Goal: Contribute content

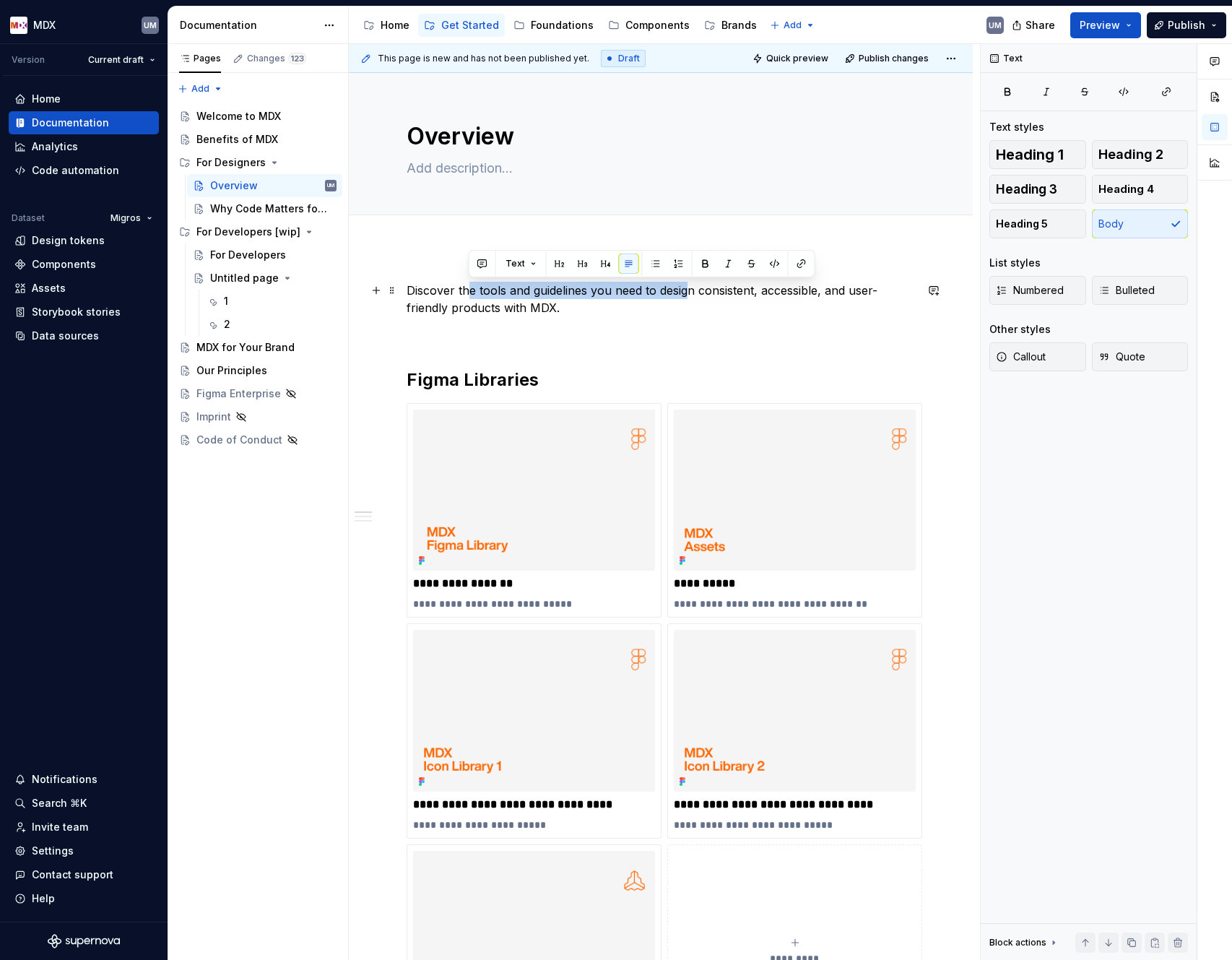
drag, startPoint x: 470, startPoint y: 293, endPoint x: 690, endPoint y: 293, distance: 220.0
click at [690, 293] on p "Discover the tools and guidelines you need to design consistent, accessible, an…" at bounding box center [661, 298] width 508 height 34
click at [522, 304] on p "Discover the tools and guidelines you need to design consistent, accessible, an…" at bounding box center [661, 298] width 508 height 34
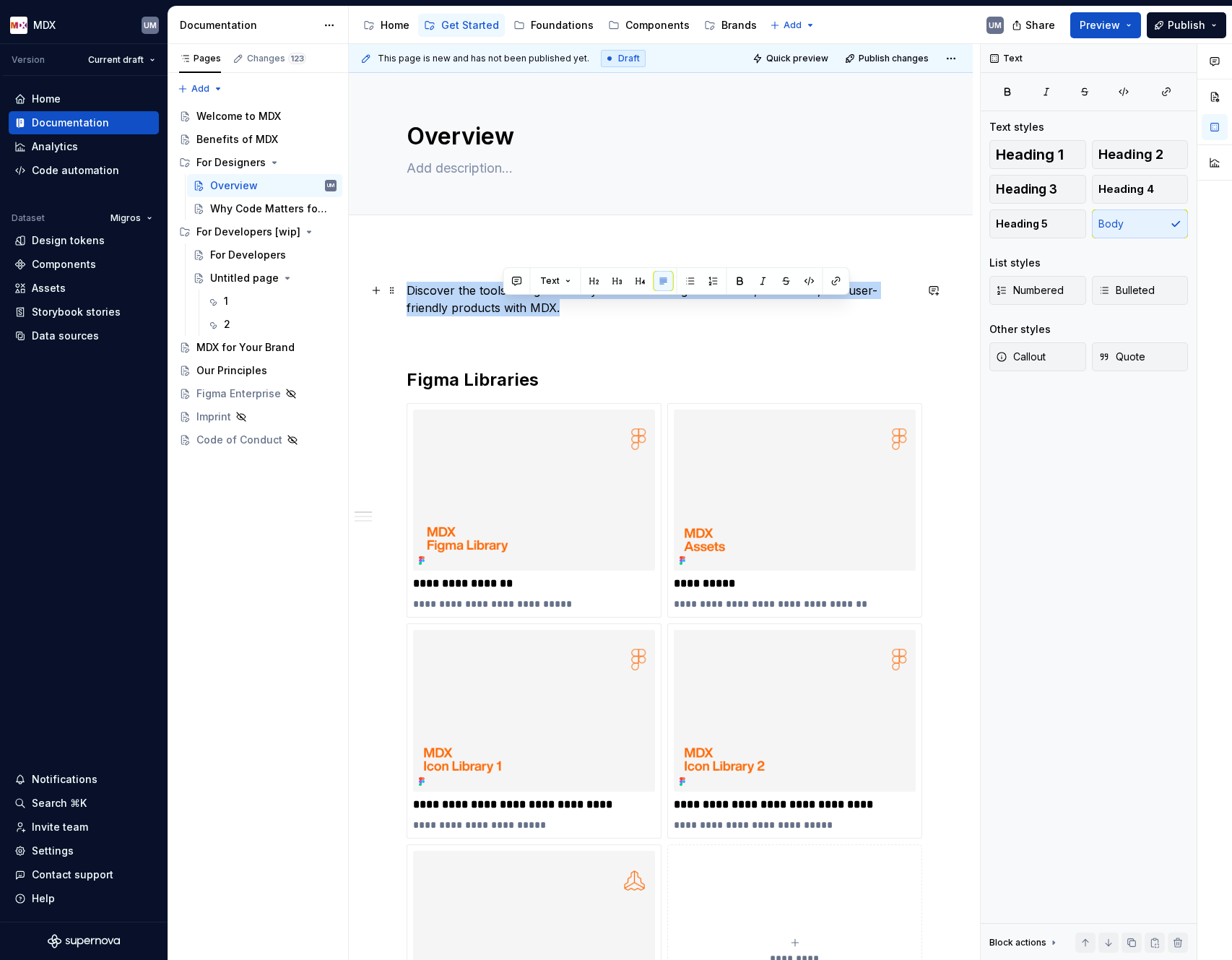
click at [522, 304] on p "Discover the tools and guidelines you need to design consistent, accessible, an…" at bounding box center [661, 298] width 508 height 34
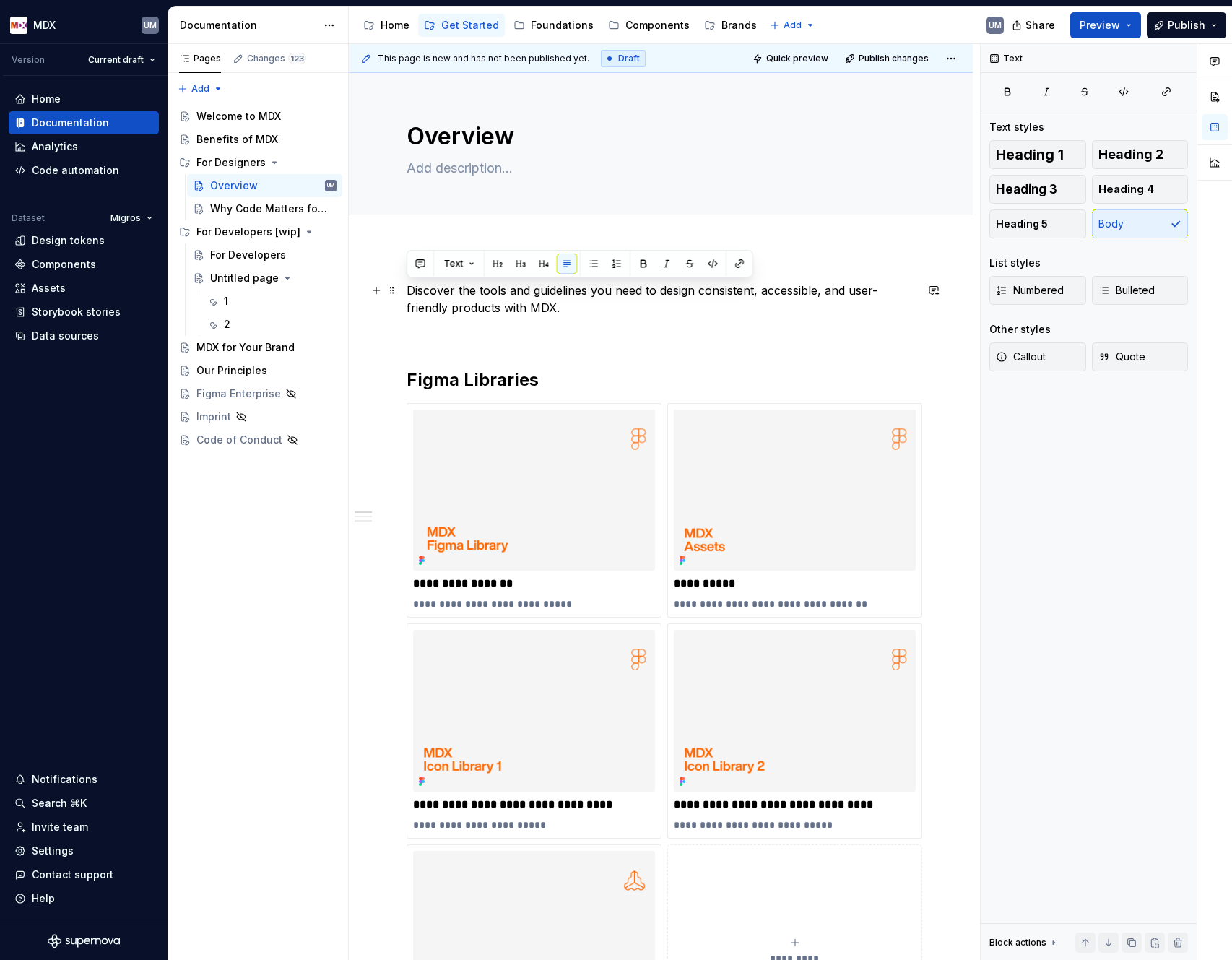
click at [608, 312] on p "Discover the tools and guidelines you need to design consistent, accessible, an…" at bounding box center [661, 298] width 508 height 34
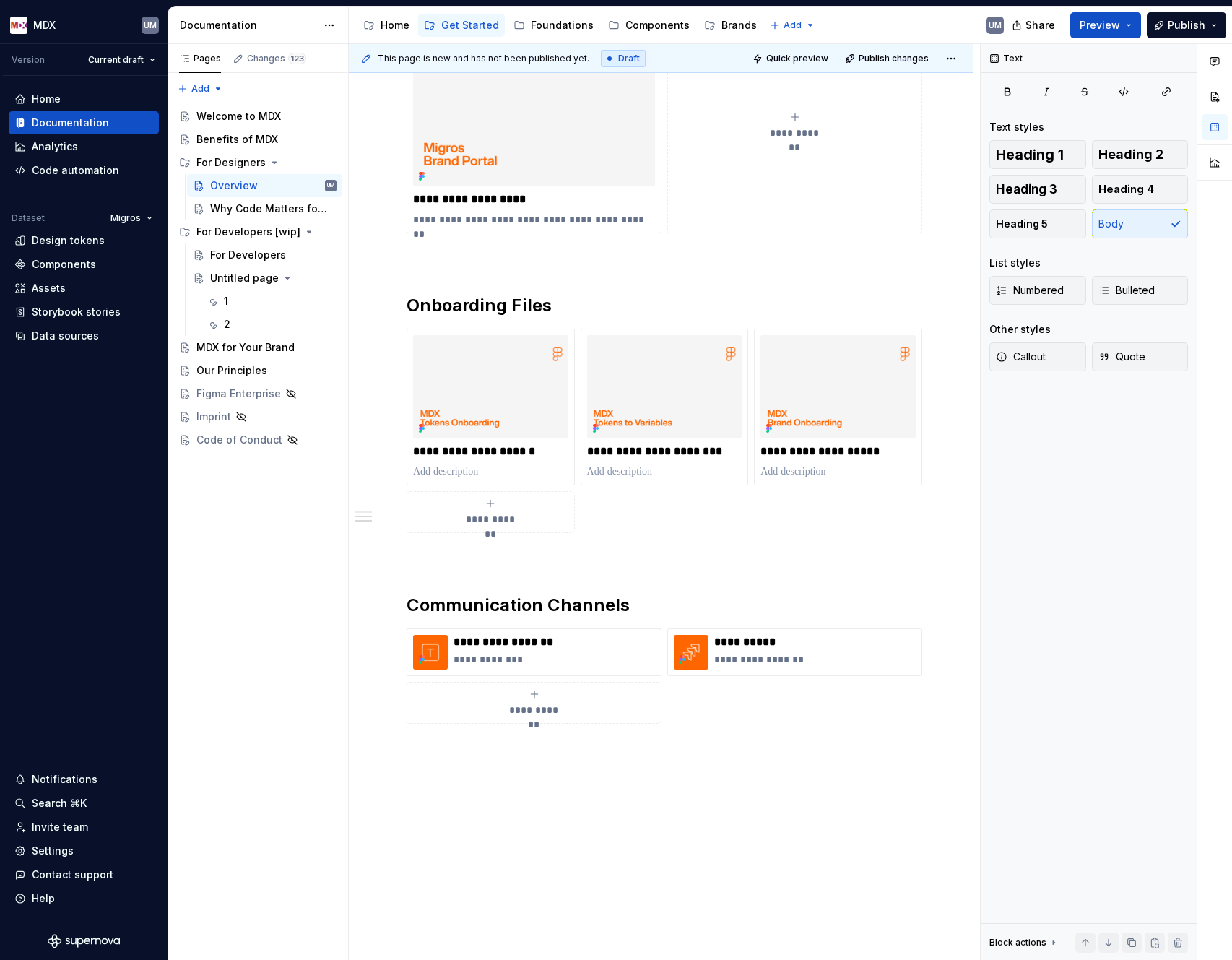
scroll to position [894, 0]
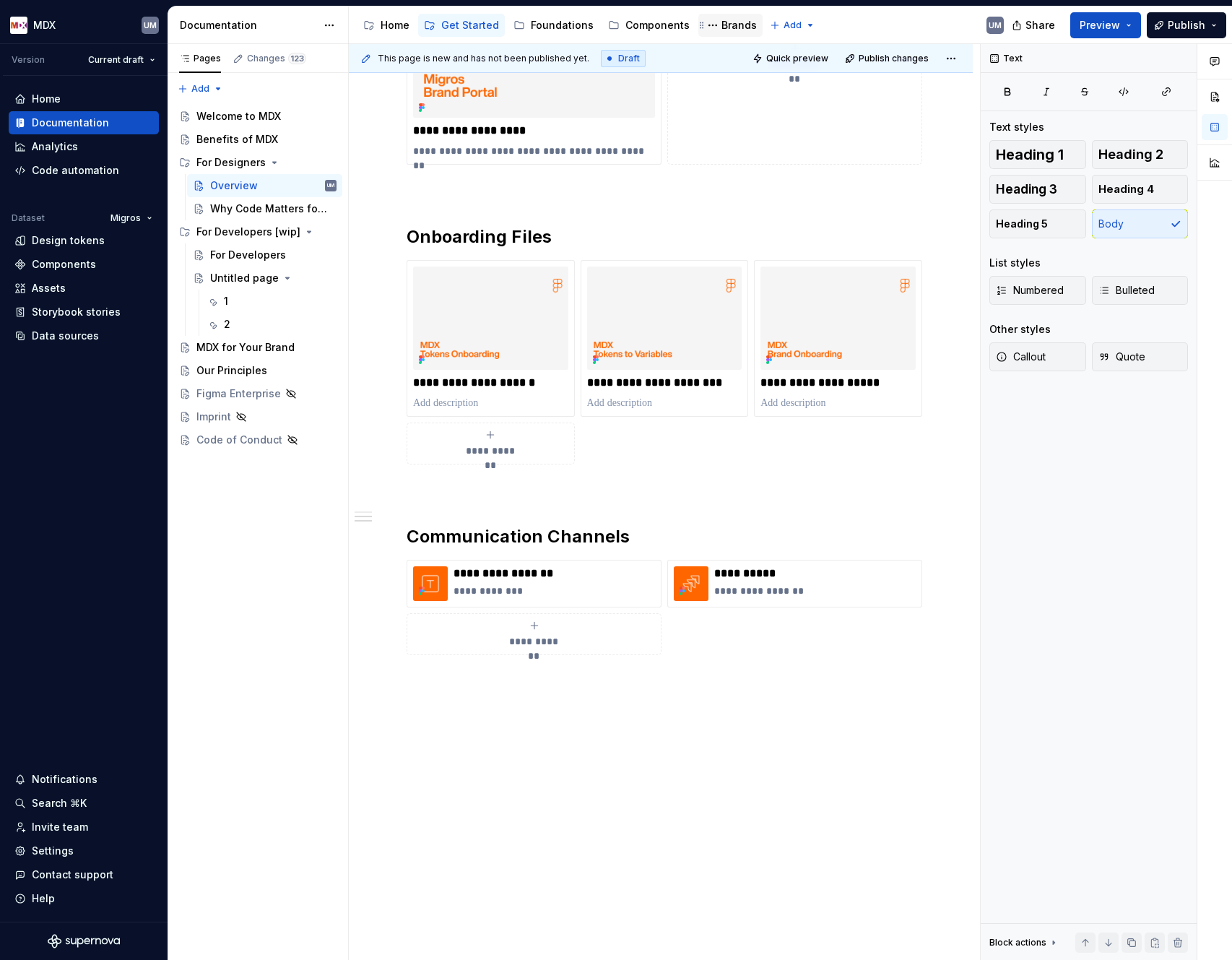
click at [723, 30] on div "Brands" at bounding box center [740, 25] width 35 height 14
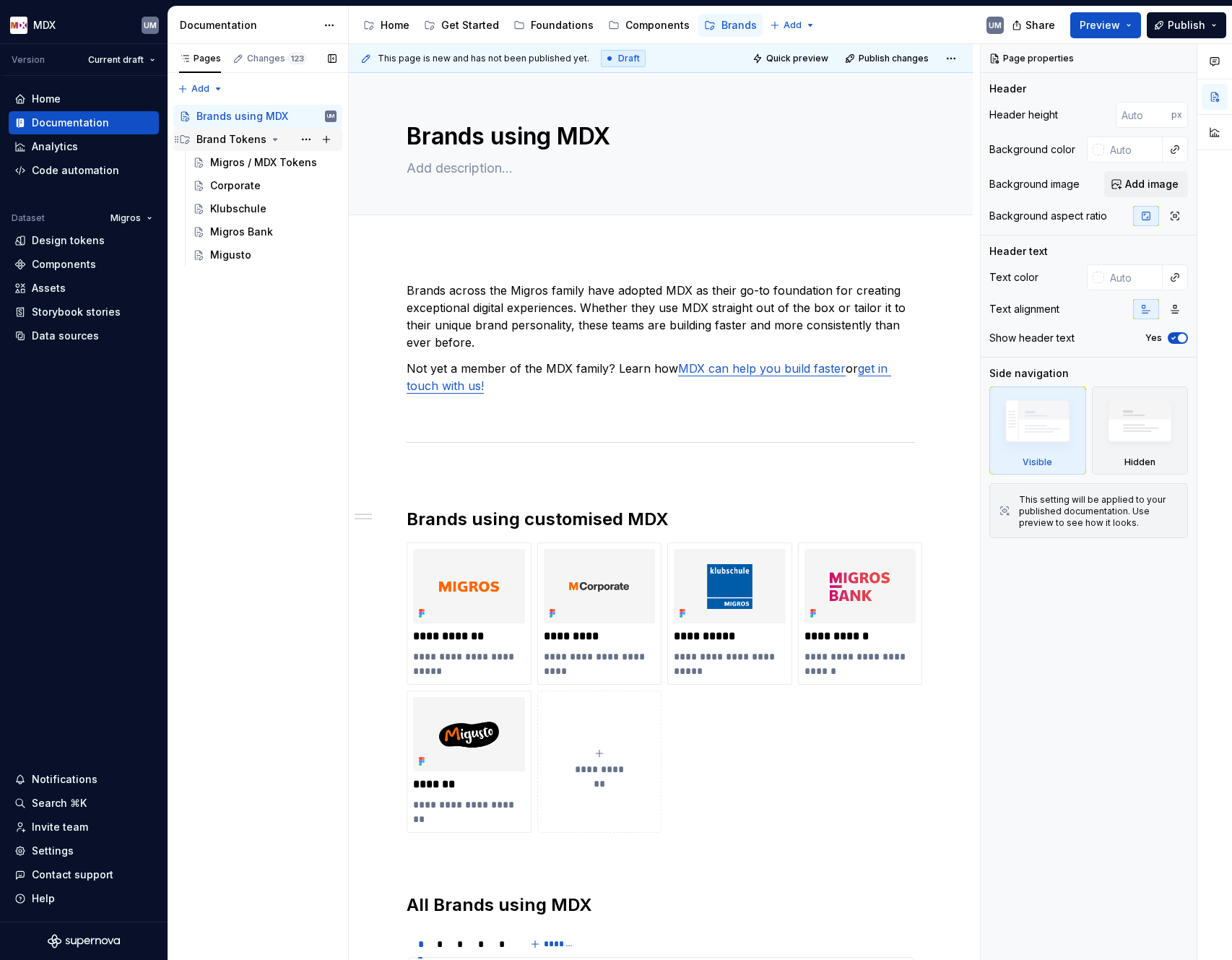
click at [272, 141] on icon "Page tree" at bounding box center [274, 139] width 11 height 11
click at [650, 26] on div "Components" at bounding box center [657, 25] width 64 height 14
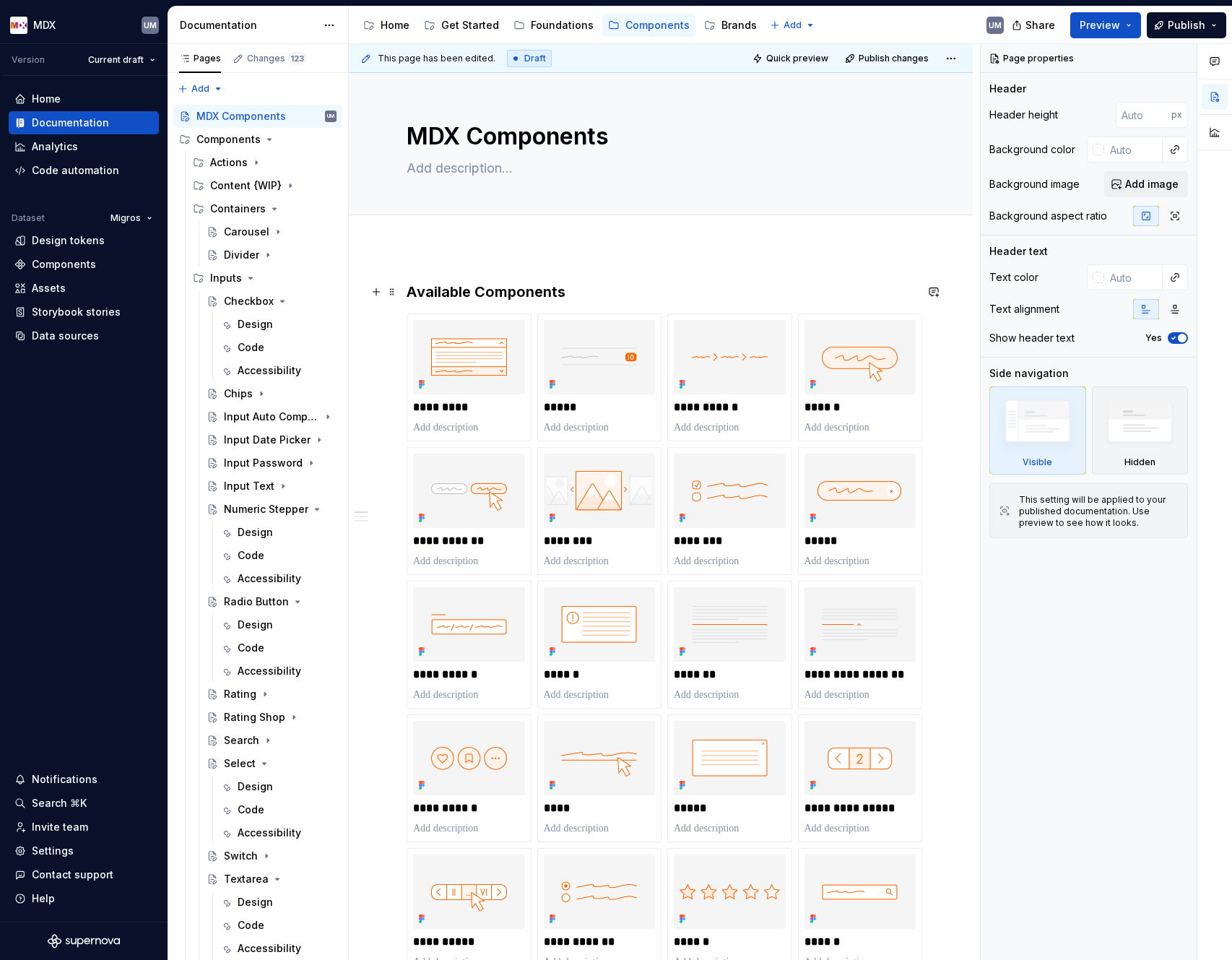
click at [409, 289] on h3 "Available Components" at bounding box center [661, 291] width 508 height 20
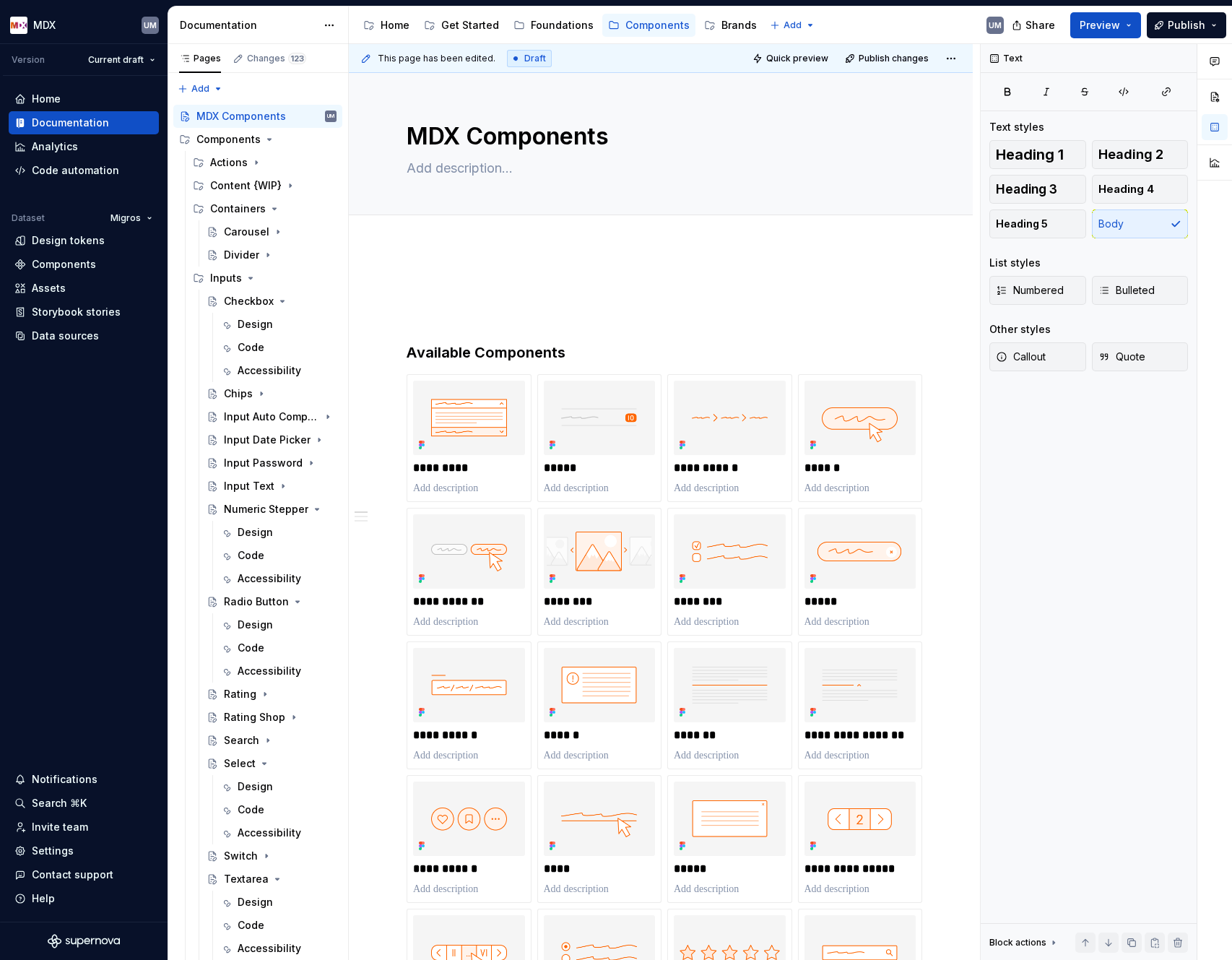
type textarea "*"
paste div
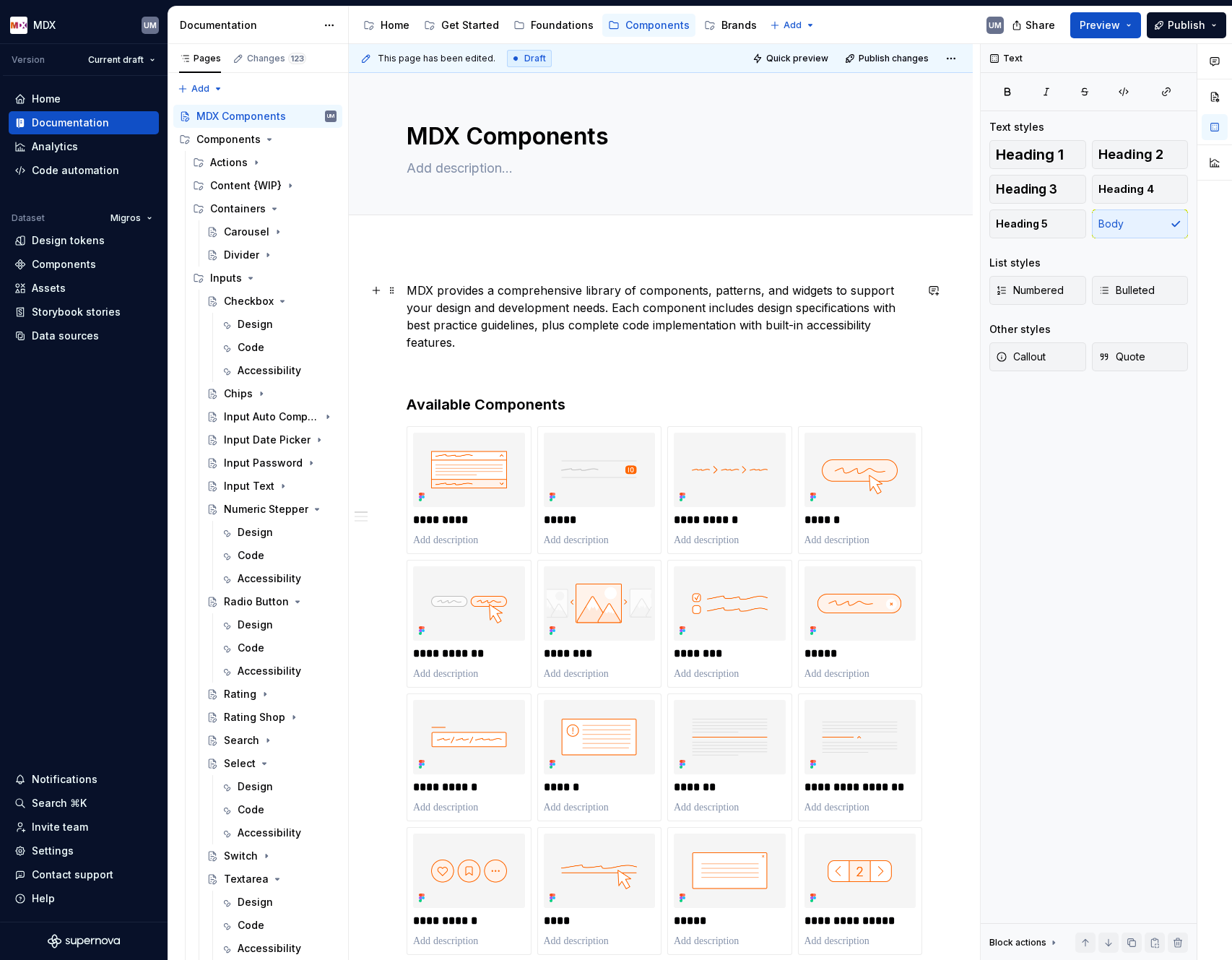
click at [452, 324] on p "MDX provides a comprehensive library of components, patterns, and widgets to su…" at bounding box center [661, 316] width 508 height 70
click at [579, 340] on p "MDX provides a comprehensive library of components, patterns, and widgets to su…" at bounding box center [661, 316] width 508 height 70
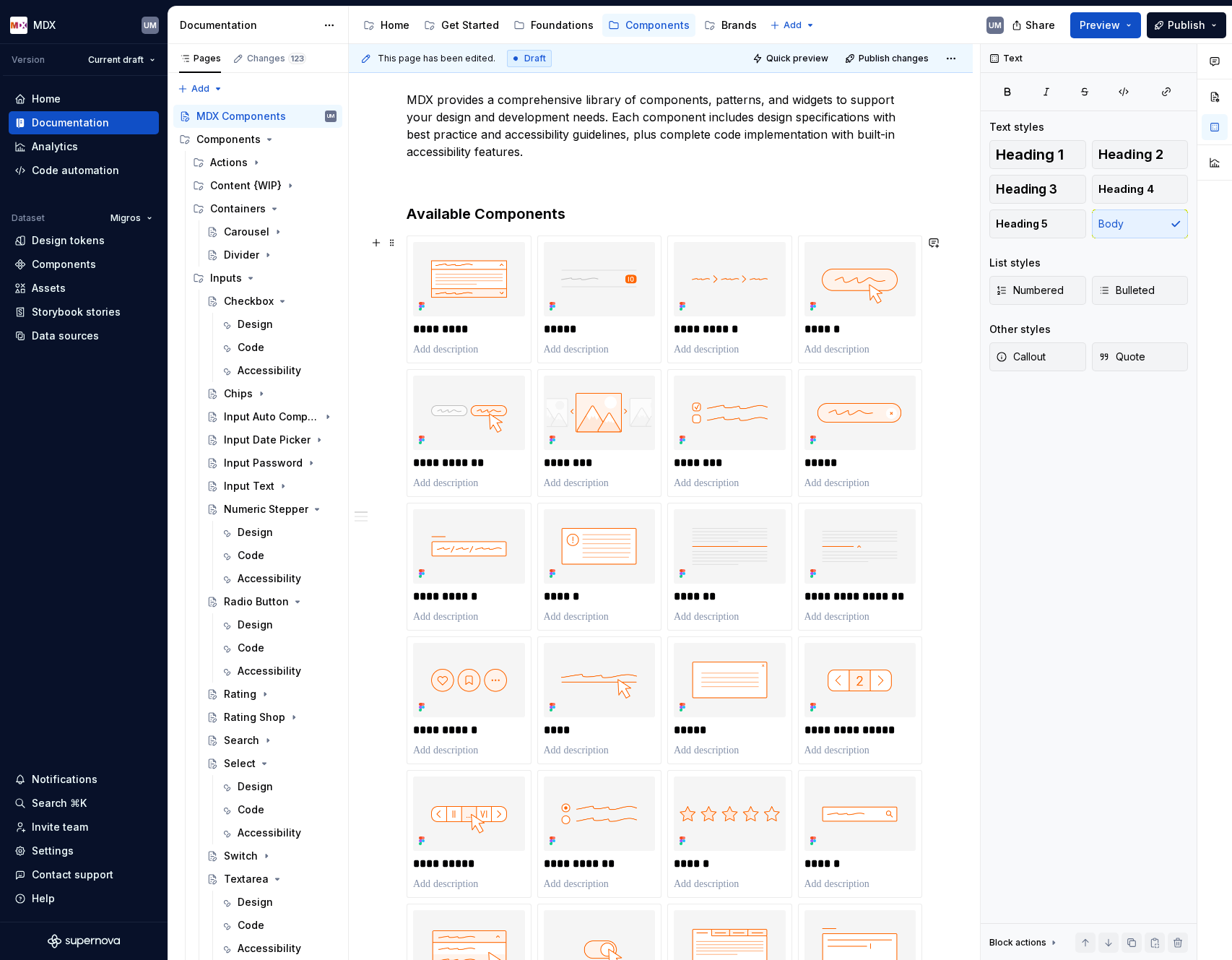
scroll to position [193, 0]
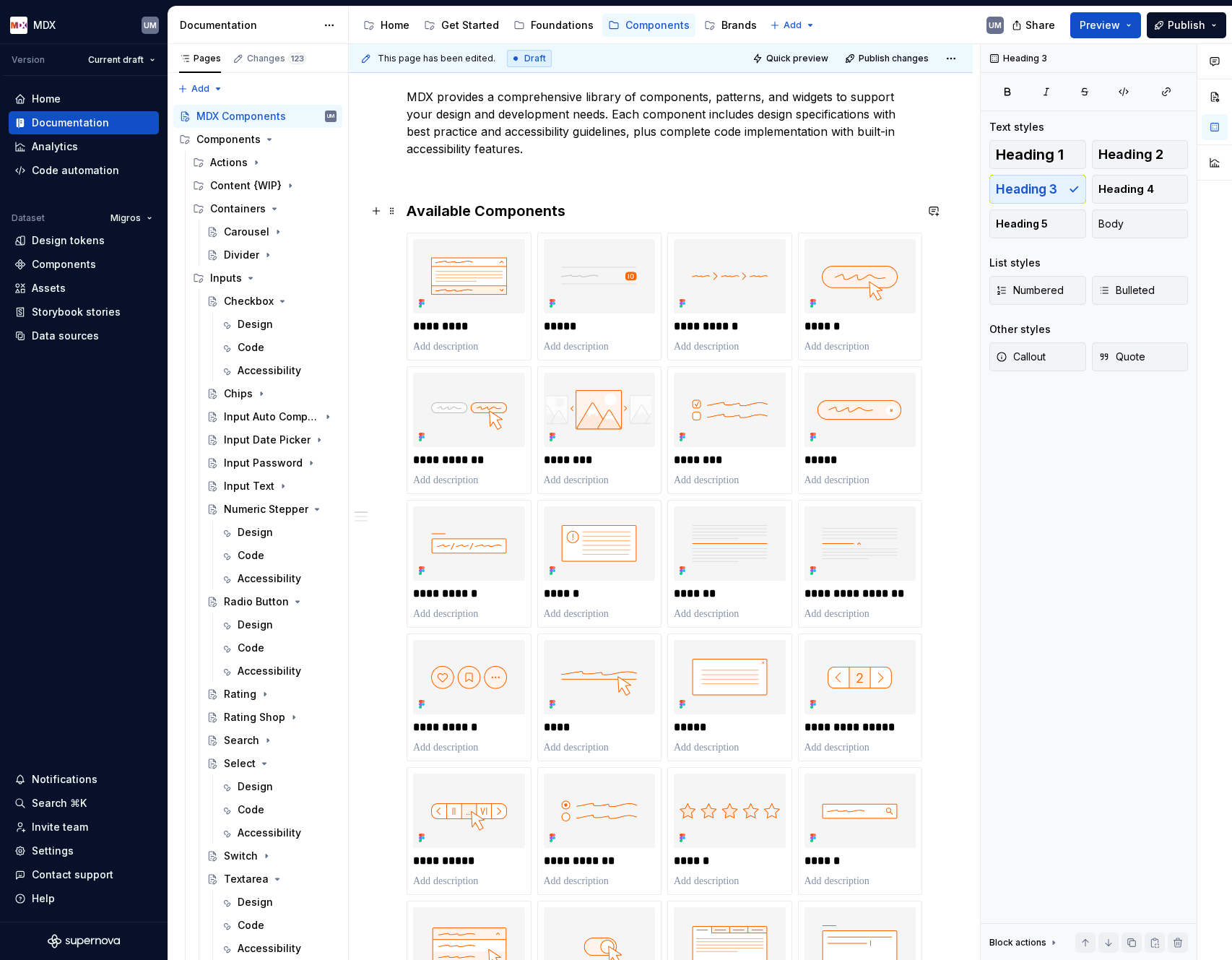
click at [582, 211] on h3 "Available Components" at bounding box center [661, 211] width 508 height 20
click at [1125, 156] on span "Heading 2" at bounding box center [1131, 154] width 65 height 14
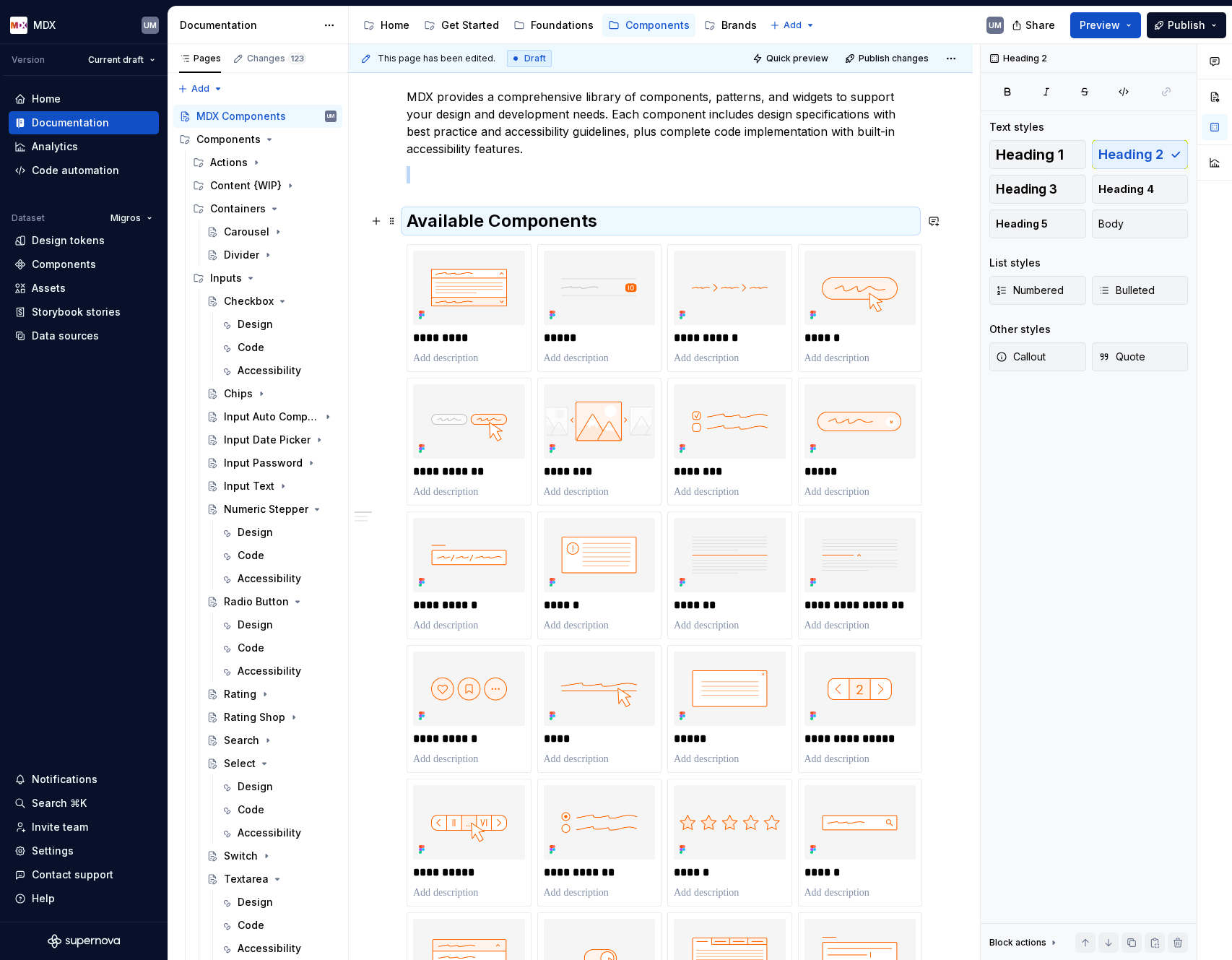
click at [624, 226] on h2 "Available Components" at bounding box center [661, 221] width 508 height 23
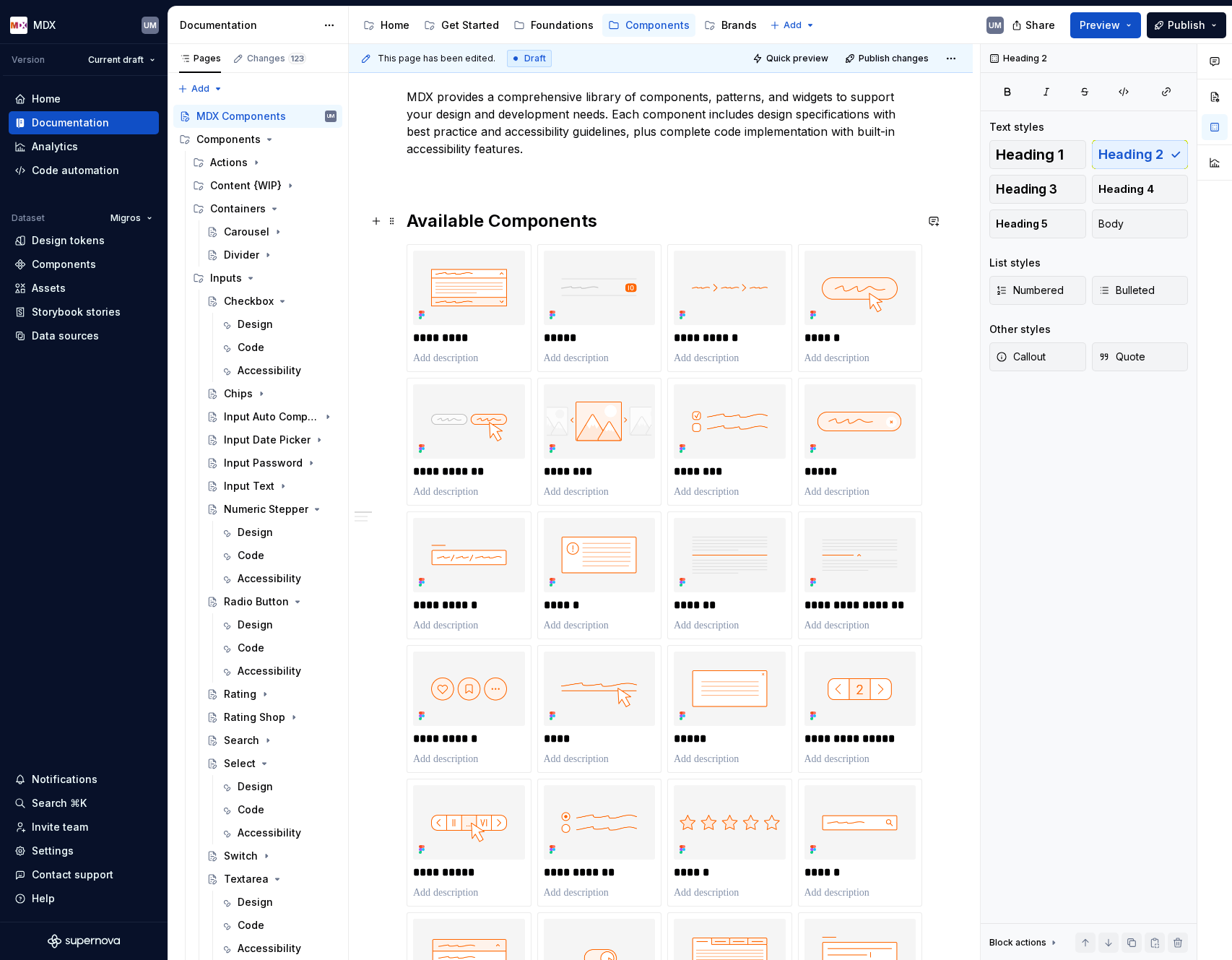
click at [615, 221] on h2 "Available Components" at bounding box center [661, 221] width 508 height 23
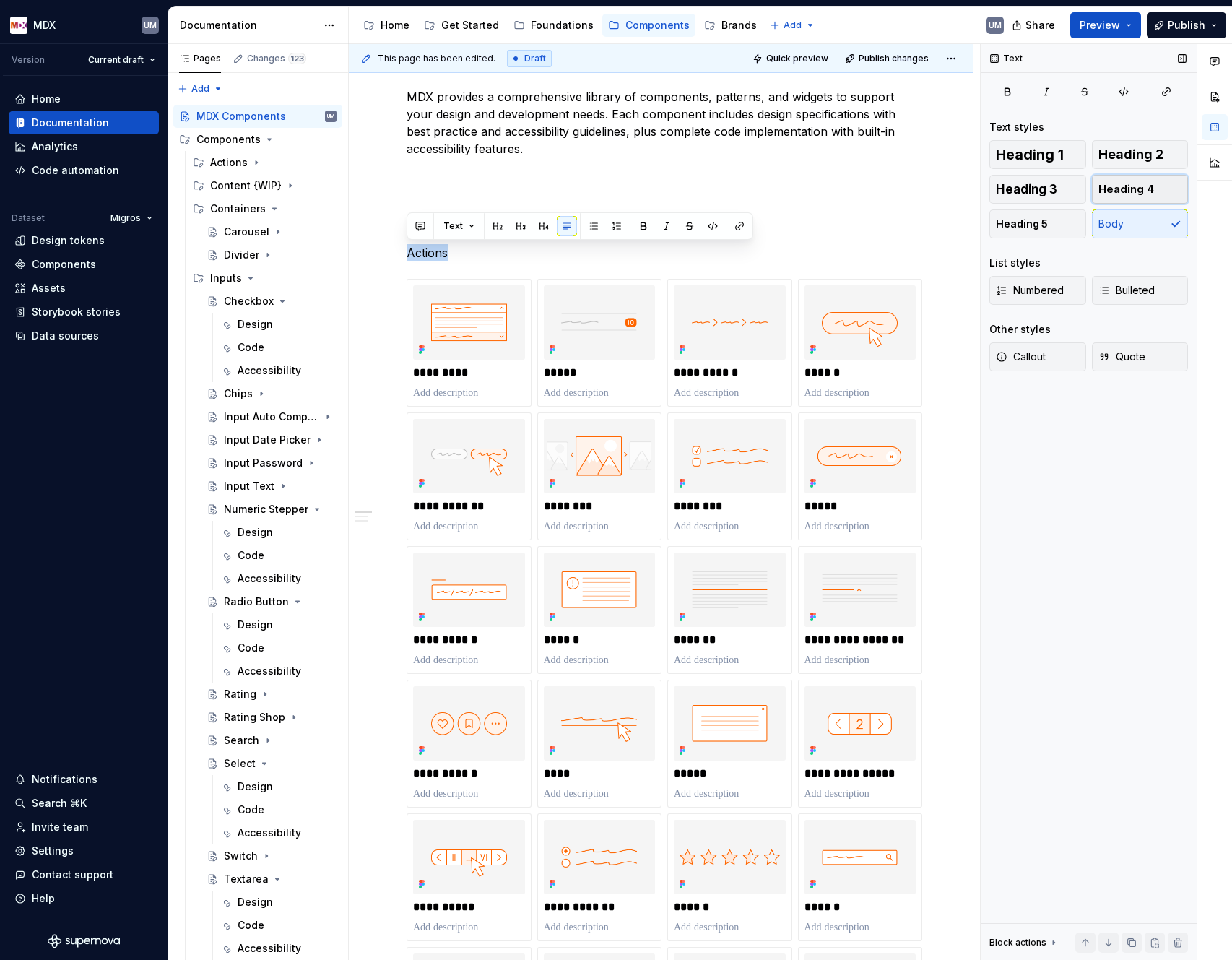
click at [1116, 189] on span "Heading 4" at bounding box center [1126, 189] width 56 height 14
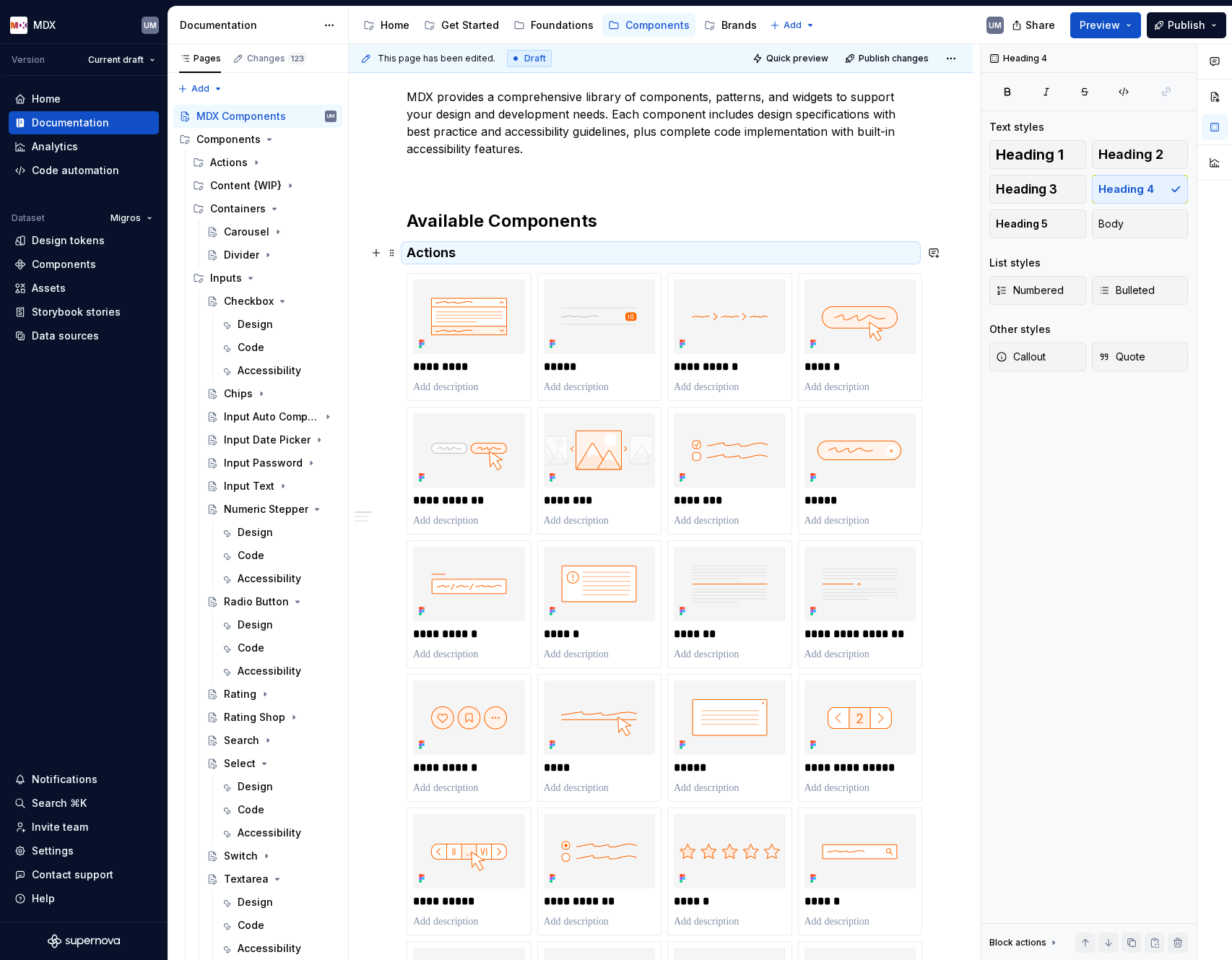
click at [536, 254] on h4 "Actions" at bounding box center [661, 253] width 508 height 18
click at [500, 254] on h4 "Actions" at bounding box center [661, 253] width 508 height 18
click at [255, 165] on icon "Page tree" at bounding box center [256, 162] width 11 height 11
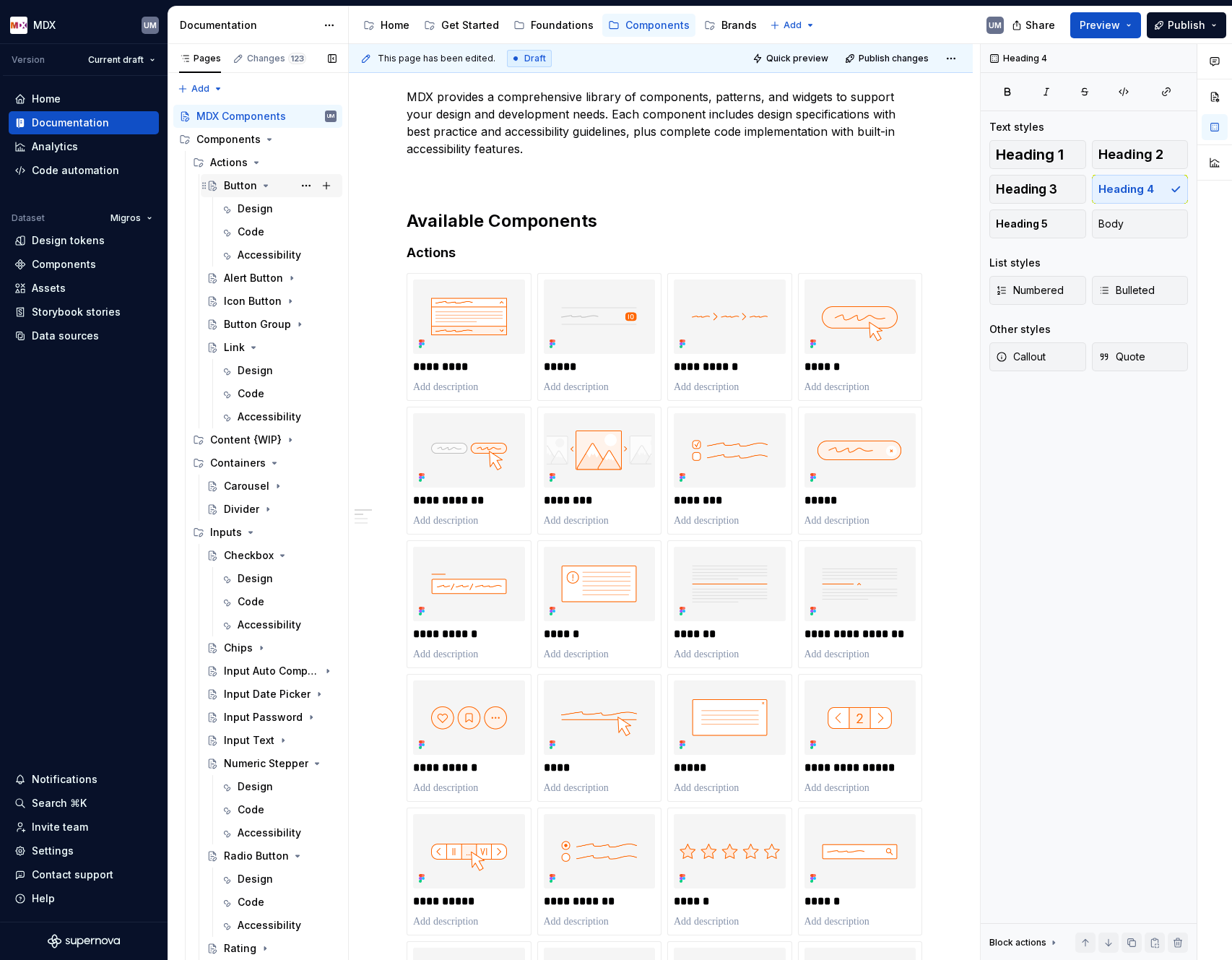
click at [265, 185] on icon "Page tree" at bounding box center [267, 186] width 4 height 2
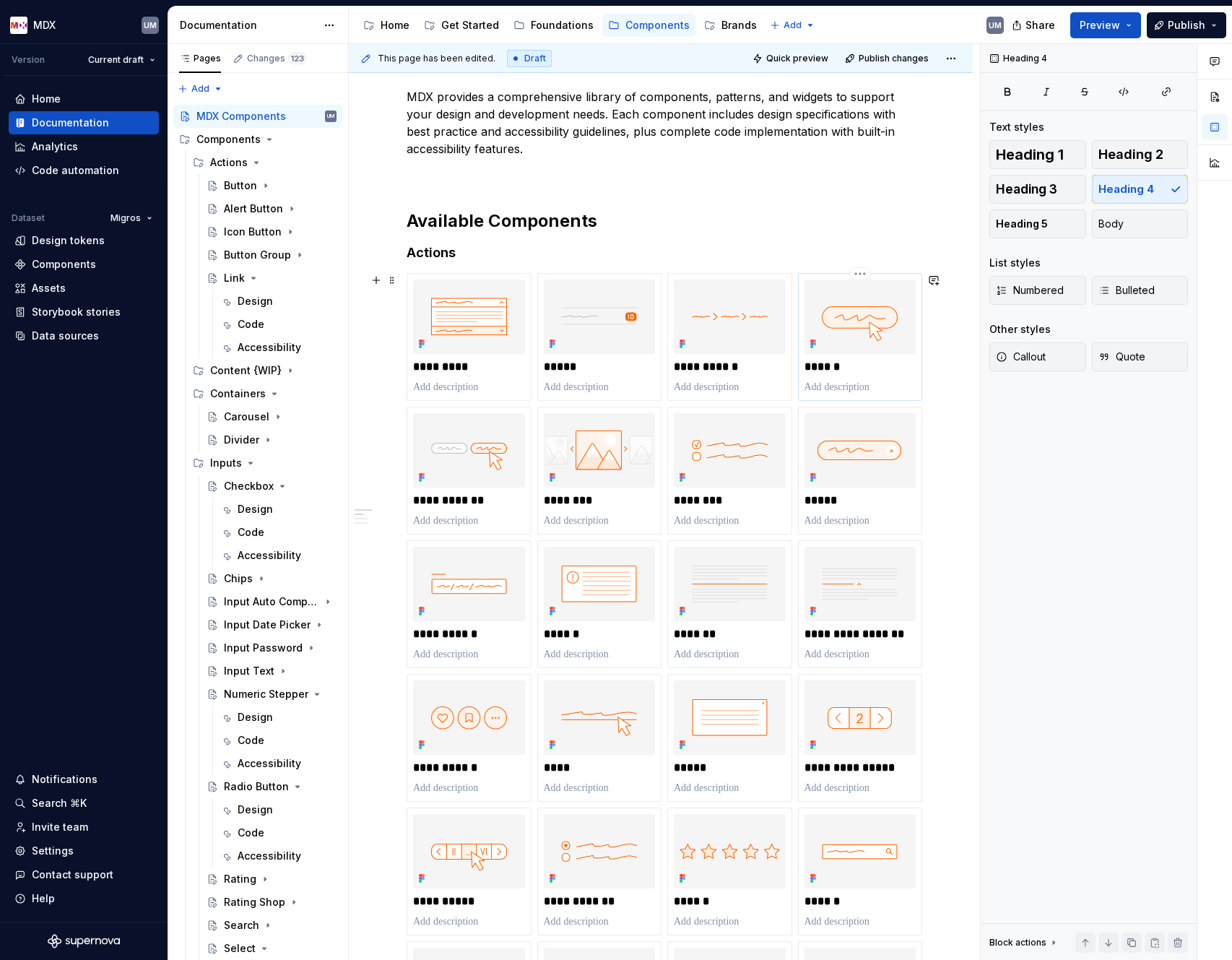
click at [842, 334] on img at bounding box center [860, 317] width 112 height 74
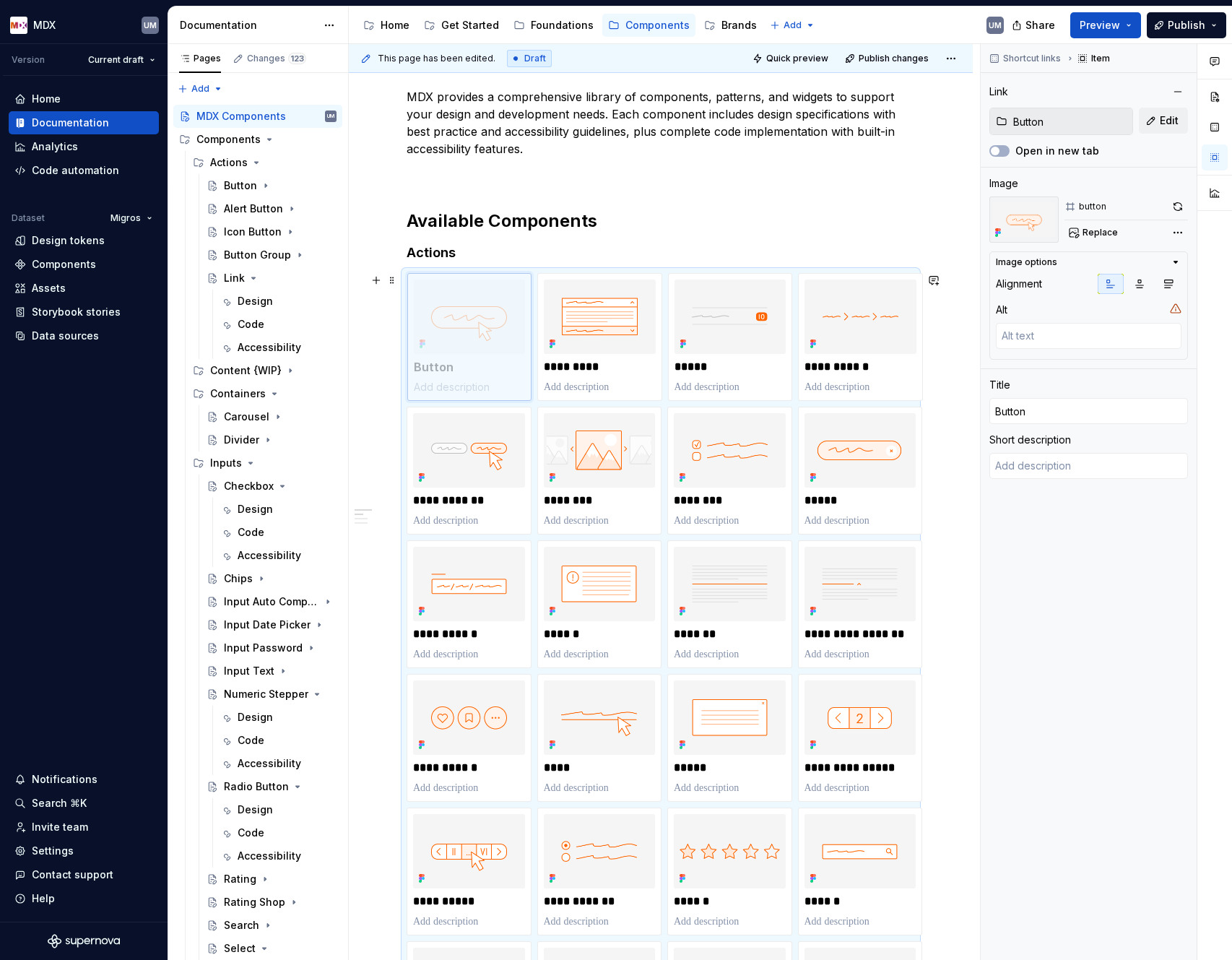
drag, startPoint x: 876, startPoint y: 338, endPoint x: 511, endPoint y: 336, distance: 365.0
click at [511, 336] on body "MDX UM Version Current draft Home Documentation Analytics Code automation Datas…" at bounding box center [616, 480] width 1232 height 960
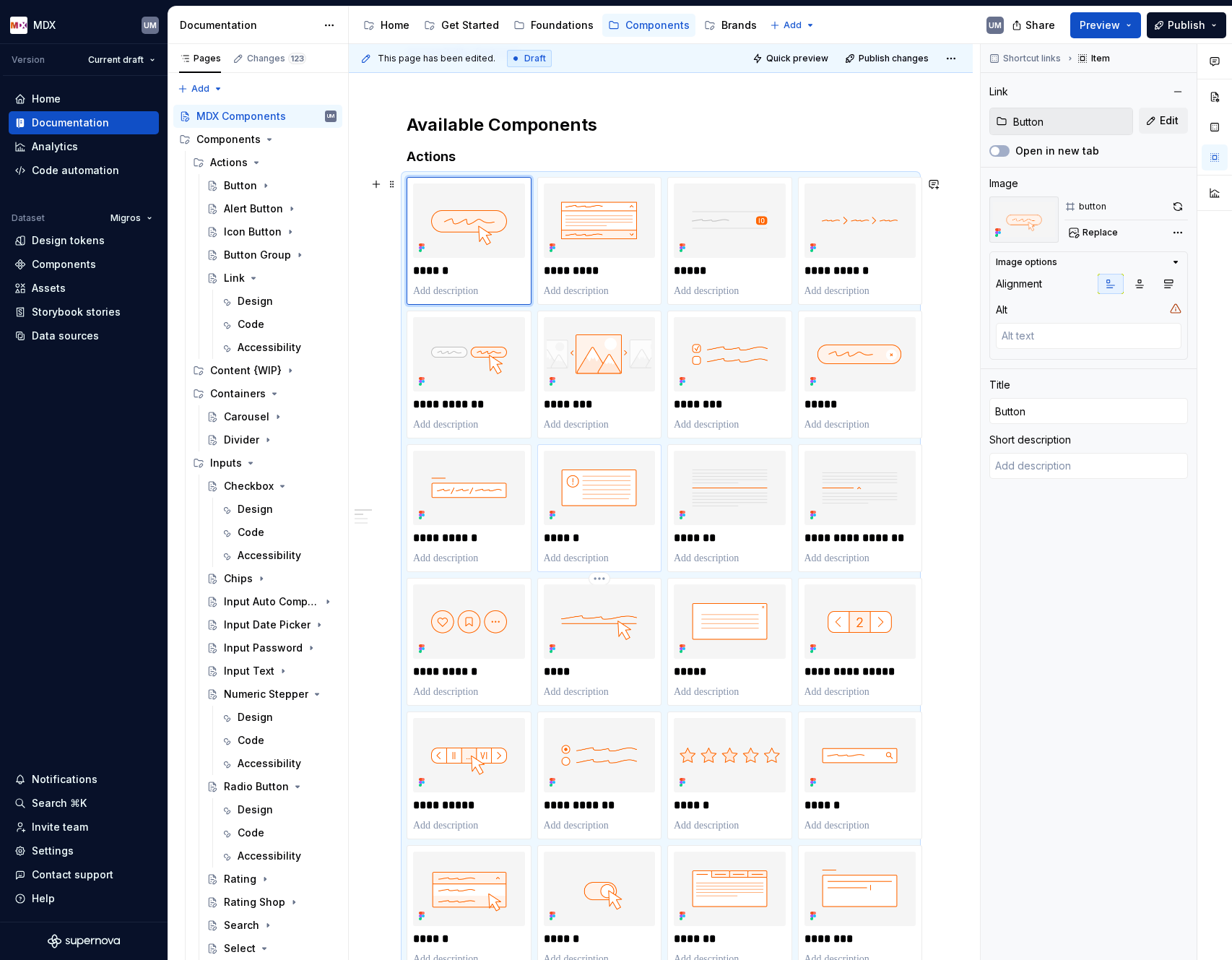
scroll to position [289, 0]
type textarea "*"
type input "Icon Button / Design"
type input "Icon Button"
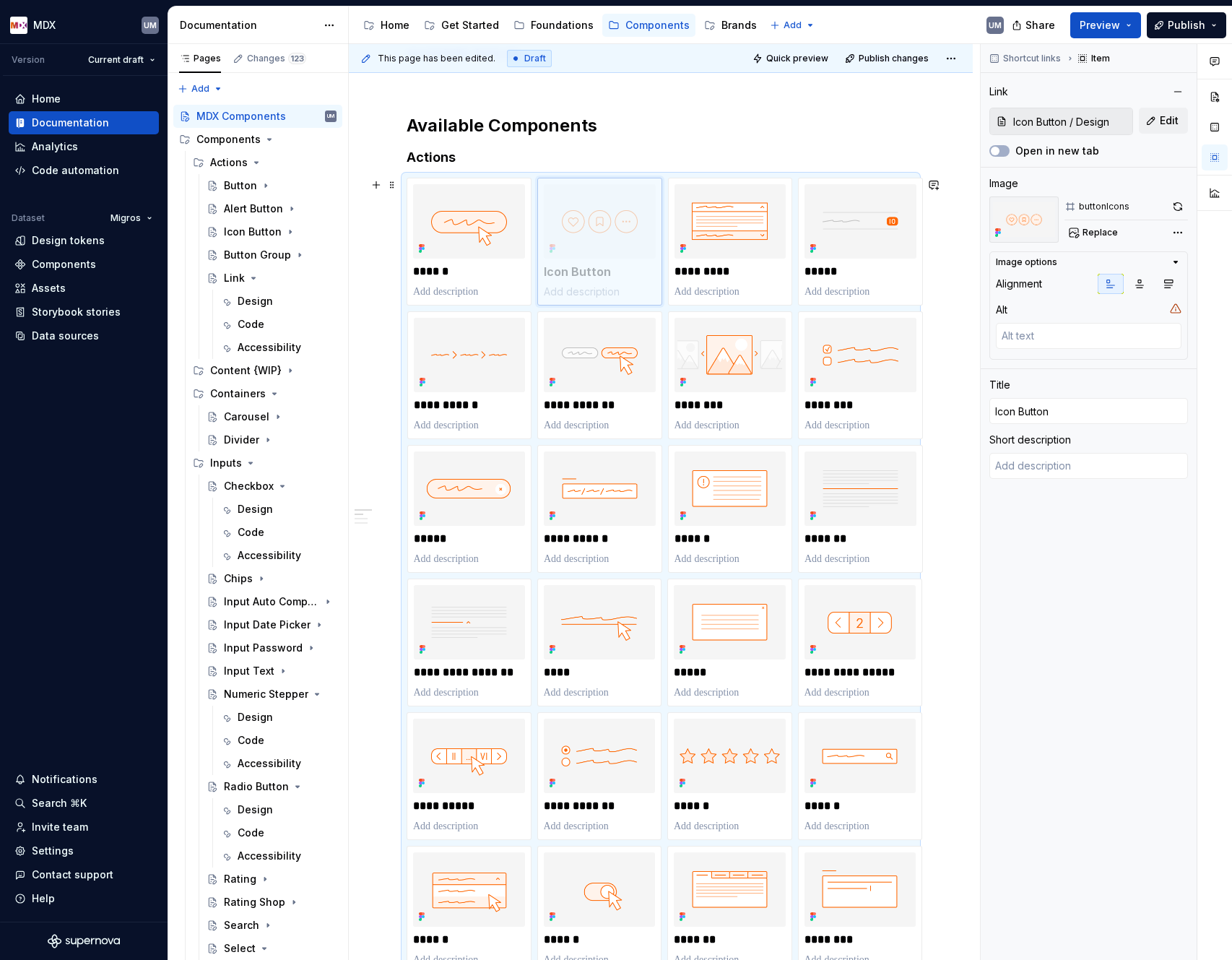
drag, startPoint x: 495, startPoint y: 664, endPoint x: 607, endPoint y: 267, distance: 412.5
click at [607, 267] on body "MDX UM Version Current draft Home Documentation Analytics Code automation Datas…" at bounding box center [616, 480] width 1232 height 960
type textarea "*"
type input "Link"
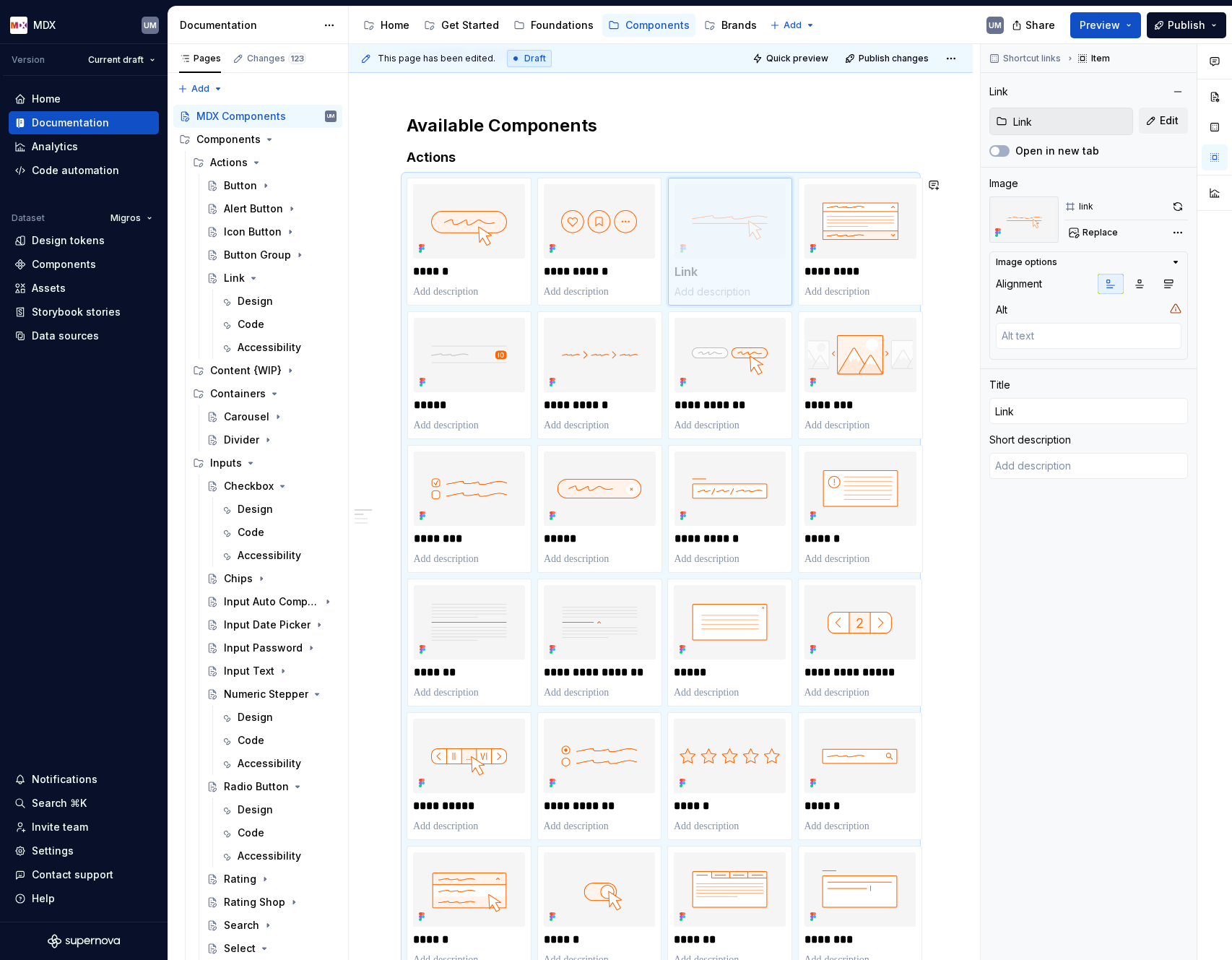
drag, startPoint x: 584, startPoint y: 656, endPoint x: 690, endPoint y: 272, distance: 398.4
click at [690, 271] on body "MDX UM Version Current draft Home Documentation Analytics Code automation Datas…" at bounding box center [616, 480] width 1232 height 960
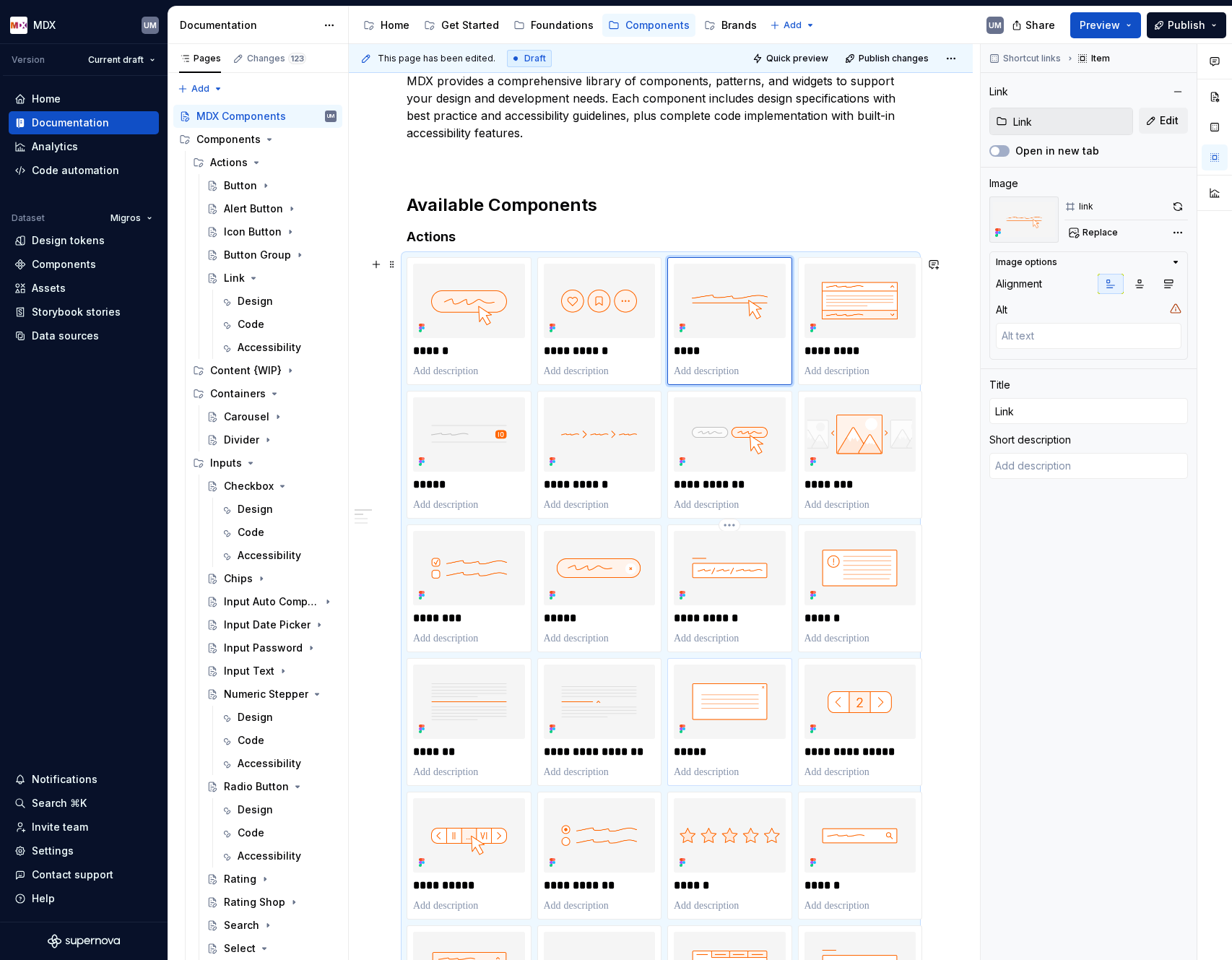
scroll to position [199, 0]
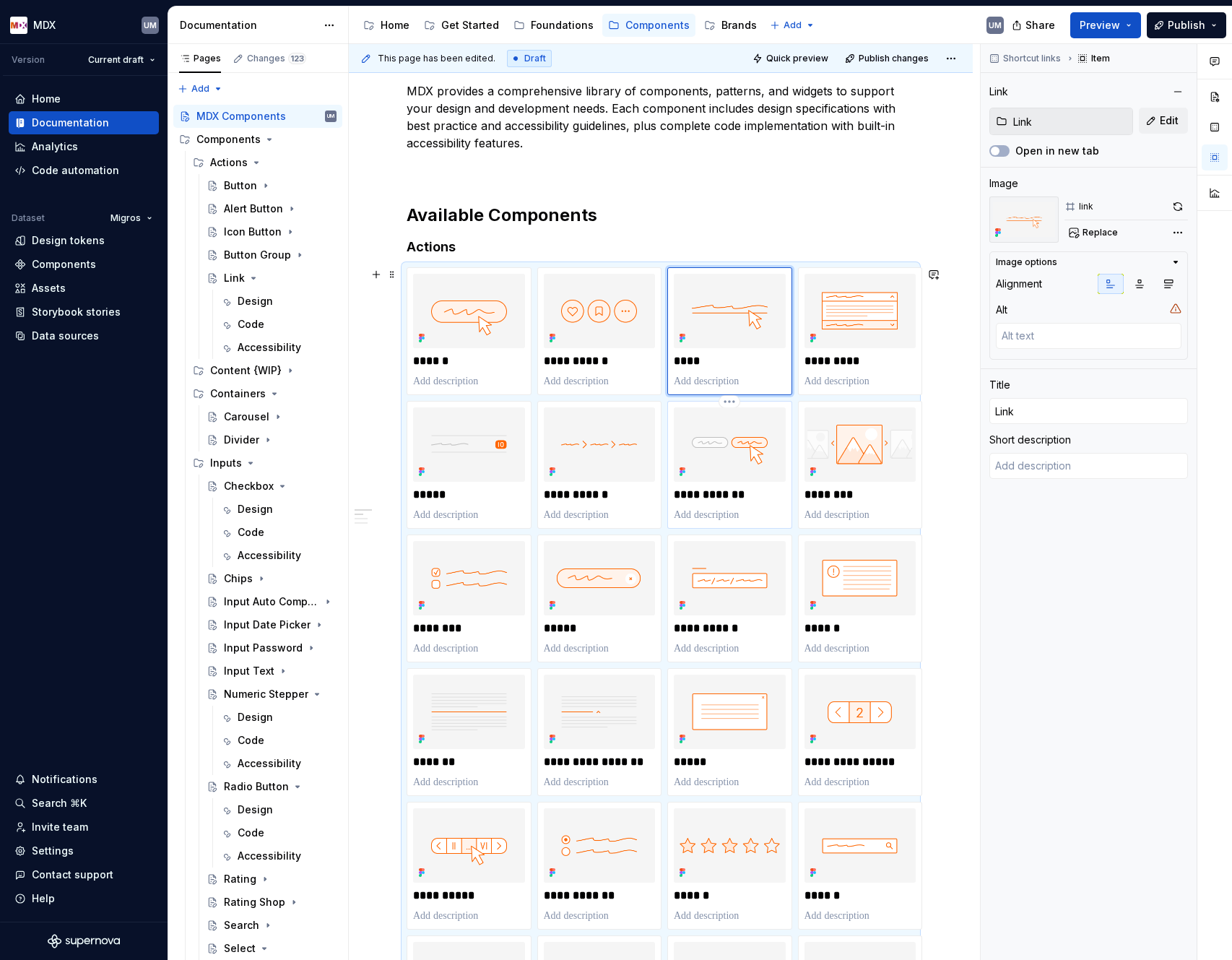
type textarea "*"
type input "Button Group"
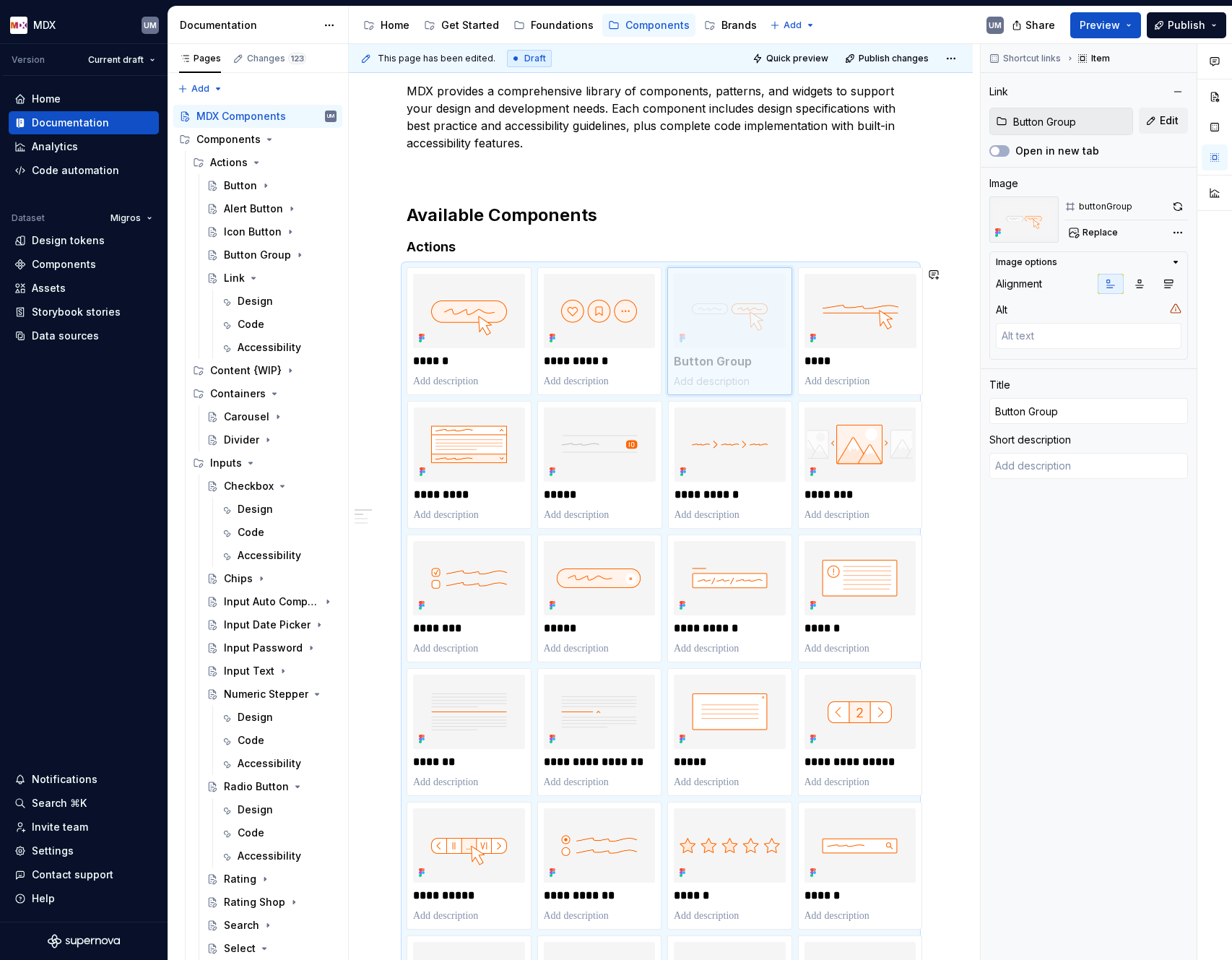
drag, startPoint x: 714, startPoint y: 486, endPoint x: 707, endPoint y: 357, distance: 129.2
click at [707, 357] on body "MDX UM Version Current draft Home Documentation Analytics Code automation Datas…" at bounding box center [616, 480] width 1232 height 960
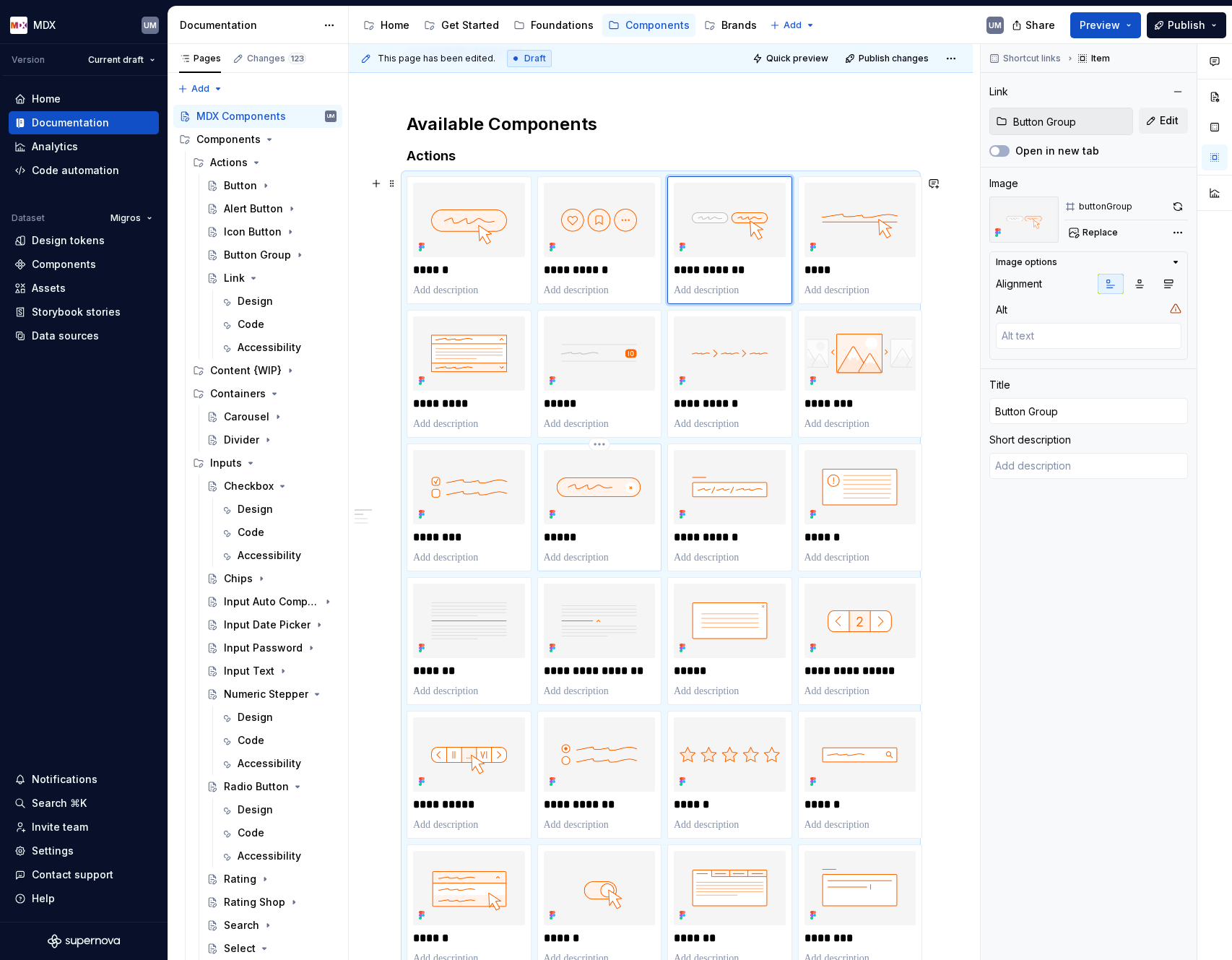
scroll to position [293, 0]
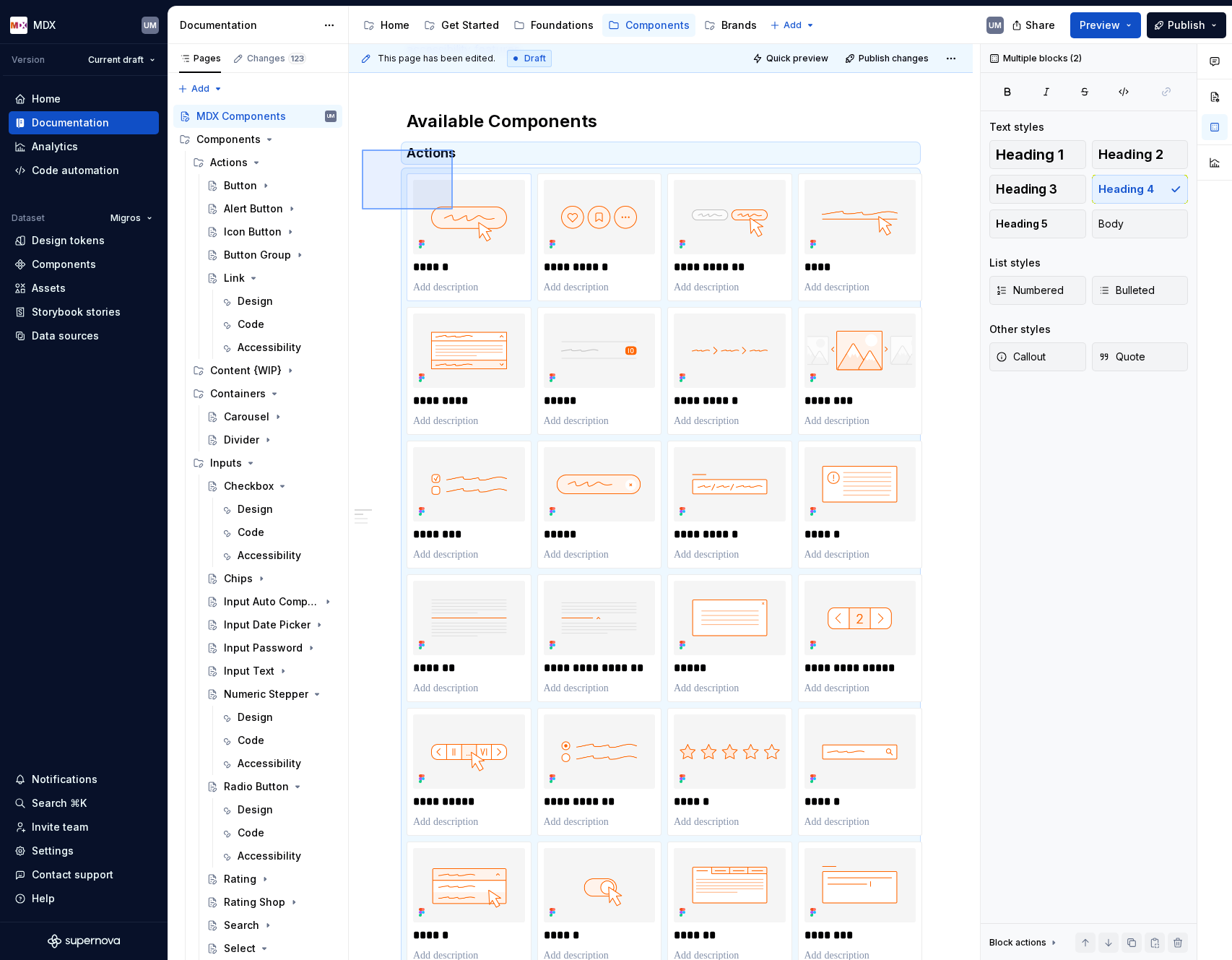
drag, startPoint x: 362, startPoint y: 149, endPoint x: 468, endPoint y: 225, distance: 130.4
click at [468, 226] on div "**********" at bounding box center [664, 502] width 631 height 917
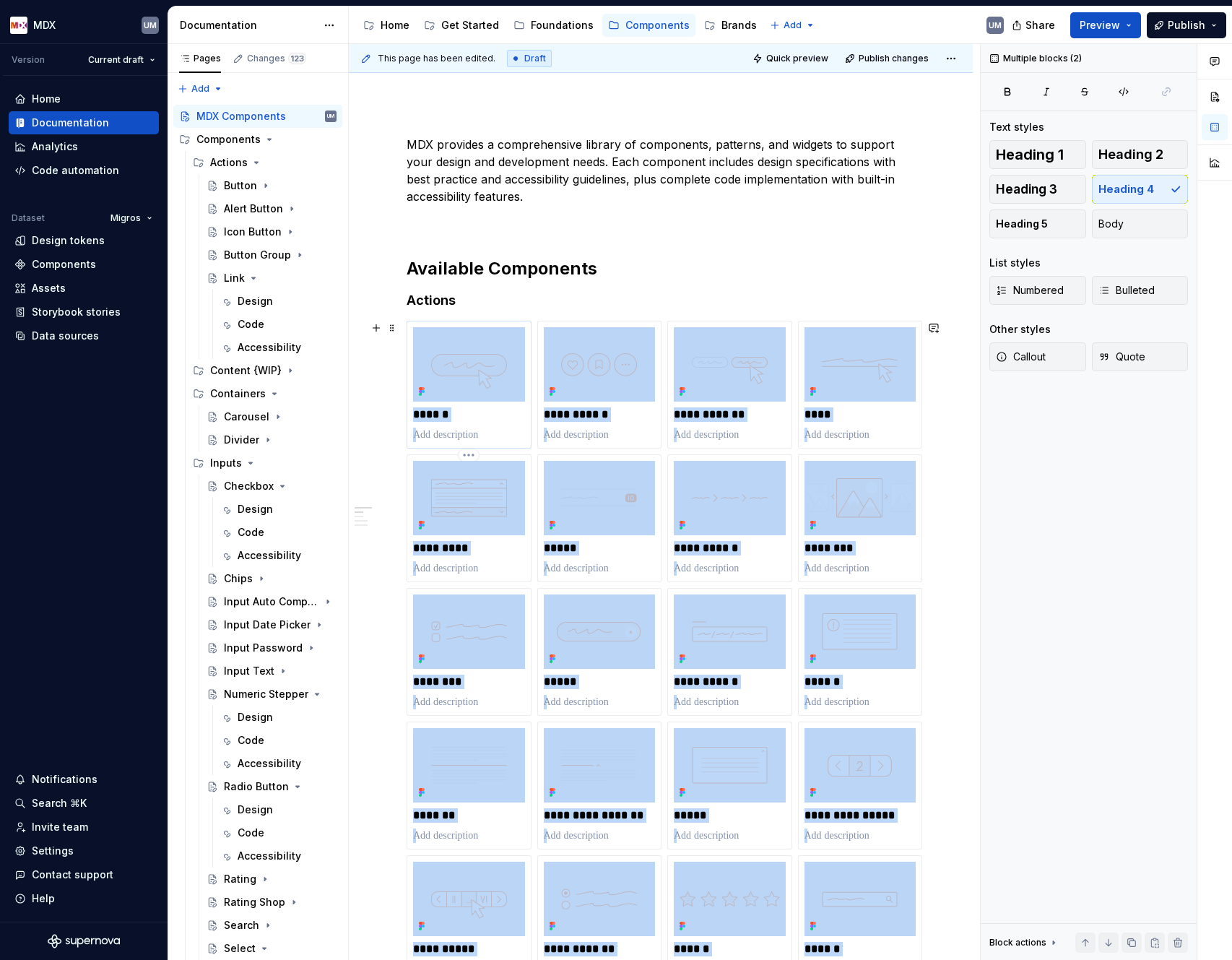
scroll to position [137, 0]
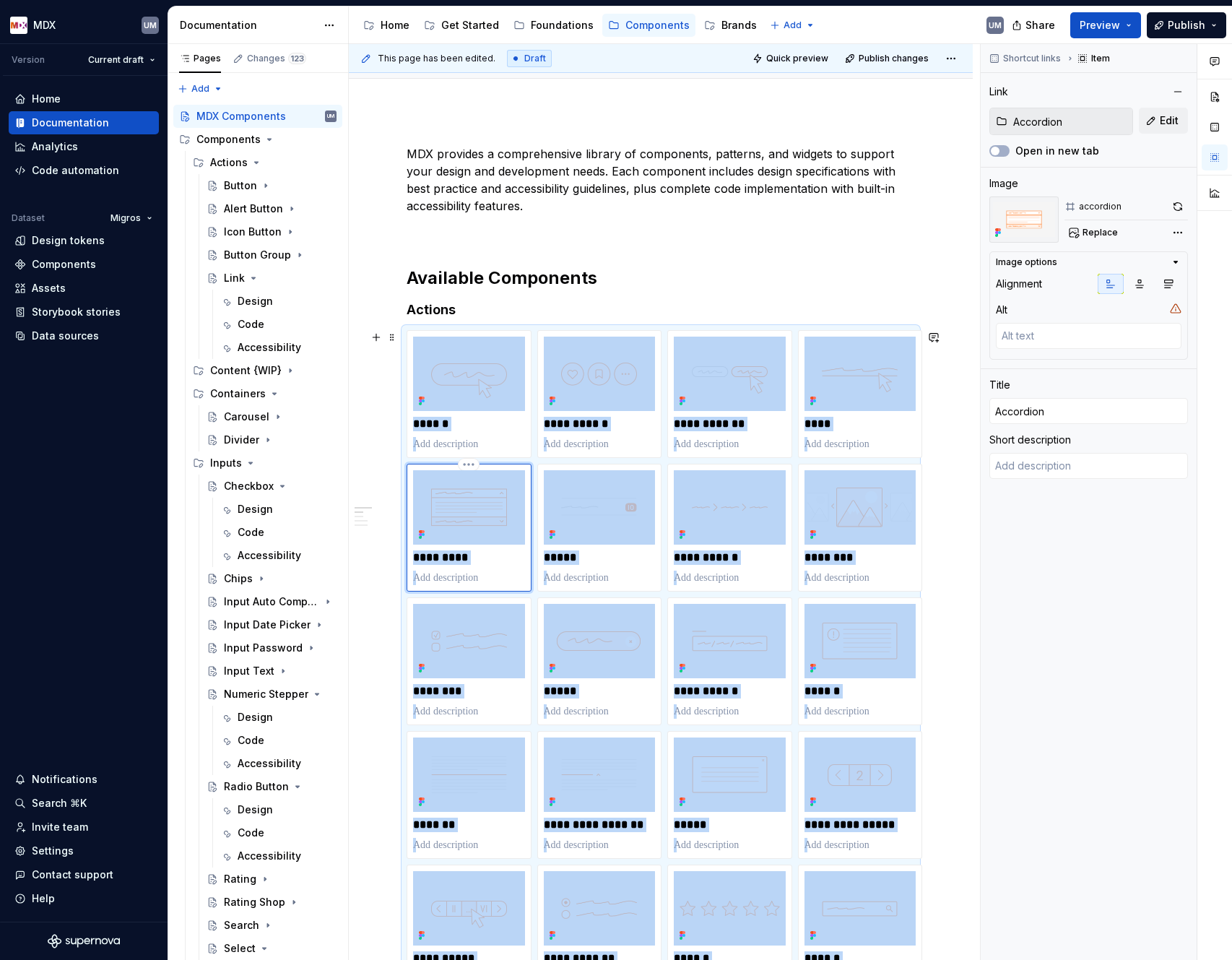
click at [472, 438] on img at bounding box center [469, 507] width 112 height 74
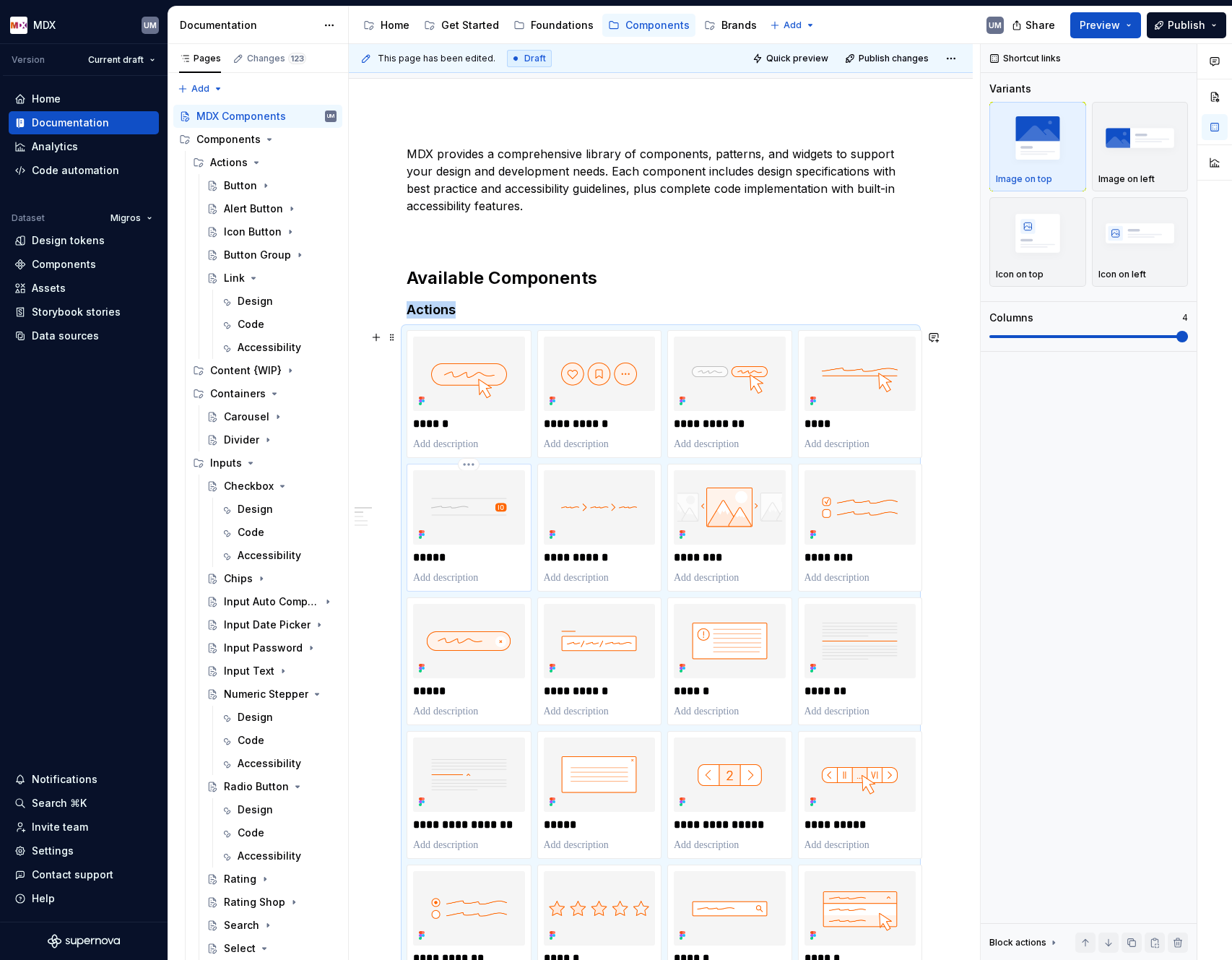
click at [501, 438] on img at bounding box center [469, 507] width 112 height 74
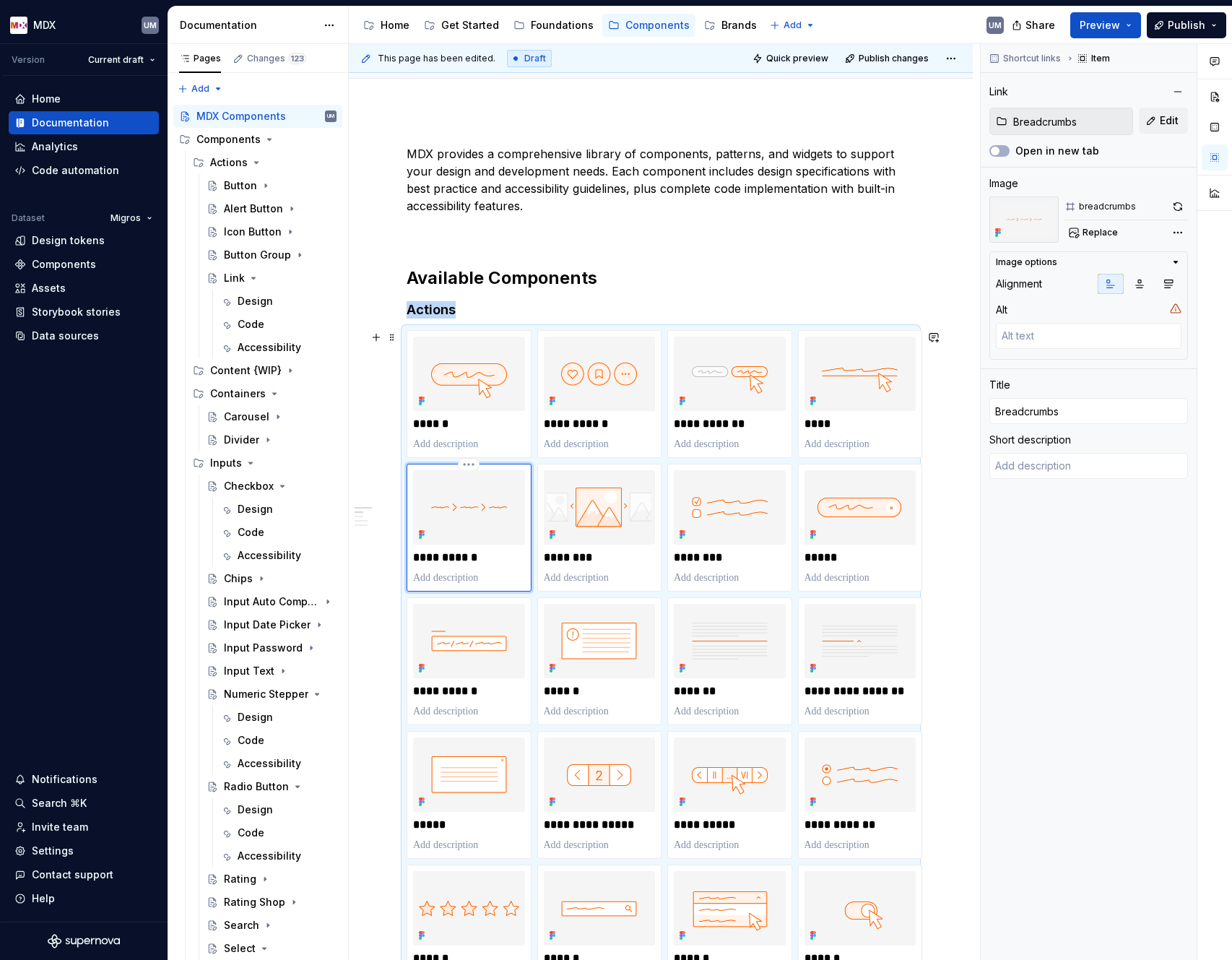
click at [520, 438] on img at bounding box center [469, 507] width 112 height 74
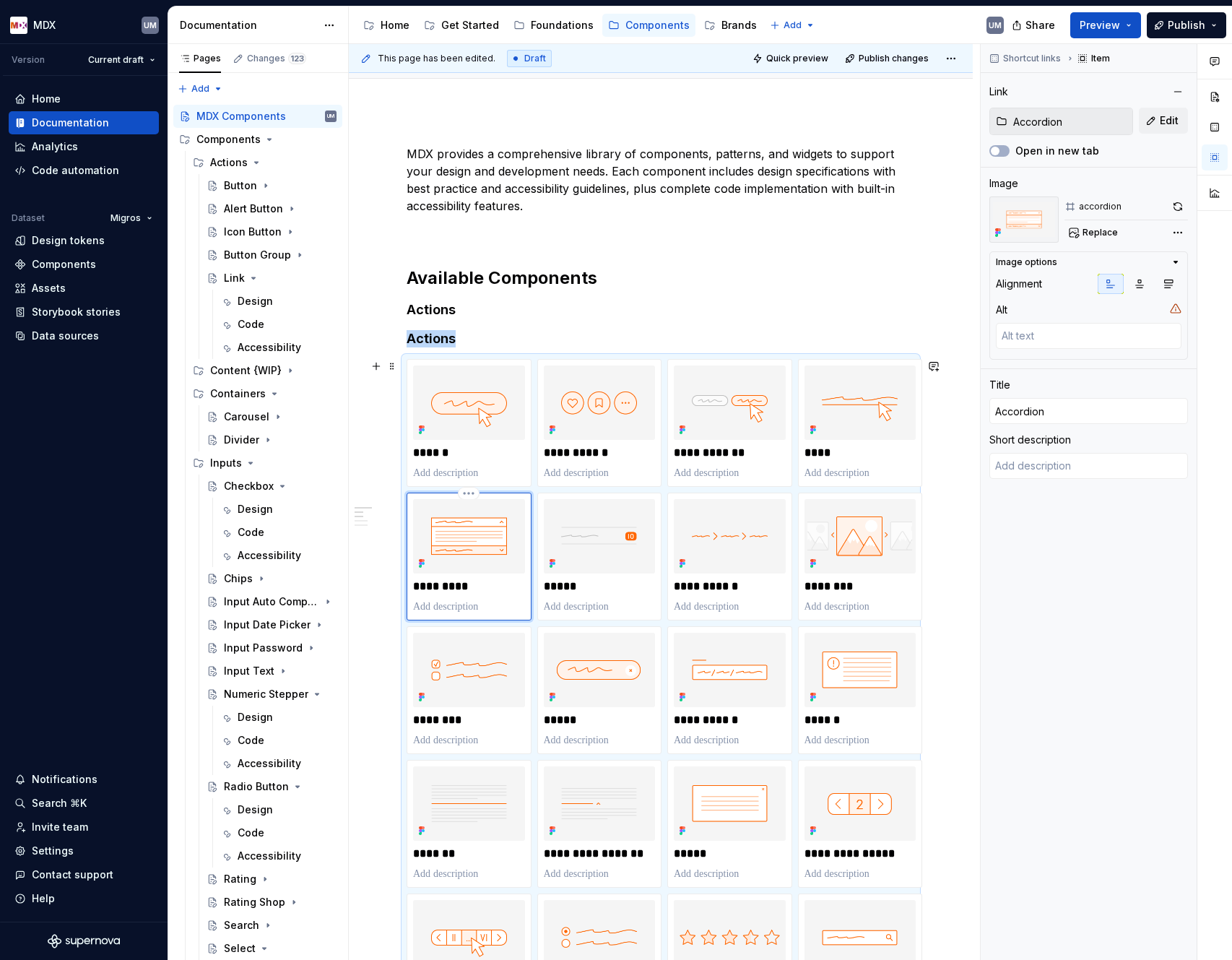
click at [488, 438] on img at bounding box center [469, 536] width 112 height 74
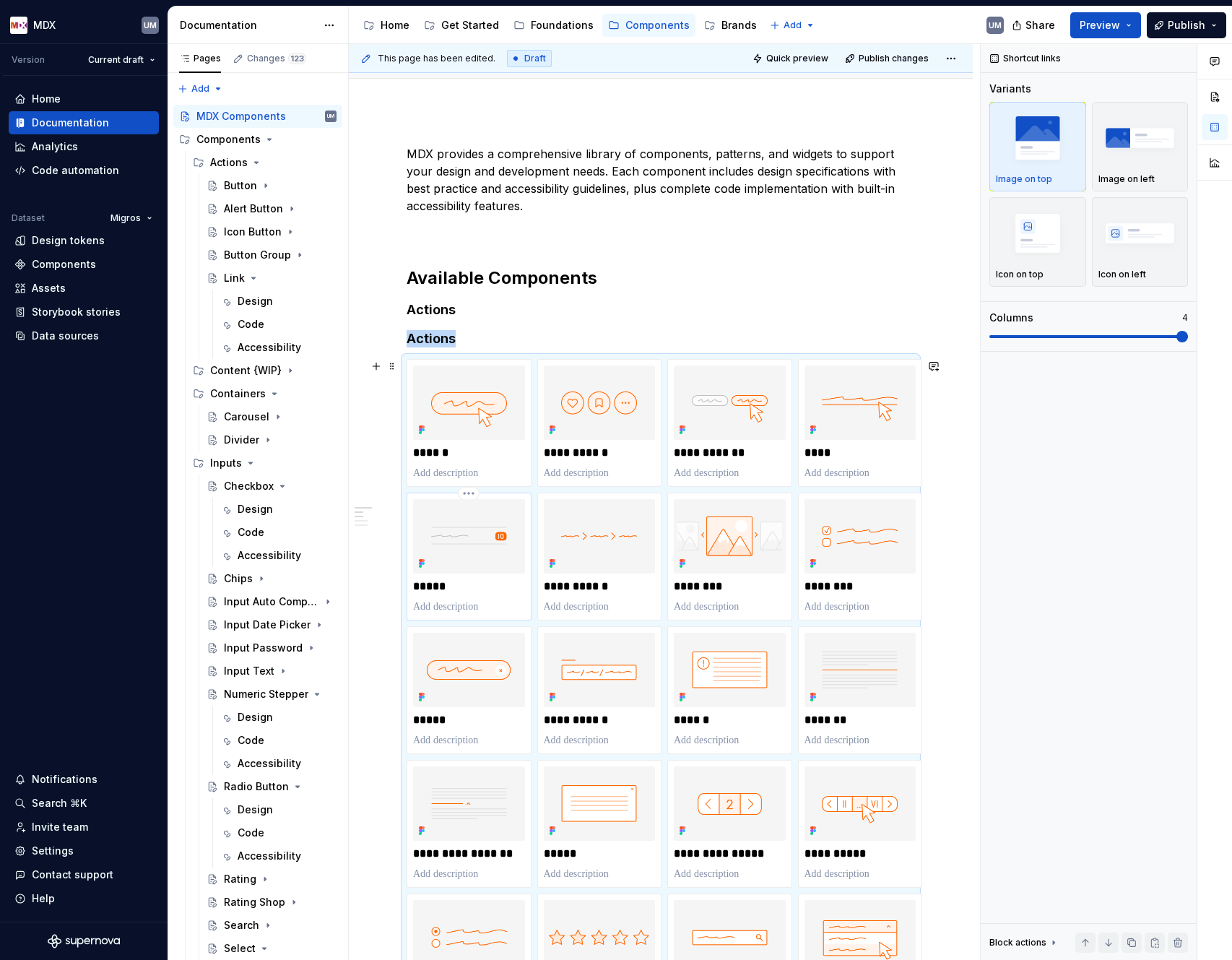
click at [485, 438] on img at bounding box center [469, 536] width 112 height 74
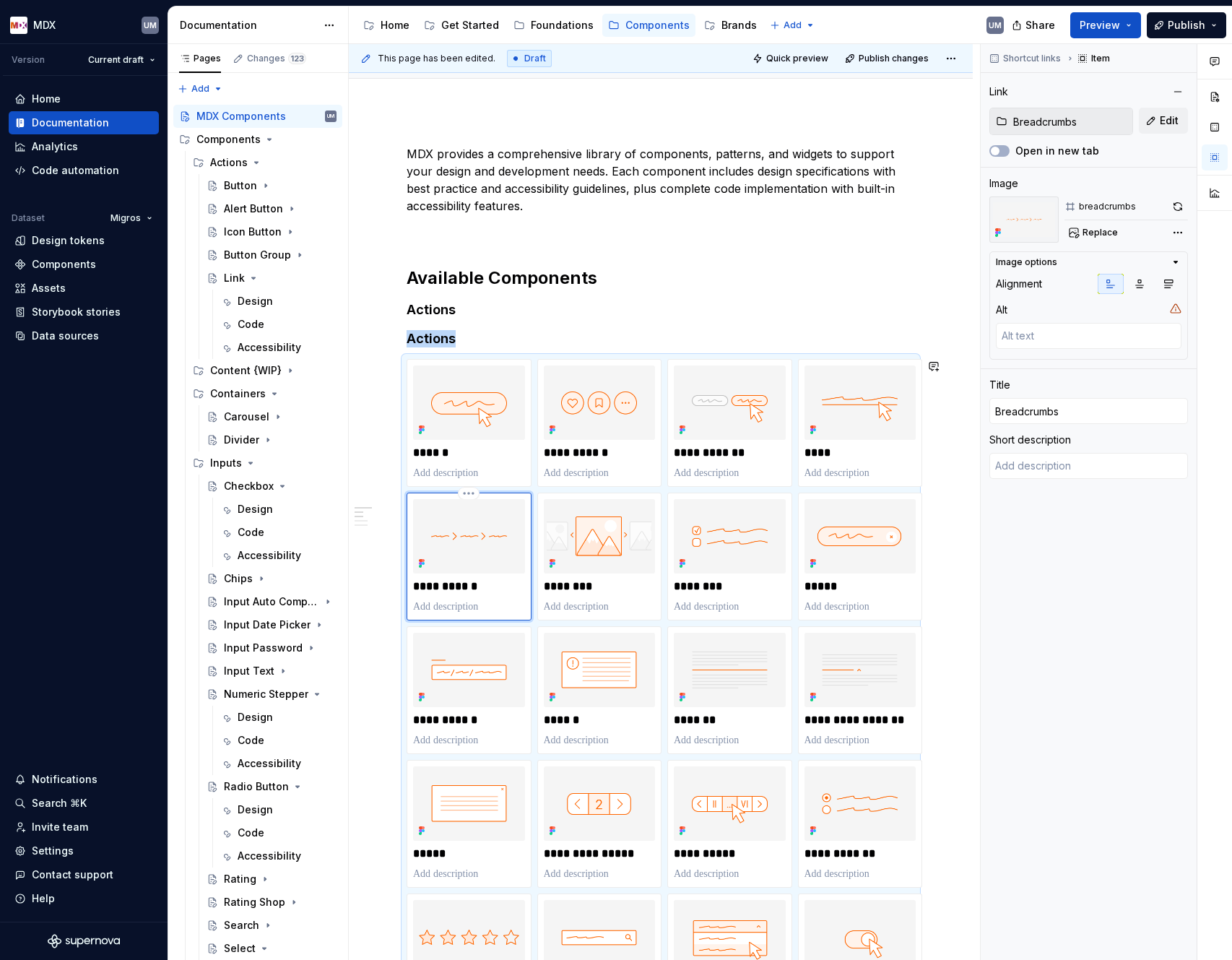
click at [485, 438] on img at bounding box center [469, 536] width 112 height 74
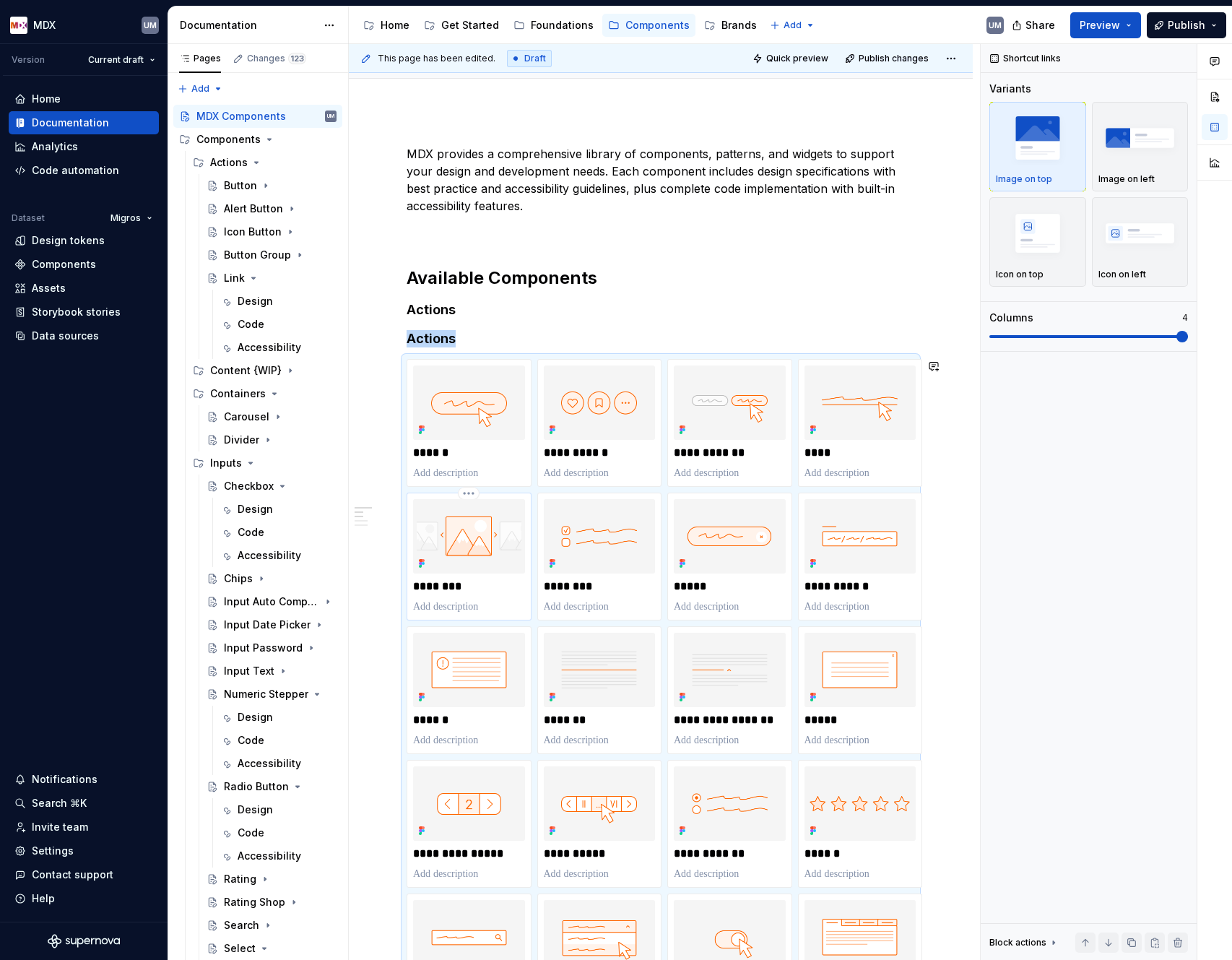
click at [485, 438] on img at bounding box center [469, 536] width 112 height 74
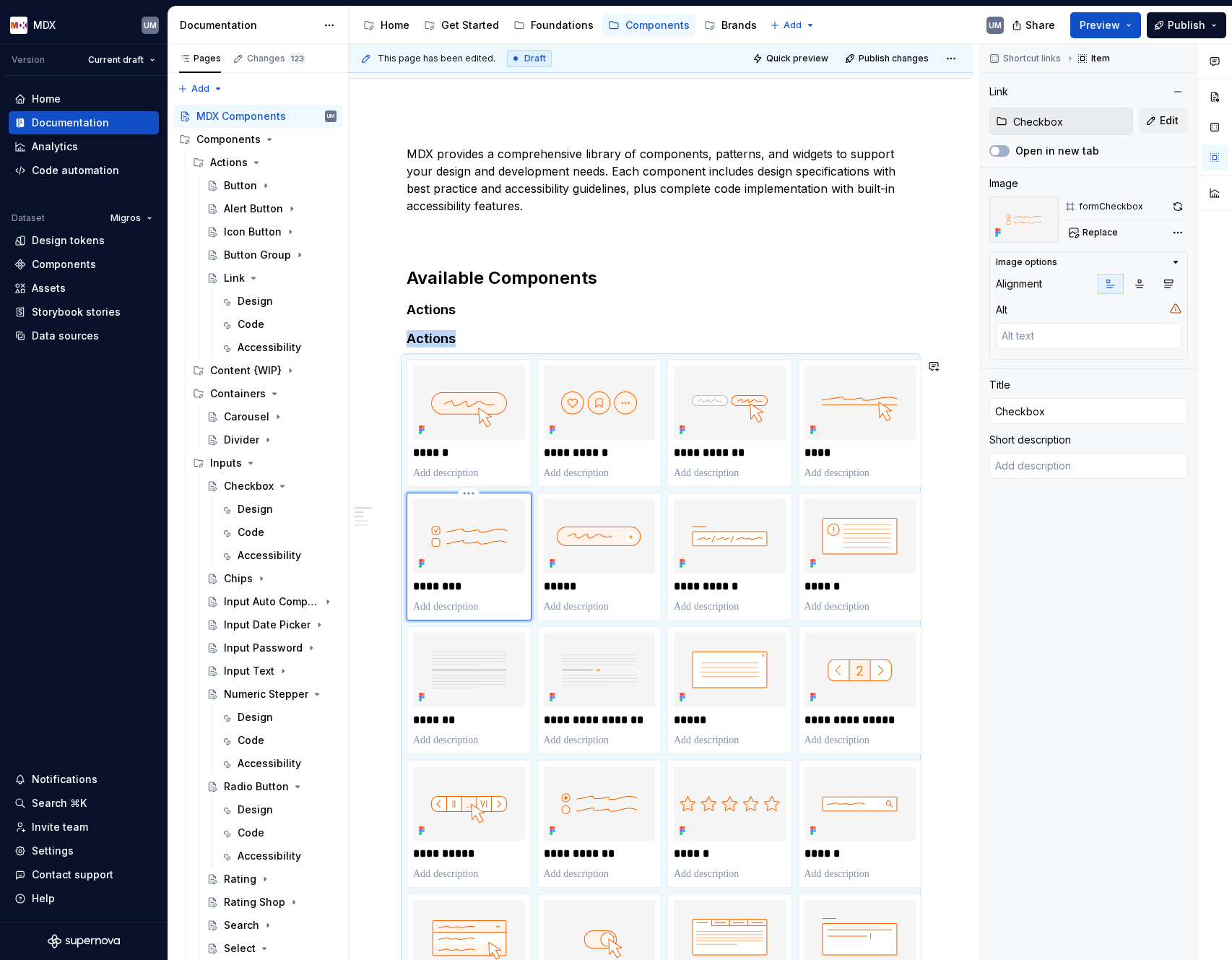
click at [485, 438] on img at bounding box center [469, 536] width 112 height 74
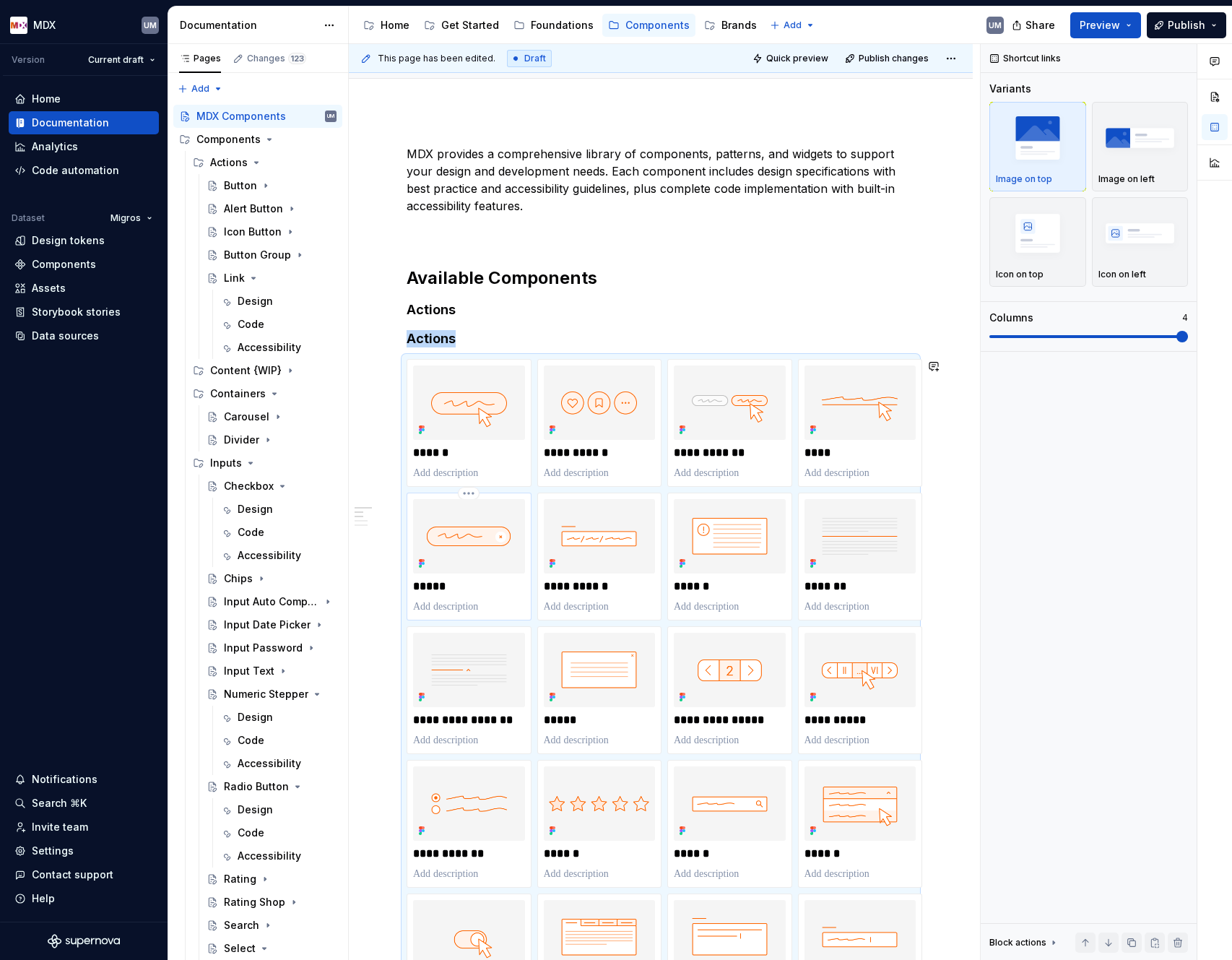
click at [492, 438] on img at bounding box center [469, 536] width 112 height 74
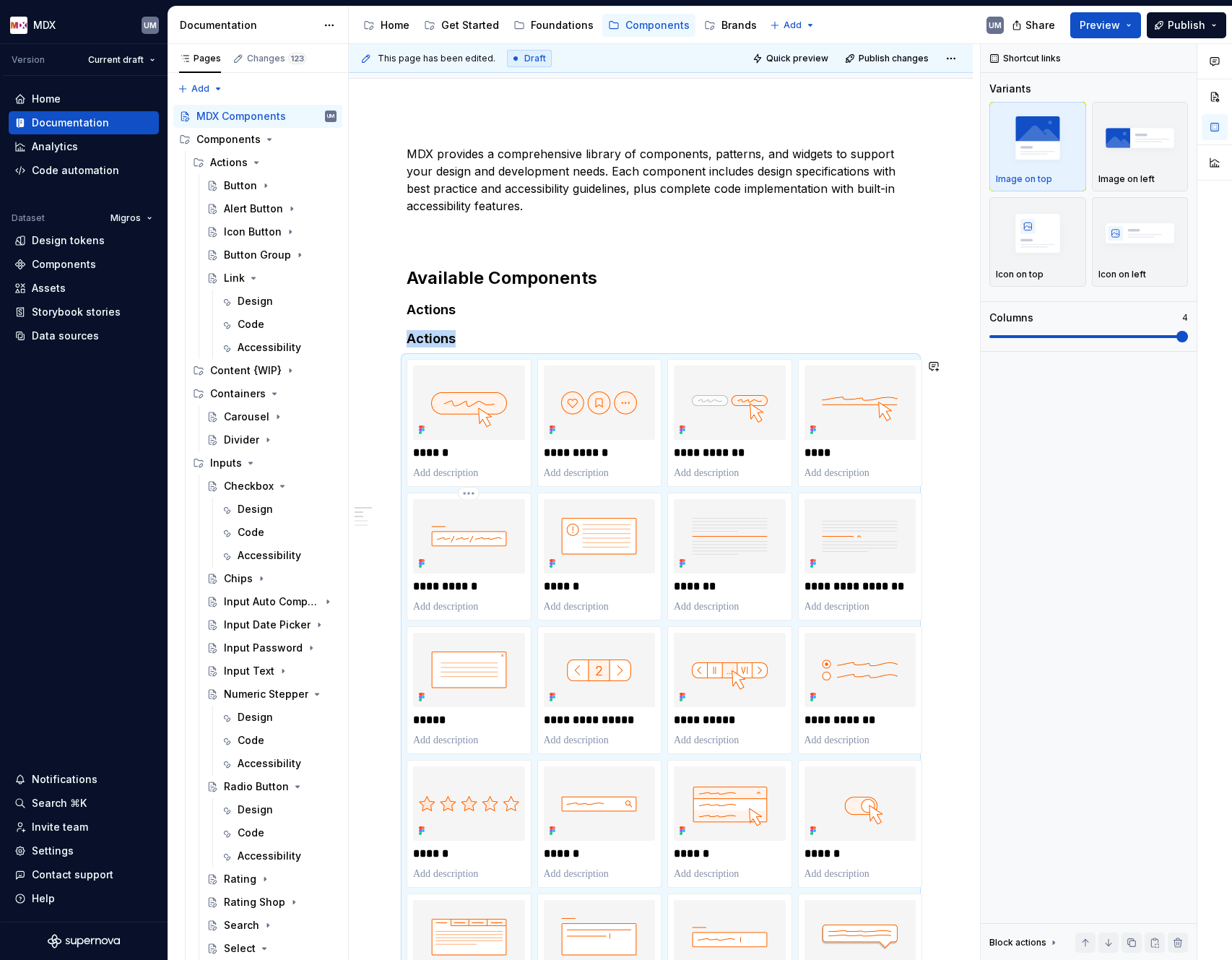
click at [492, 438] on img at bounding box center [469, 536] width 112 height 74
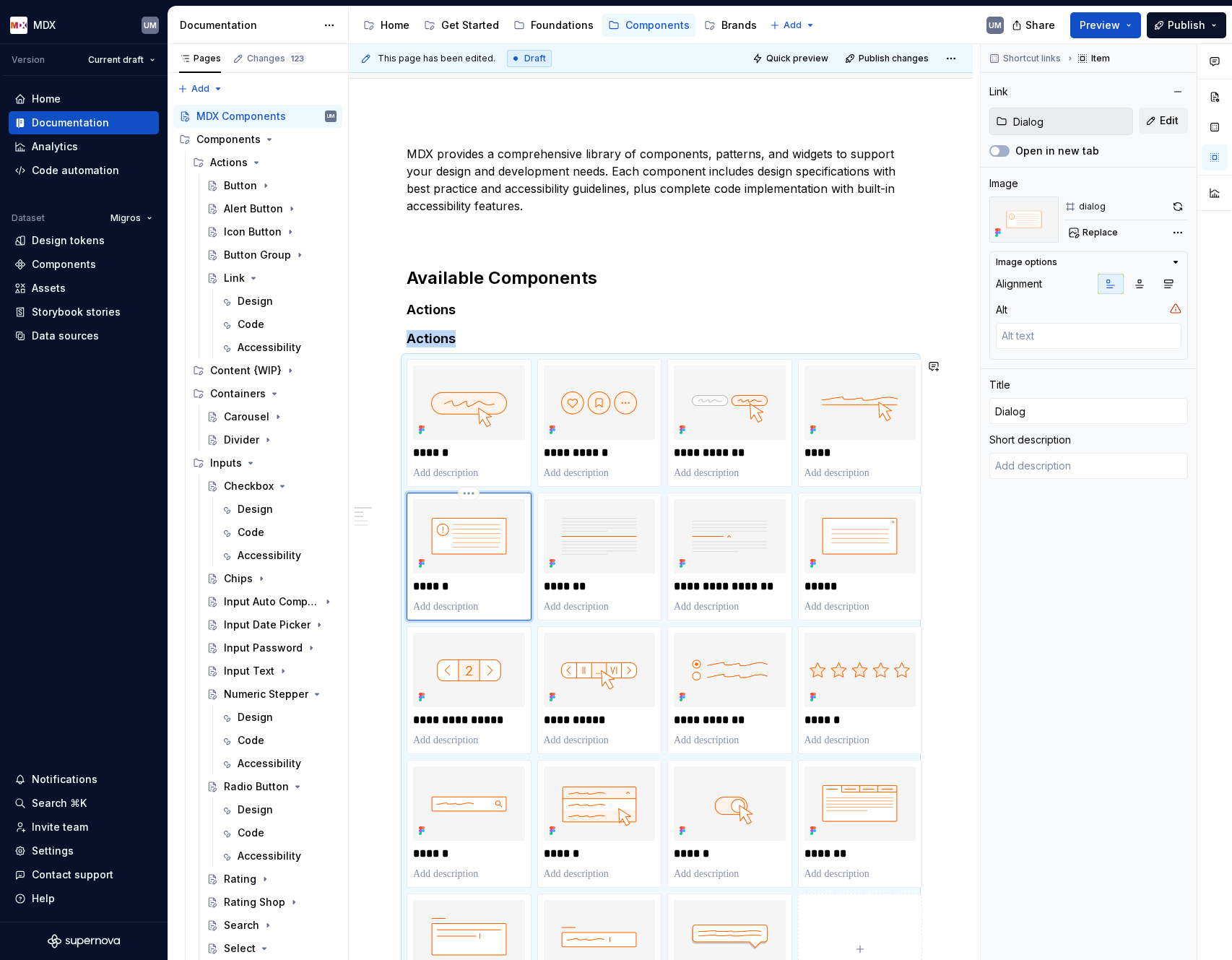
click at [492, 438] on img at bounding box center [469, 536] width 112 height 74
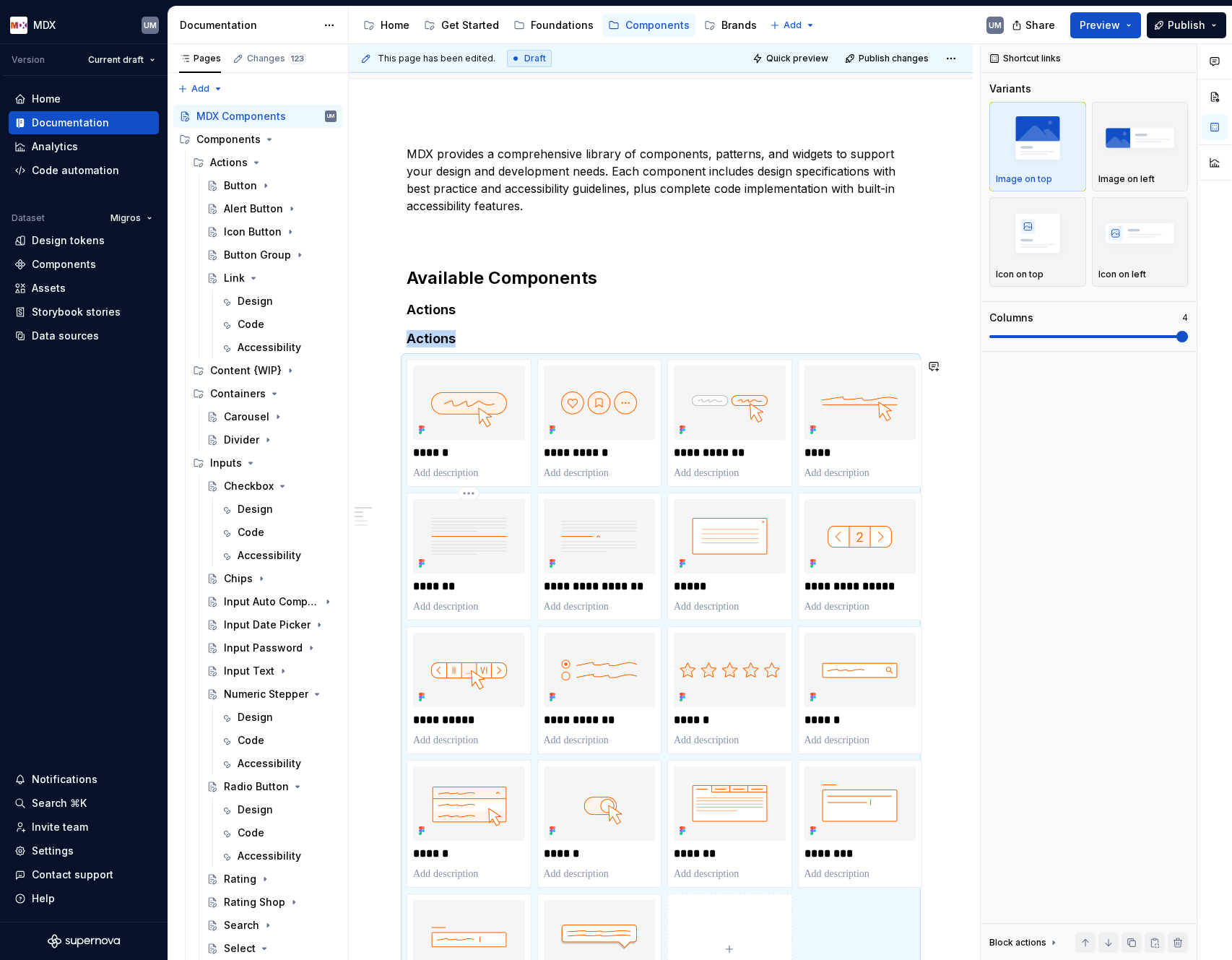
click at [492, 438] on img at bounding box center [469, 536] width 112 height 74
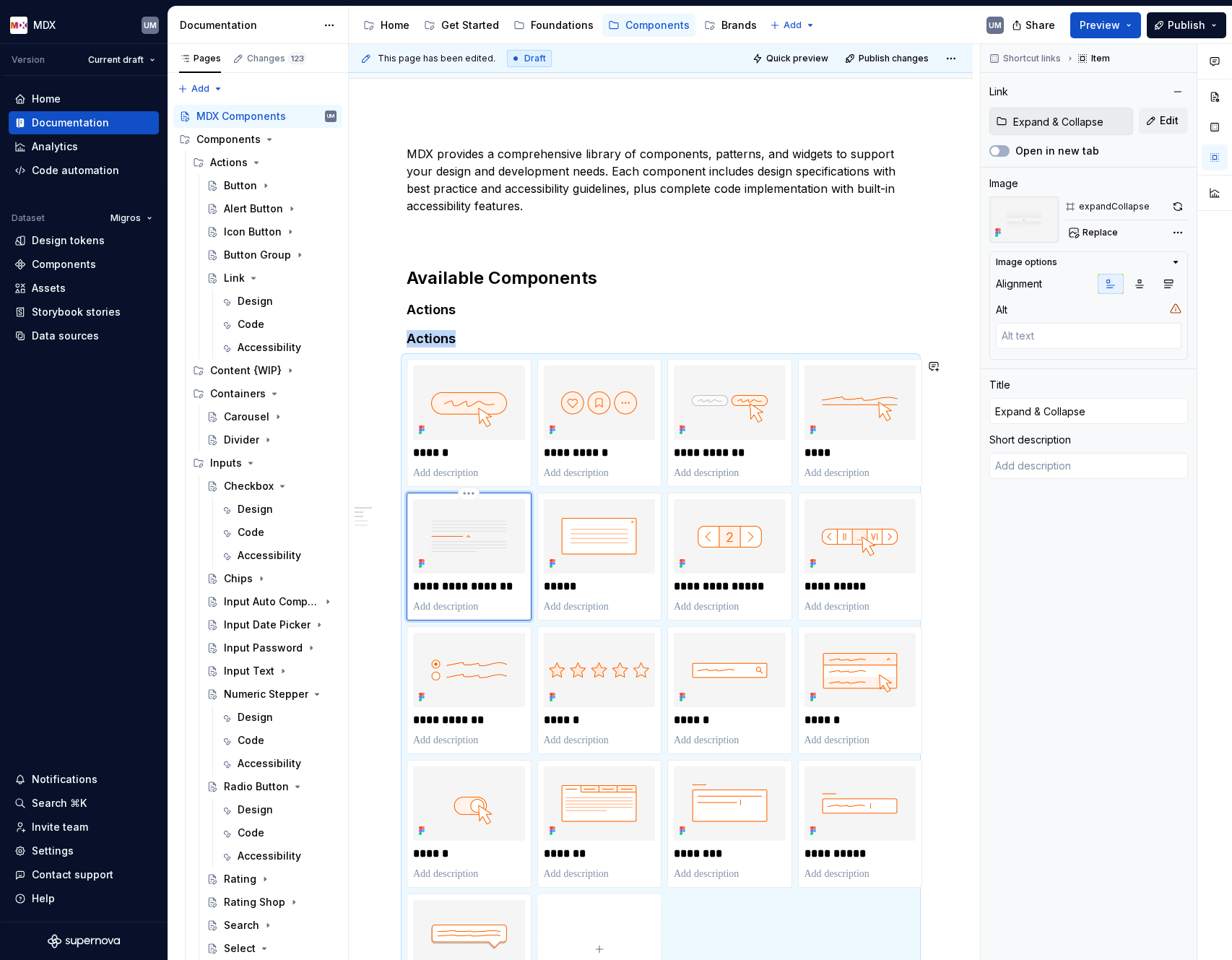
click at [492, 438] on img at bounding box center [469, 536] width 112 height 74
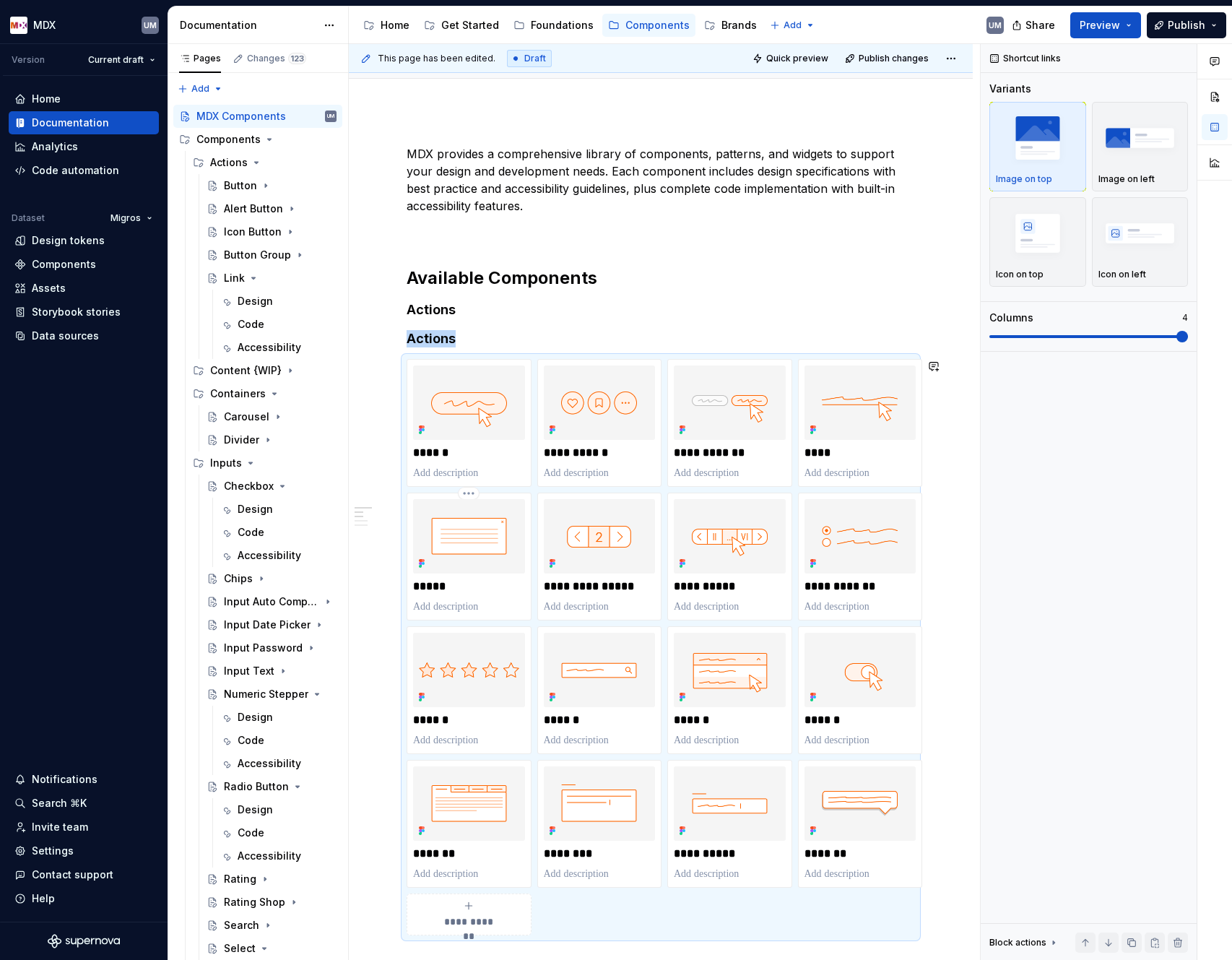
click at [492, 438] on img at bounding box center [469, 536] width 112 height 74
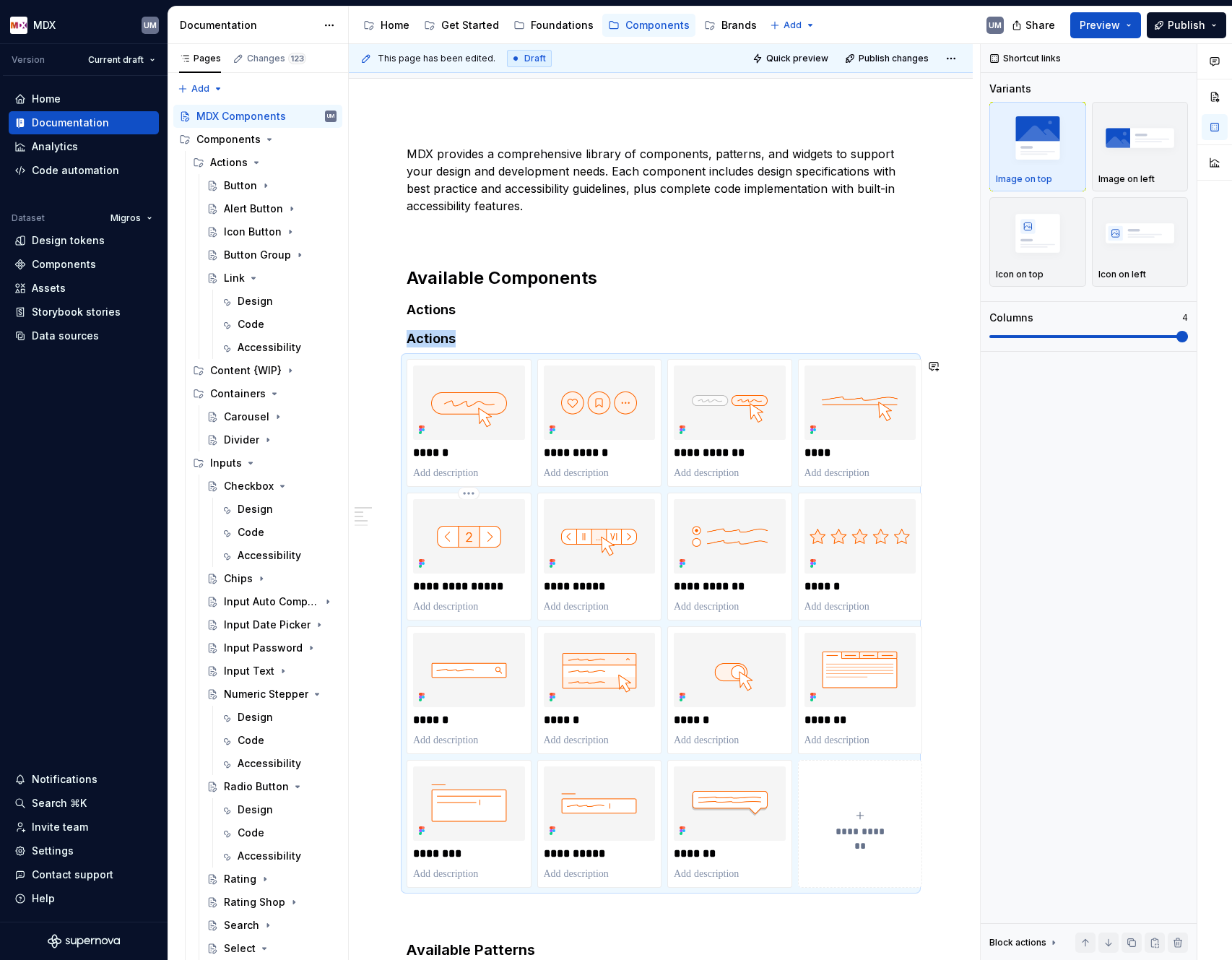
click at [492, 438] on img at bounding box center [469, 536] width 112 height 74
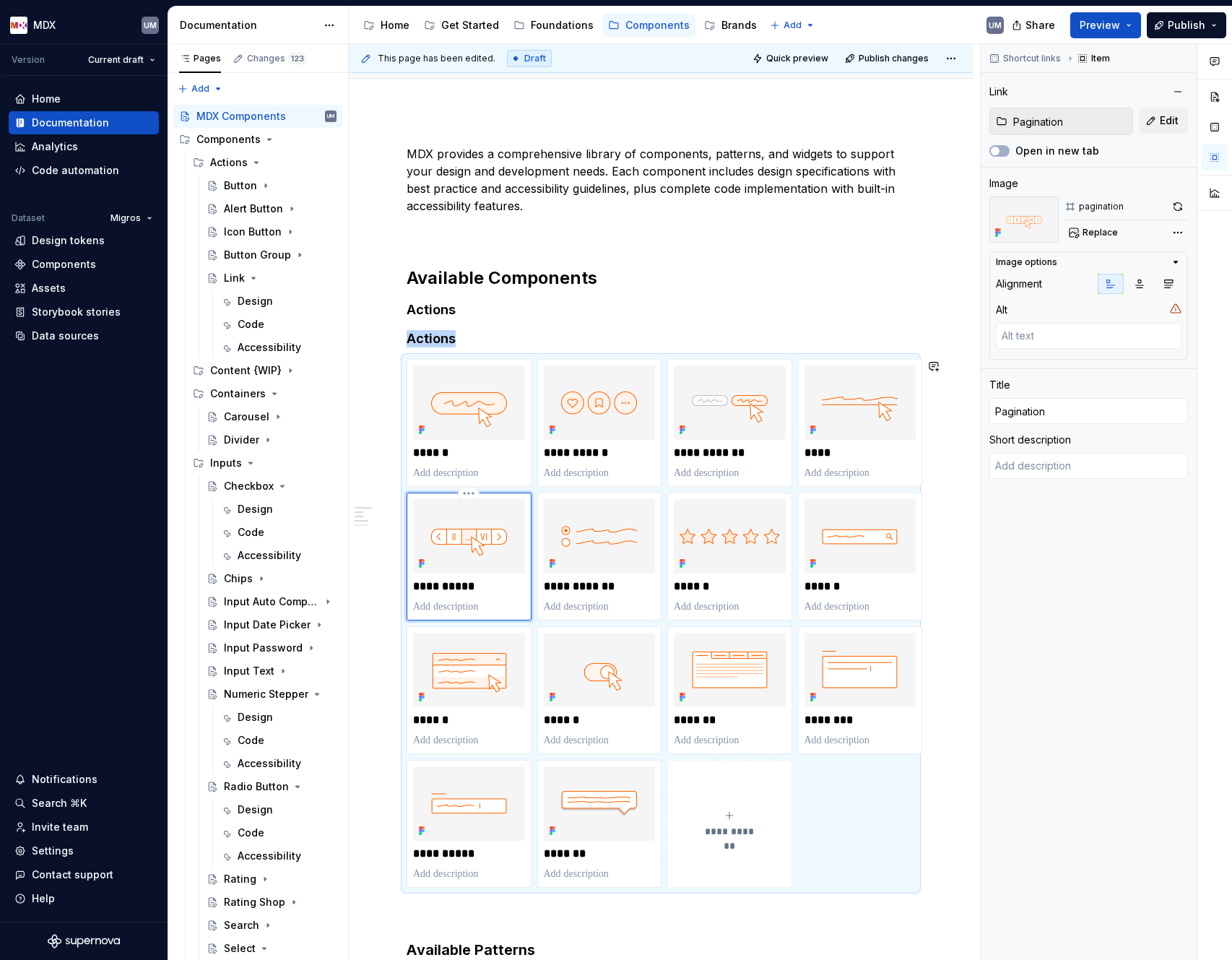
click at [492, 438] on img at bounding box center [469, 536] width 112 height 74
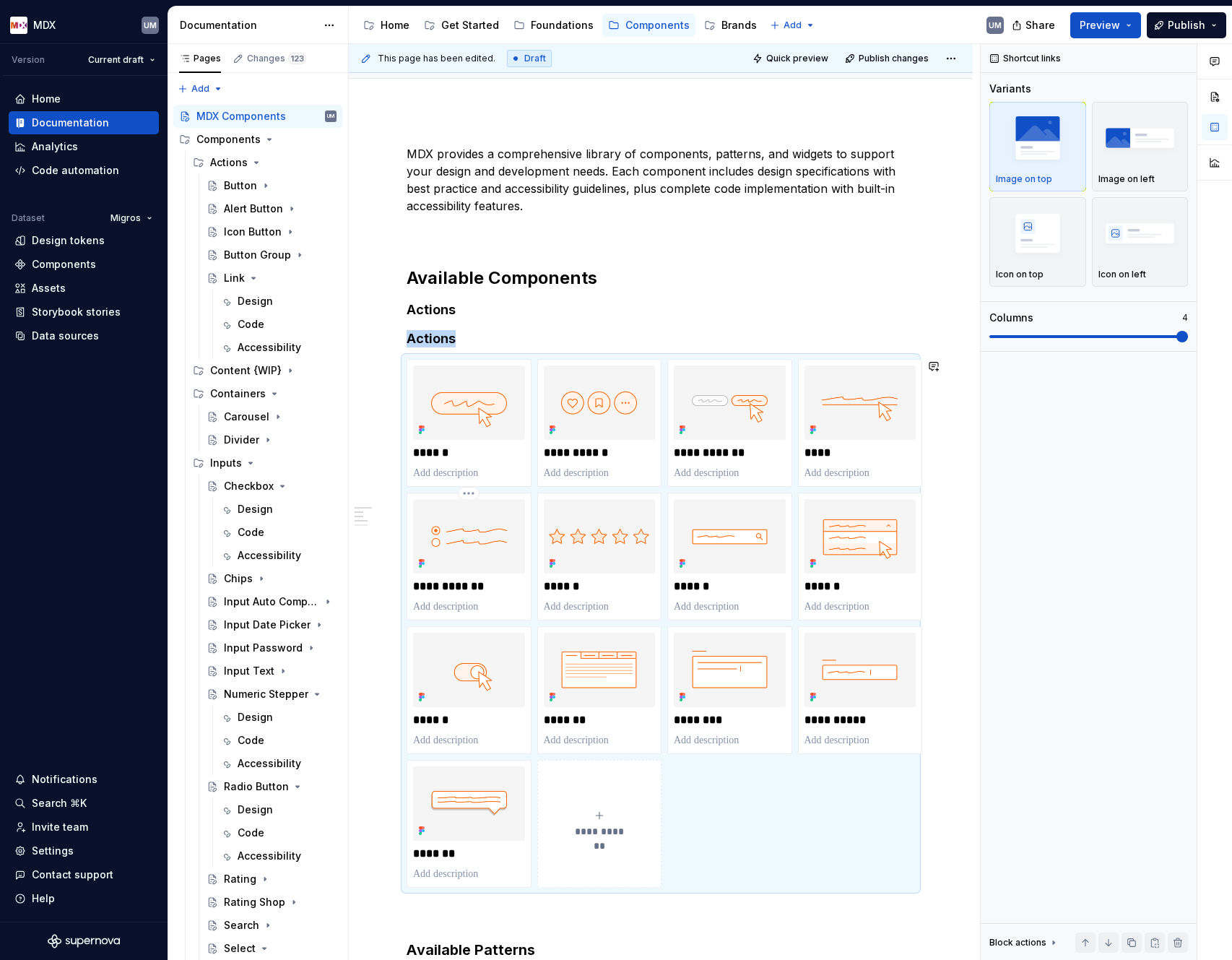
click at [492, 438] on img at bounding box center [469, 536] width 112 height 74
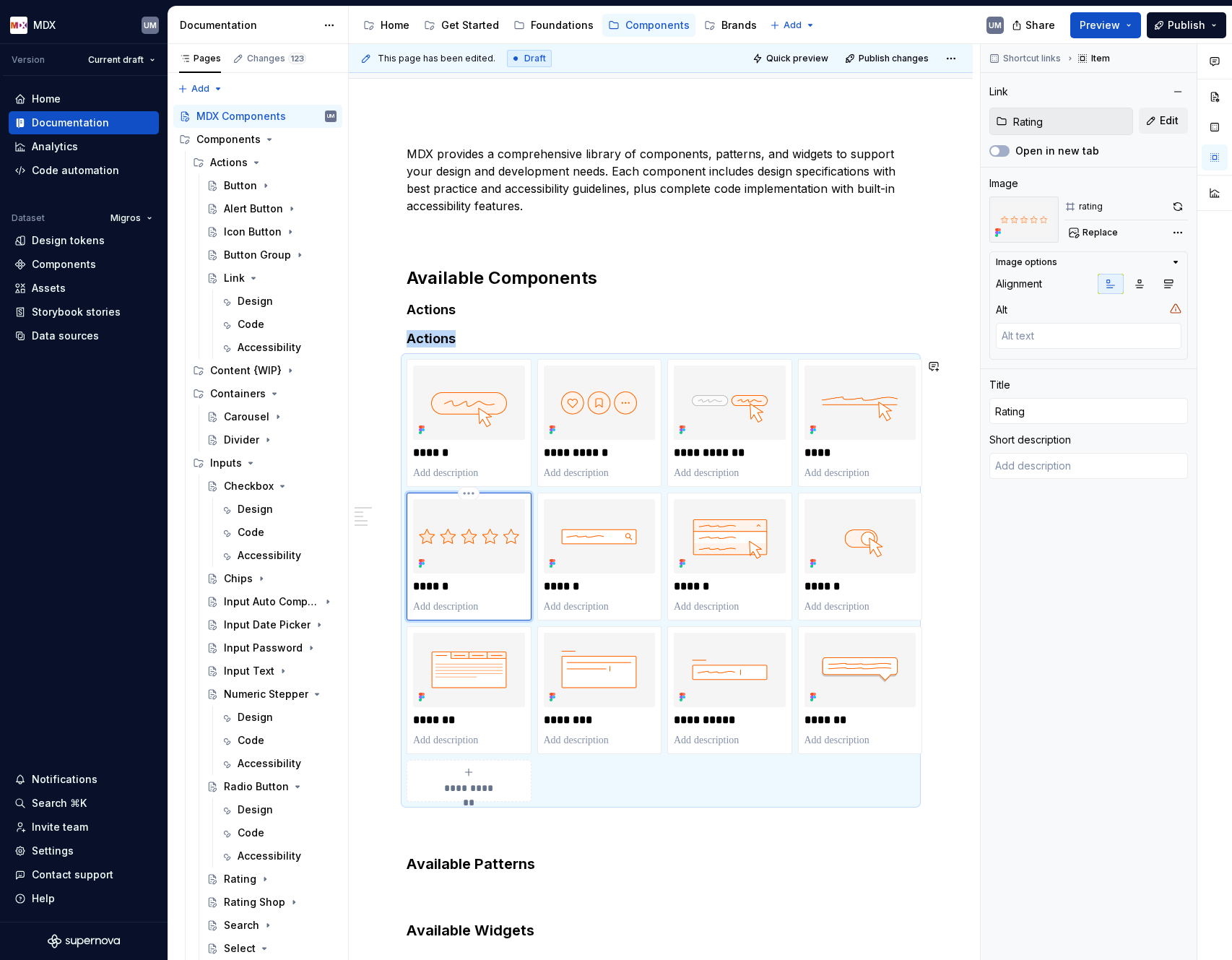
click at [492, 438] on img at bounding box center [469, 536] width 112 height 74
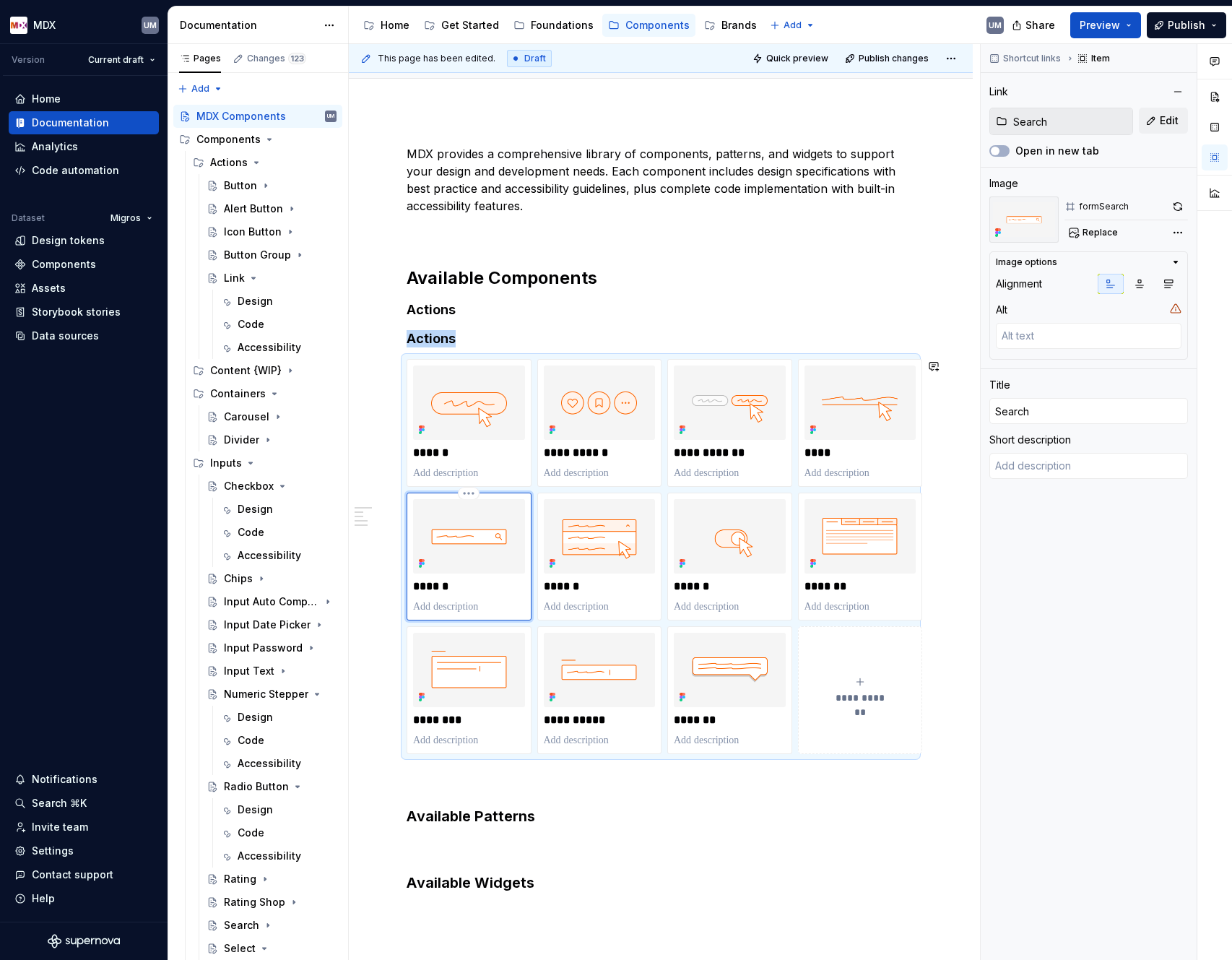
click at [492, 438] on img at bounding box center [469, 536] width 112 height 74
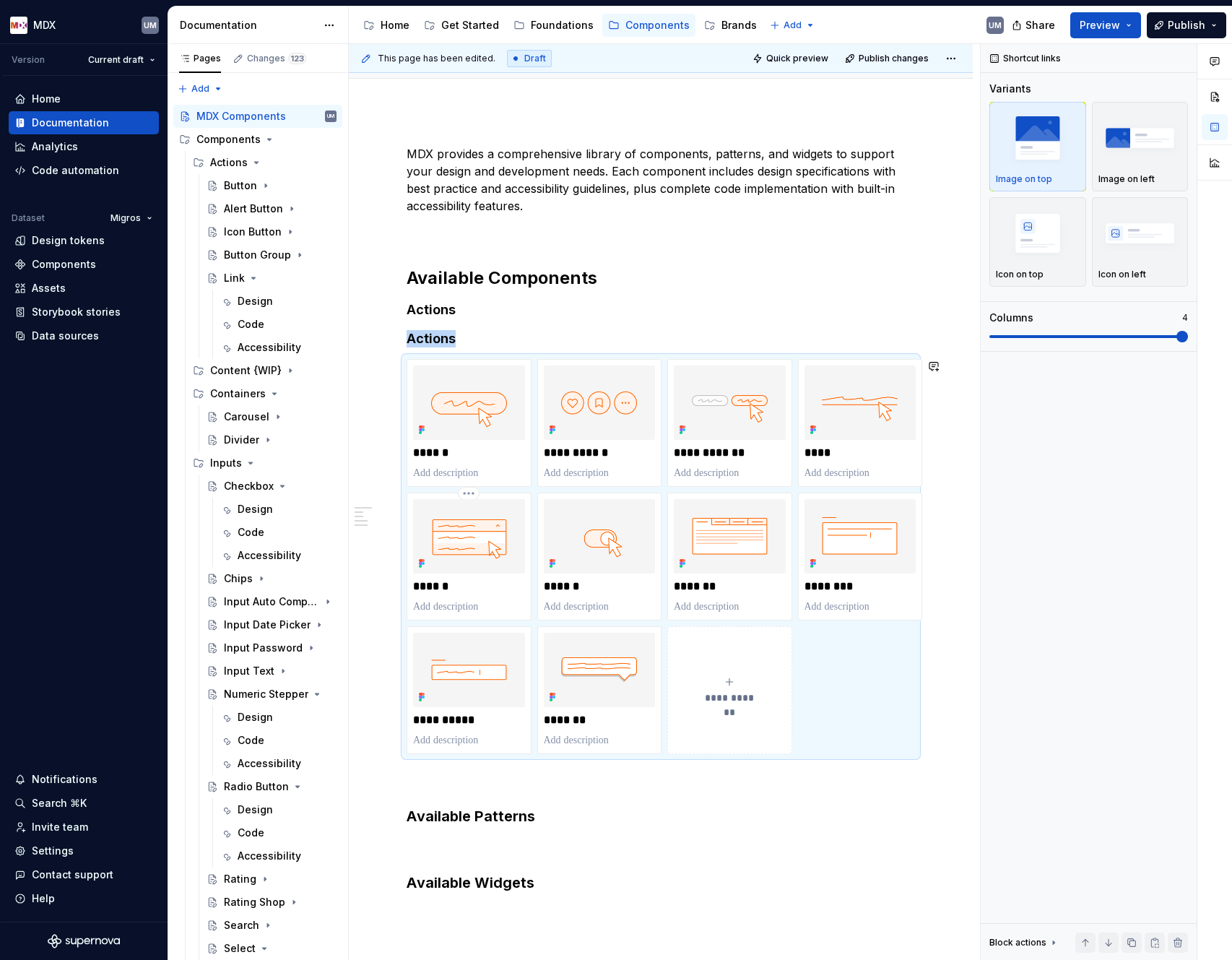
click at [492, 438] on img at bounding box center [469, 536] width 112 height 74
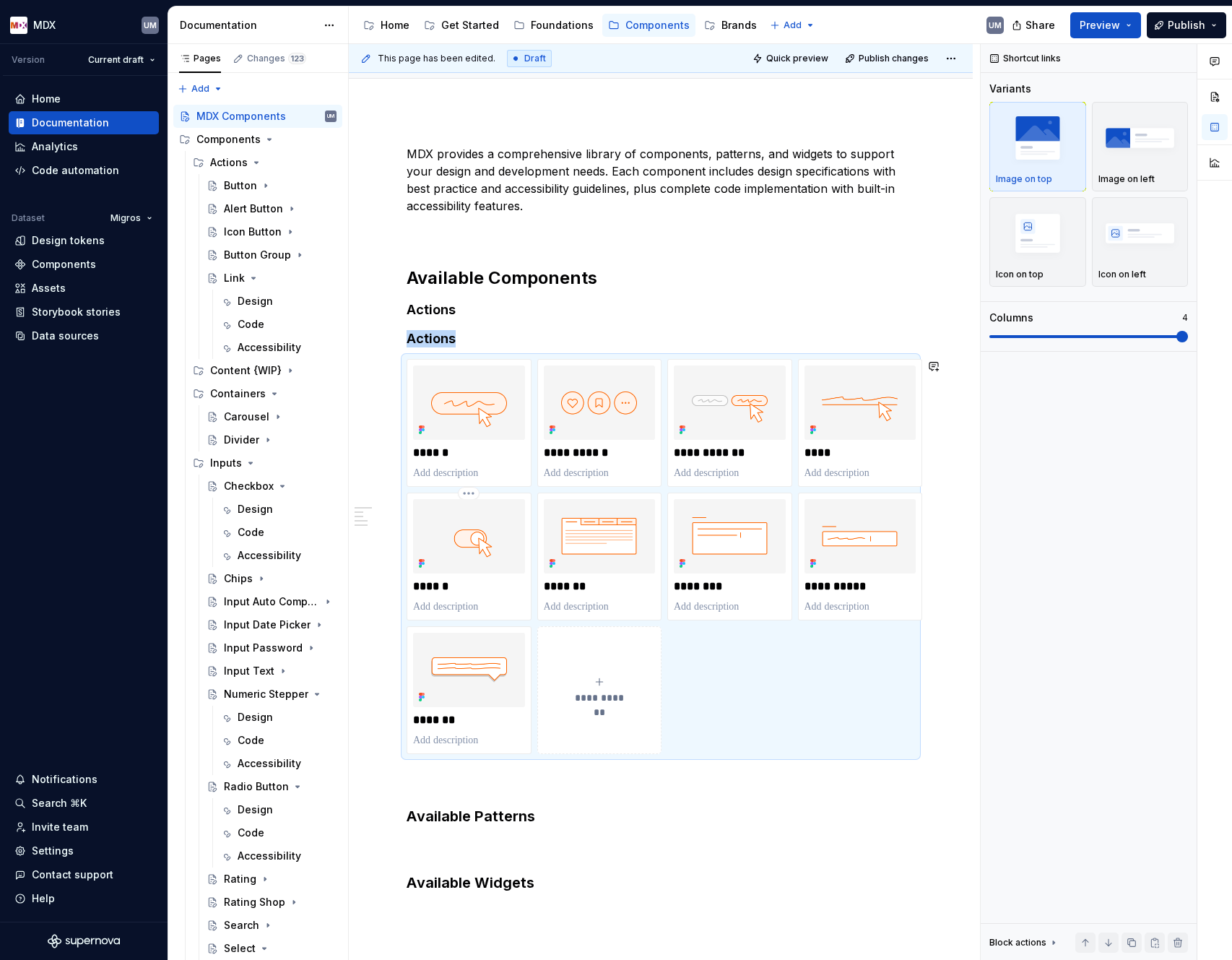
click at [492, 438] on img at bounding box center [469, 536] width 112 height 74
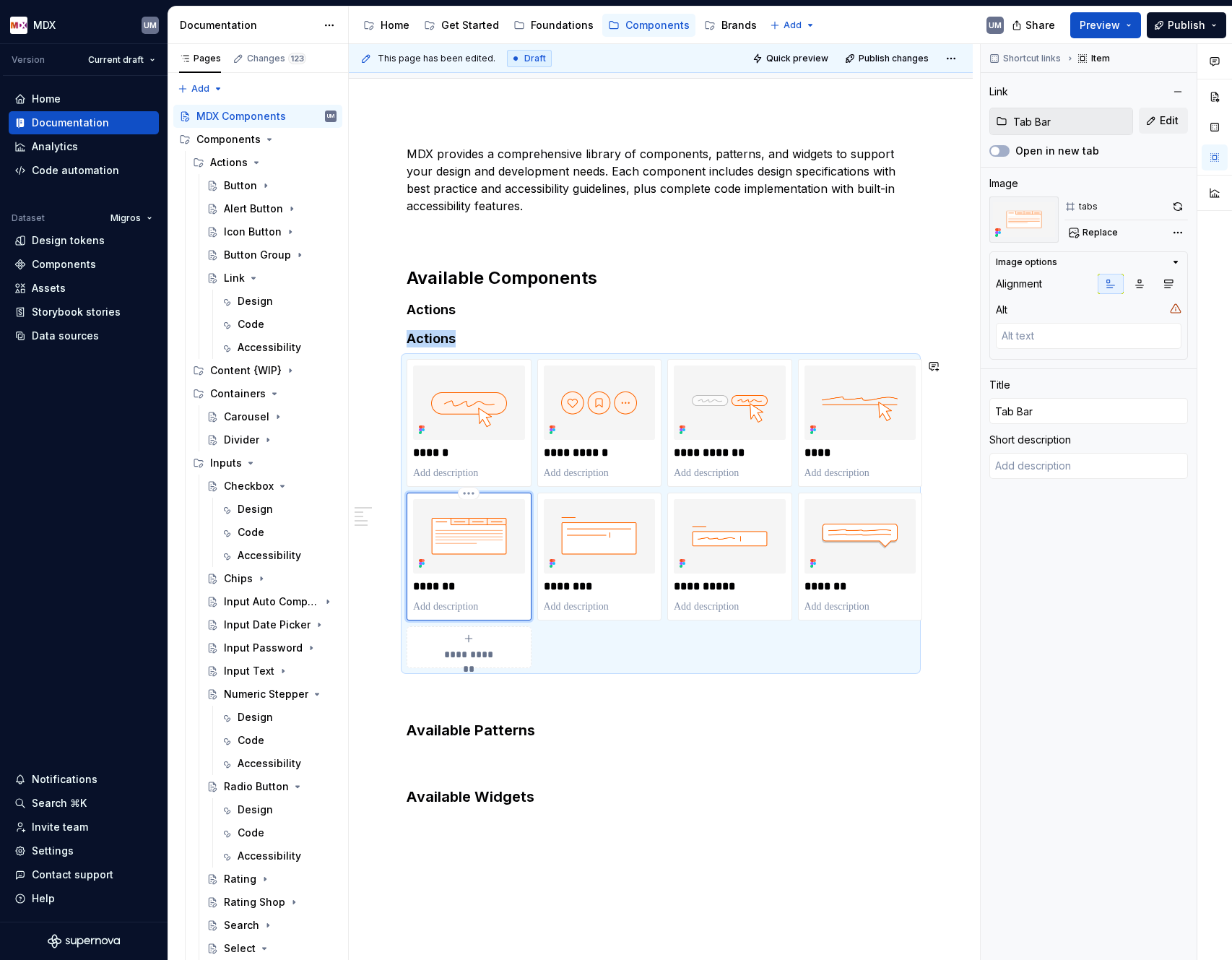
click at [492, 438] on img at bounding box center [469, 536] width 112 height 74
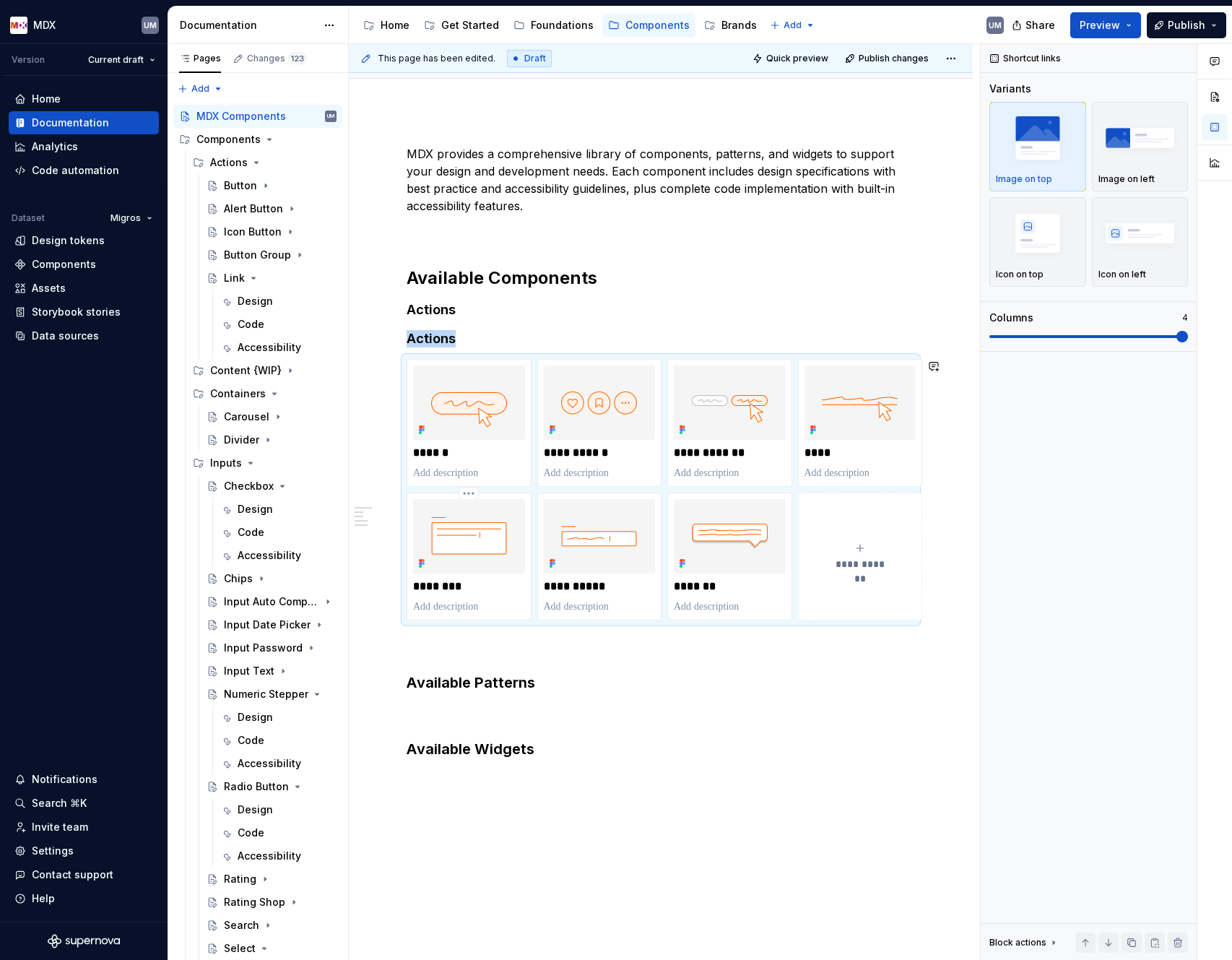
click at [492, 438] on img at bounding box center [469, 536] width 112 height 74
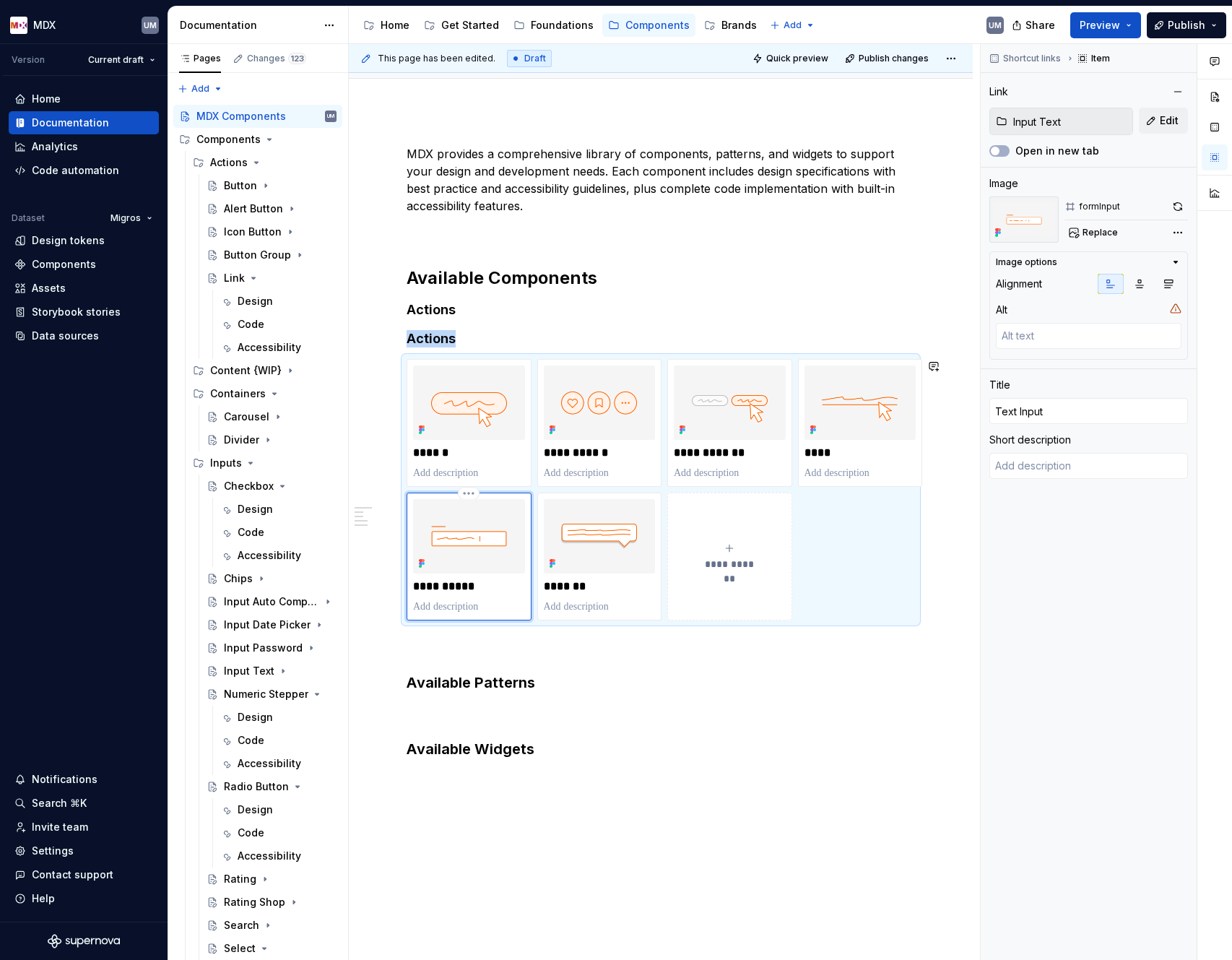
click at [492, 438] on img at bounding box center [469, 536] width 112 height 74
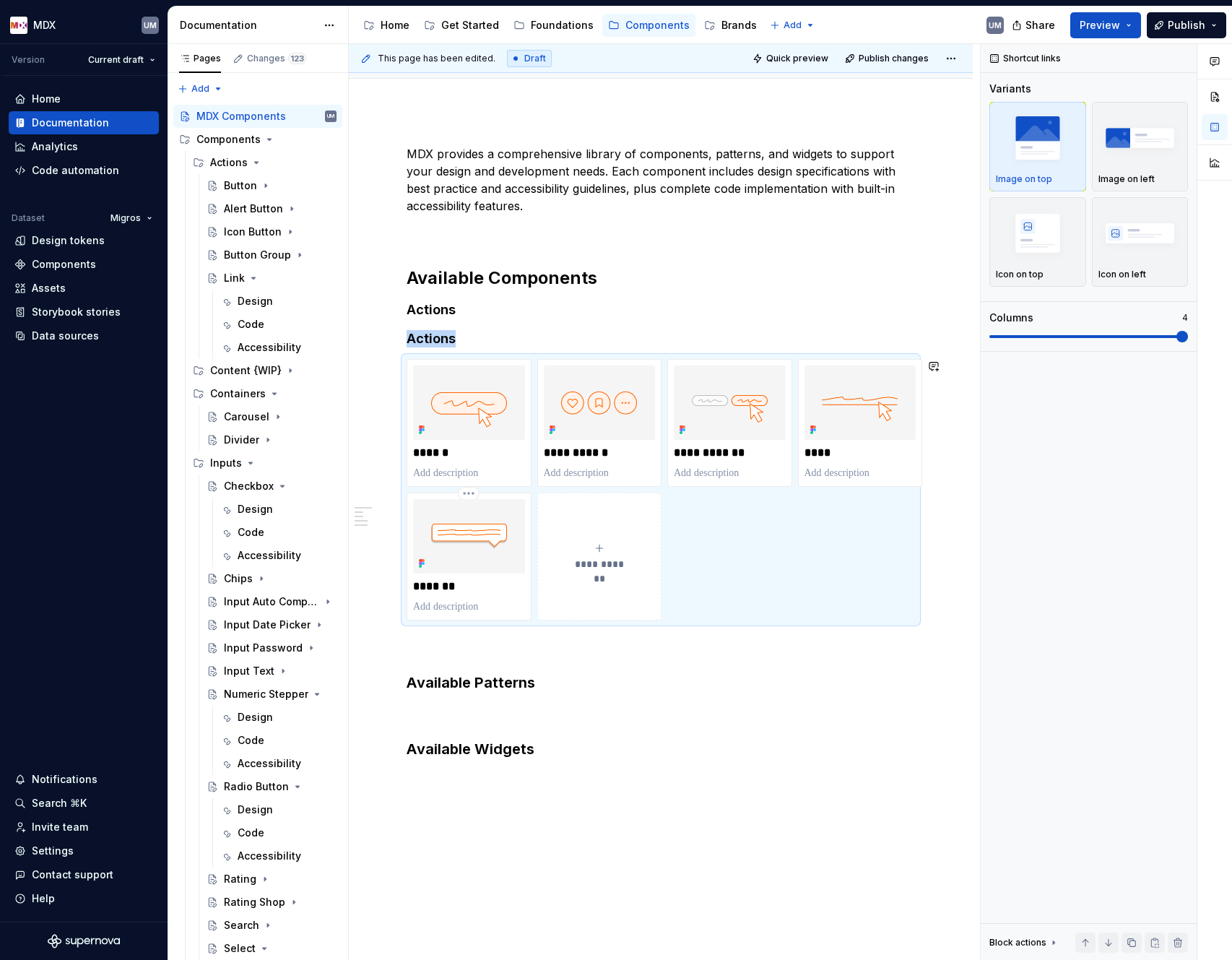
click at [492, 438] on img at bounding box center [469, 536] width 112 height 74
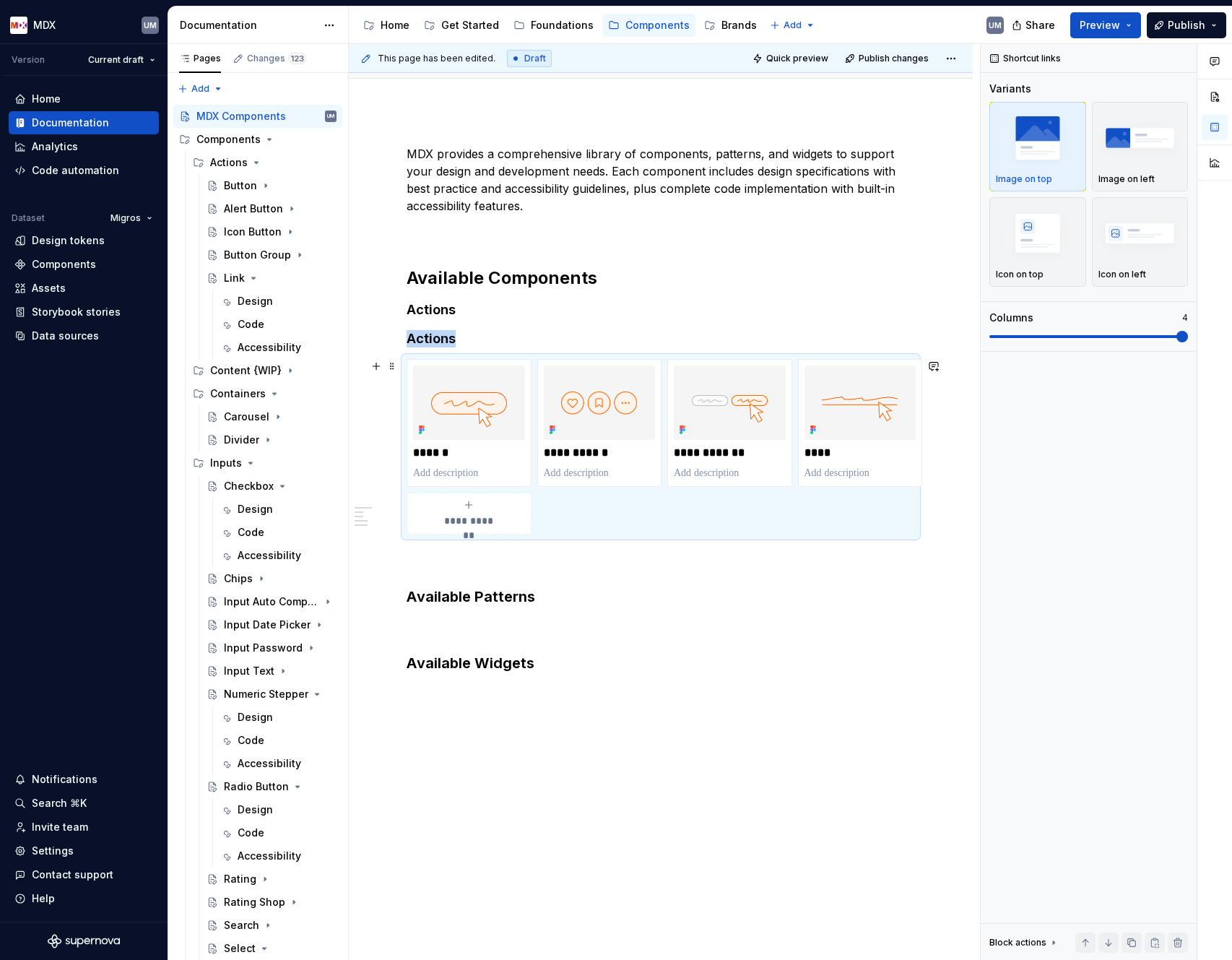
click at [482, 438] on span "**********" at bounding box center [469, 521] width 63 height 14
type textarea "*"
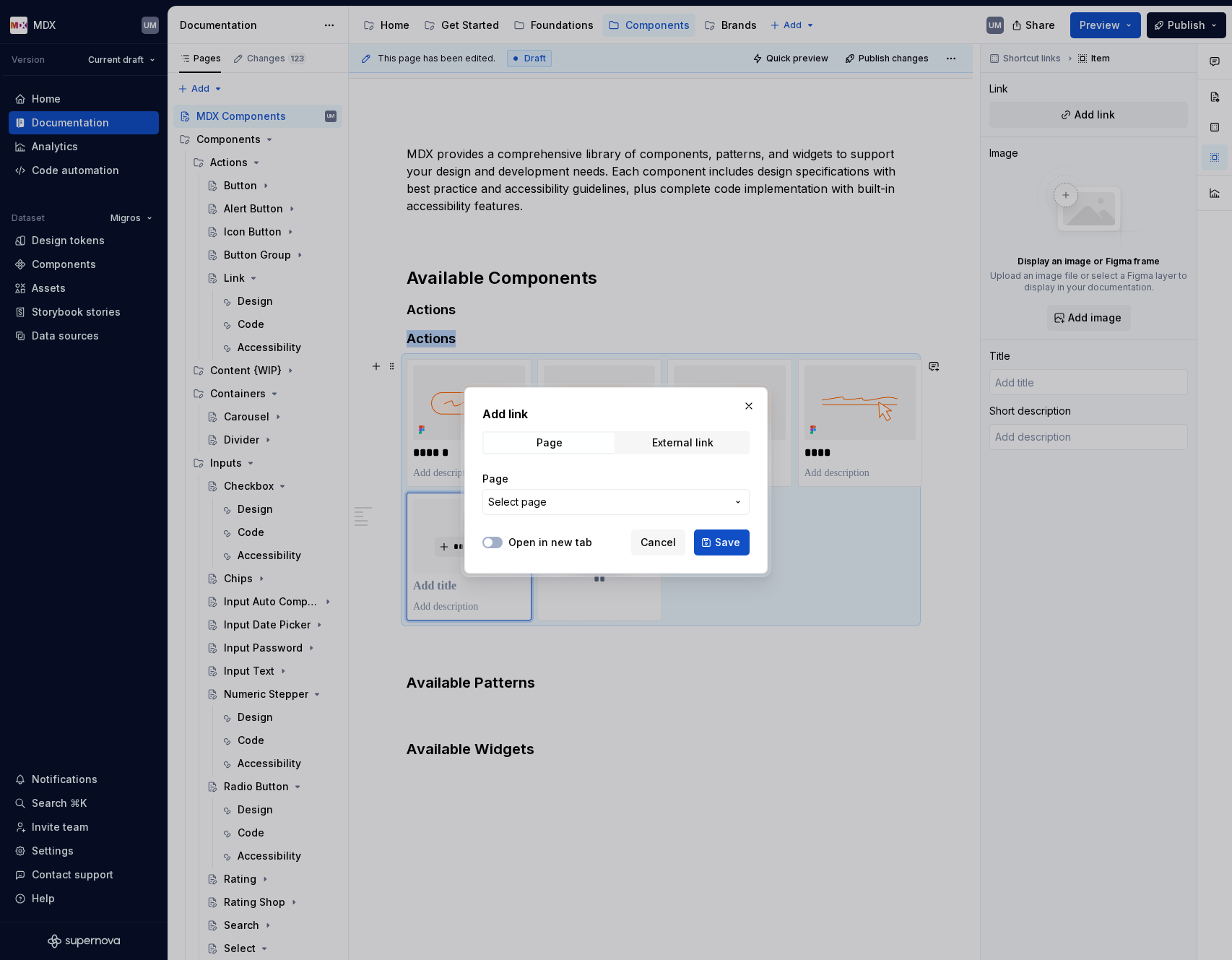
click at [482, 438] on div "Add link Page External link Page Select page Open in new tab Cancel Save" at bounding box center [616, 480] width 304 height 186
click at [546, 438] on span "Select page" at bounding box center [607, 502] width 238 height 14
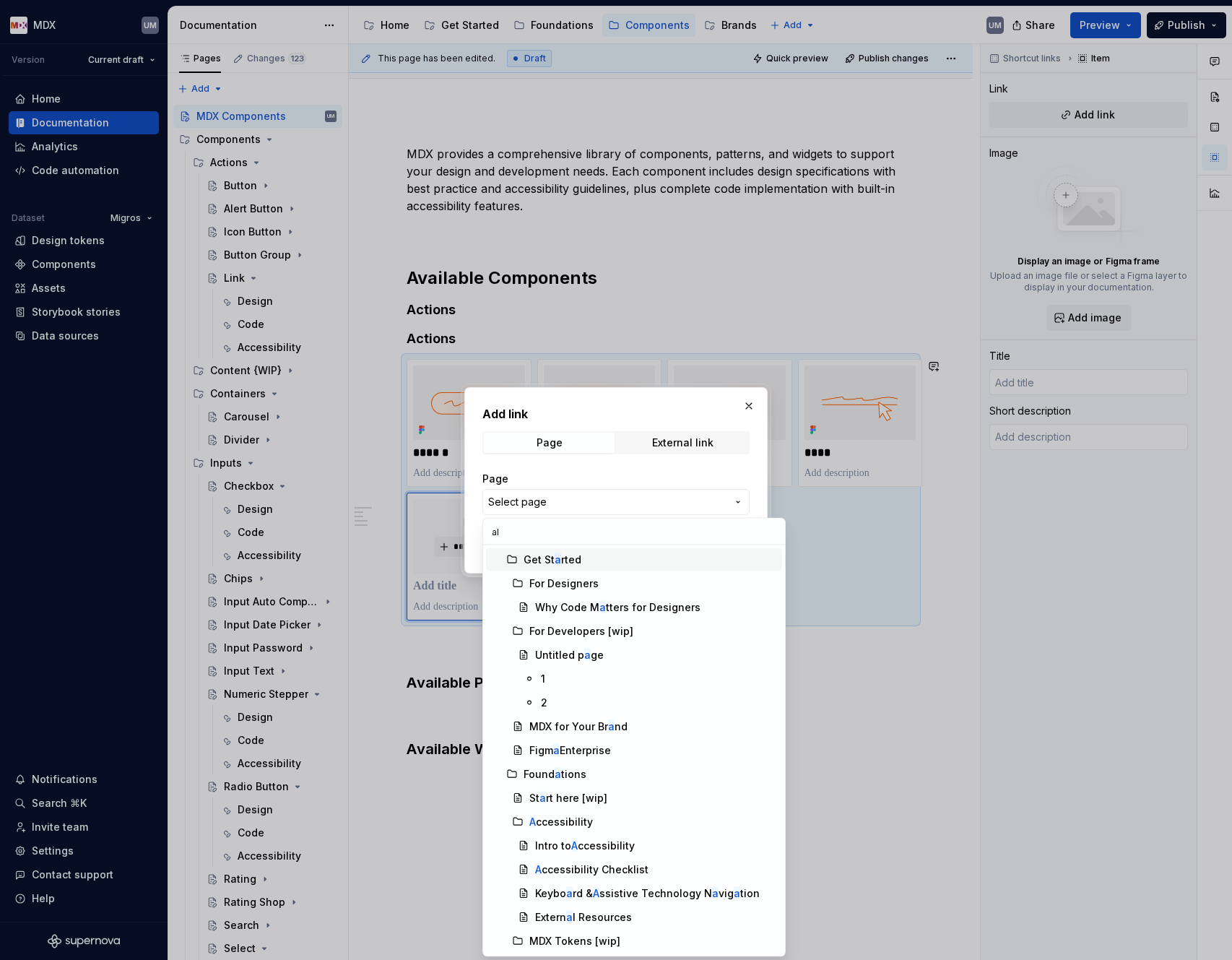
scroll to position [0, 0]
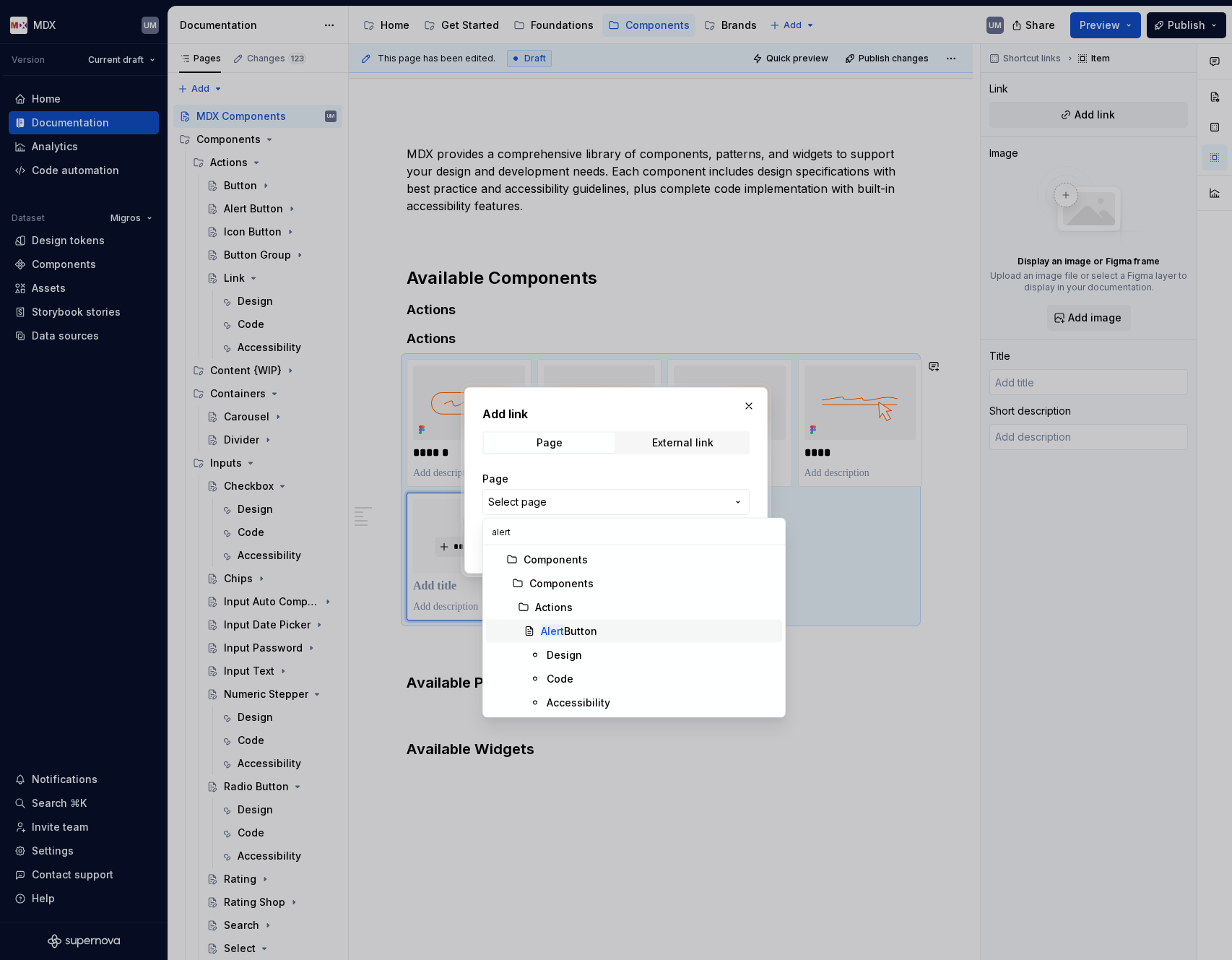
type input "alert"
click at [591, 438] on div "Alert Button" at bounding box center [569, 631] width 56 height 14
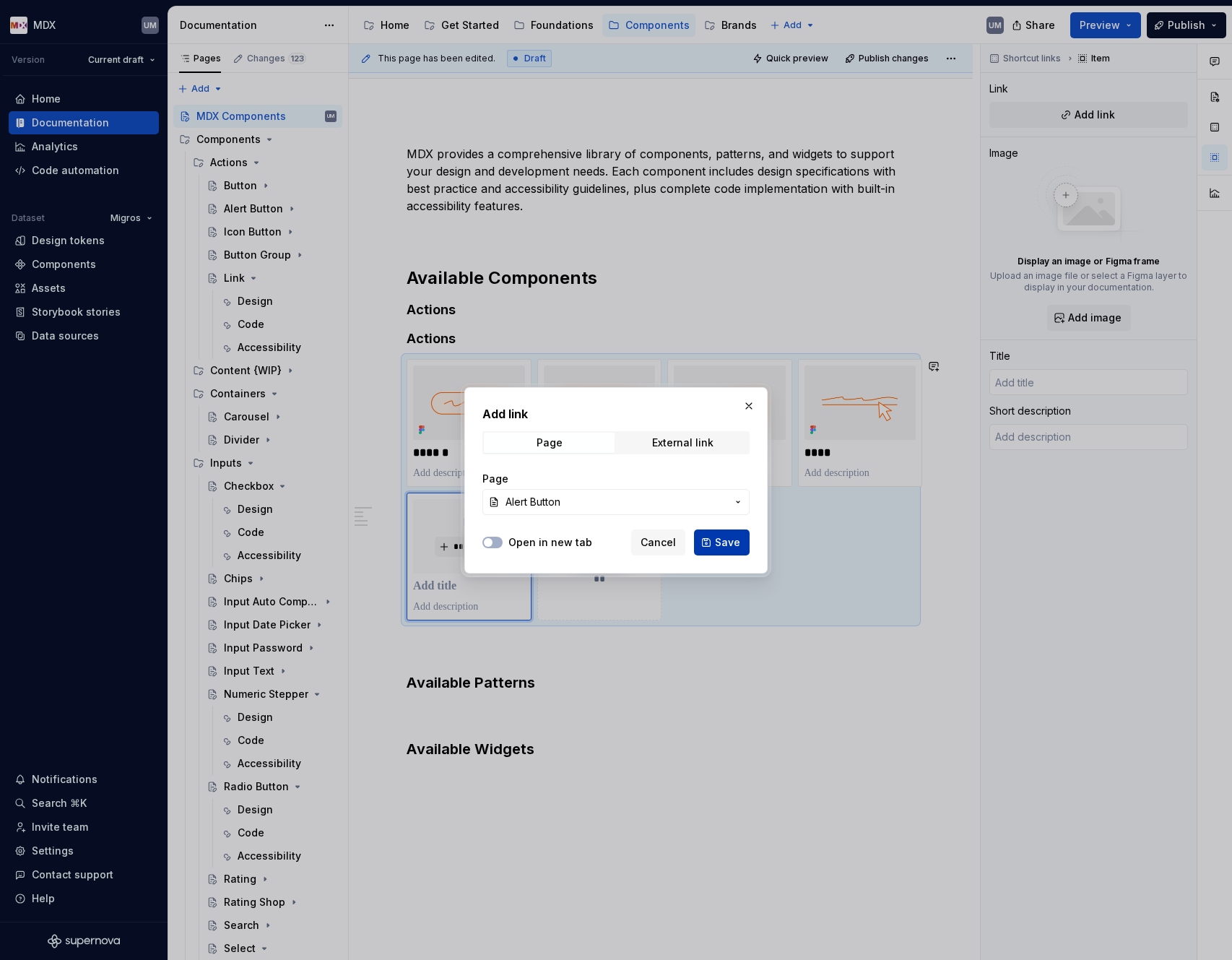
click at [708, 438] on button "Save" at bounding box center [722, 542] width 56 height 26
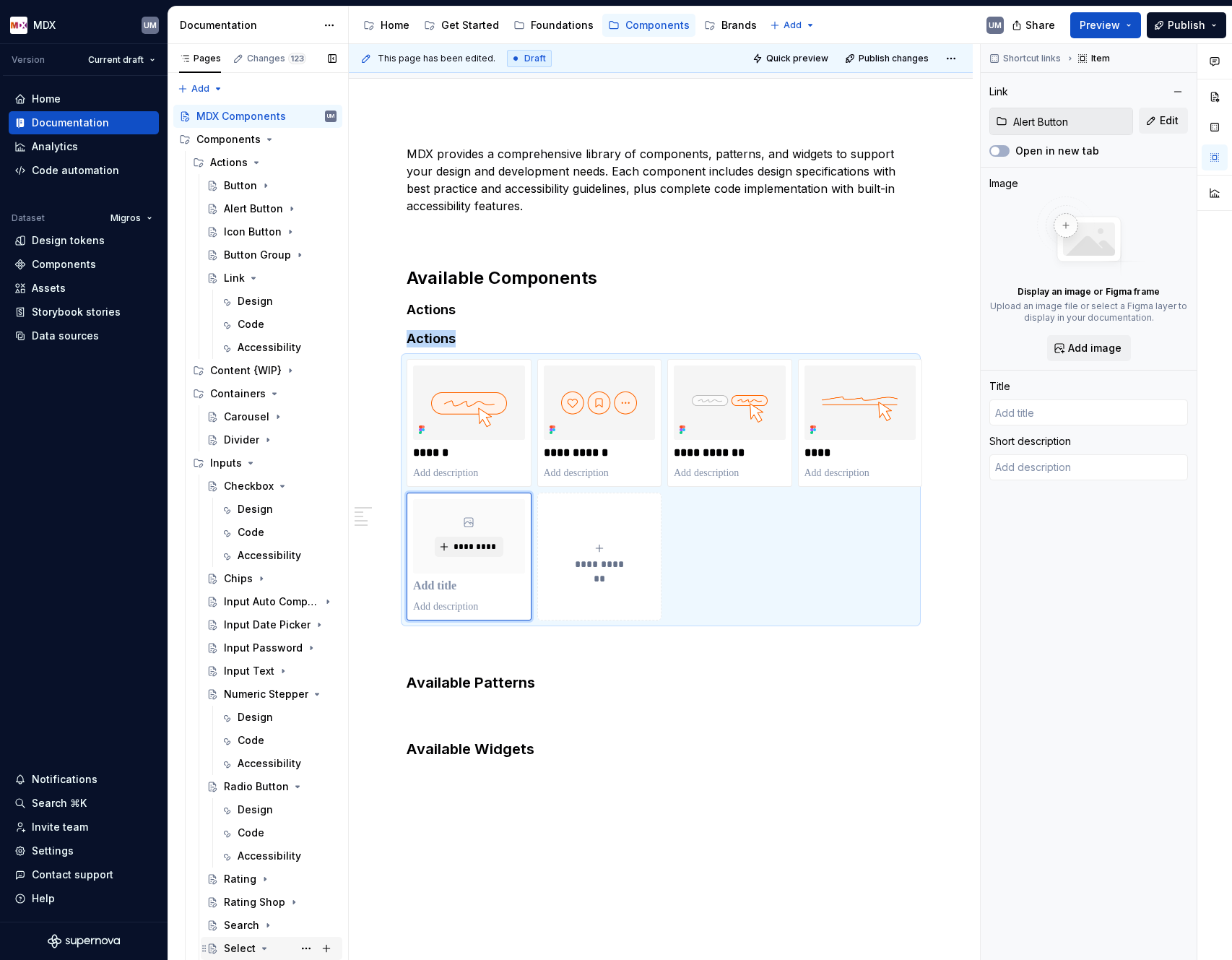
type textarea "*"
type input "Alert Button"
type textarea "Alert buttons are interactive components that trigger specific actions while co…"
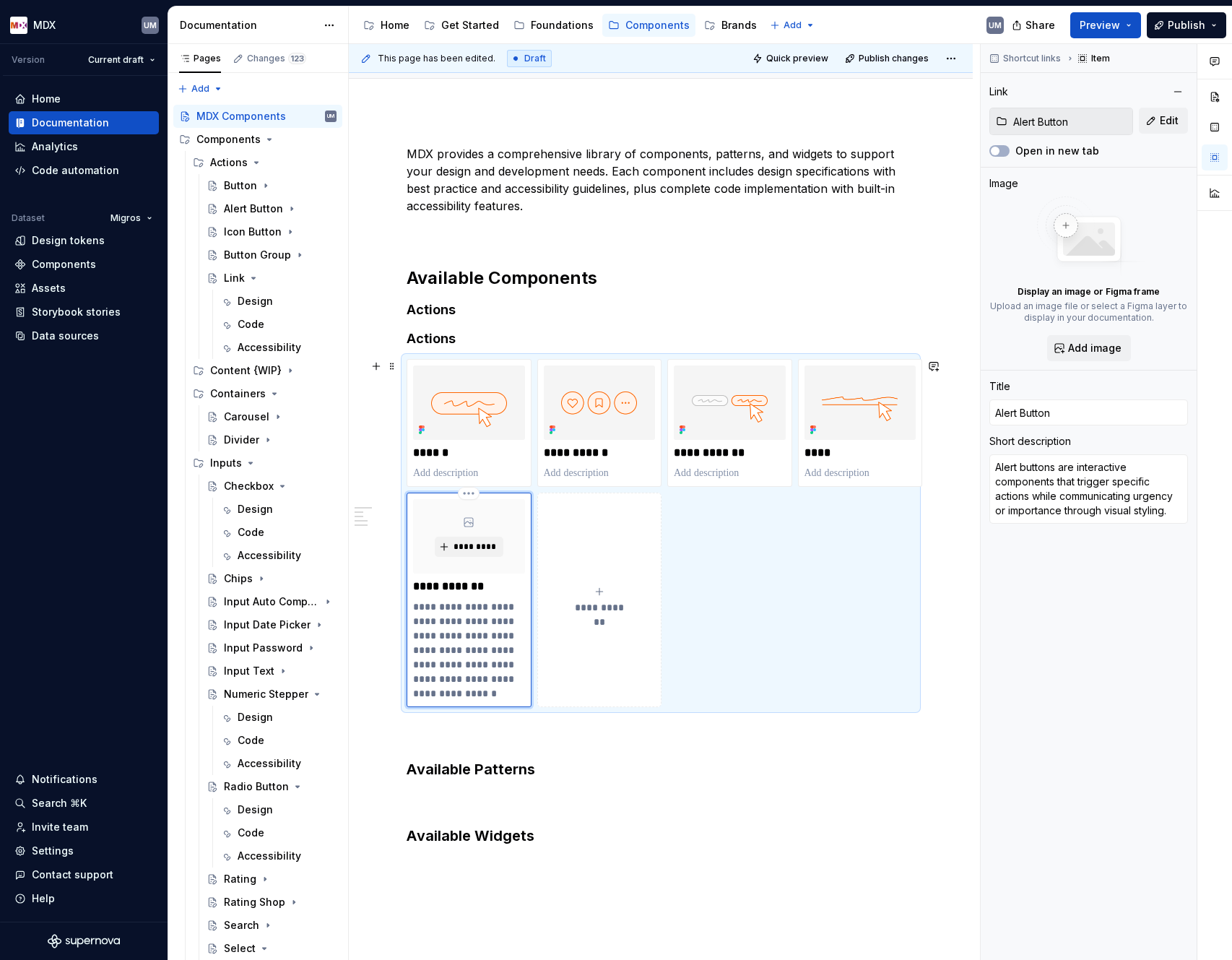
click at [453, 438] on p "**********" at bounding box center [469, 649] width 112 height 101
type textarea "*"
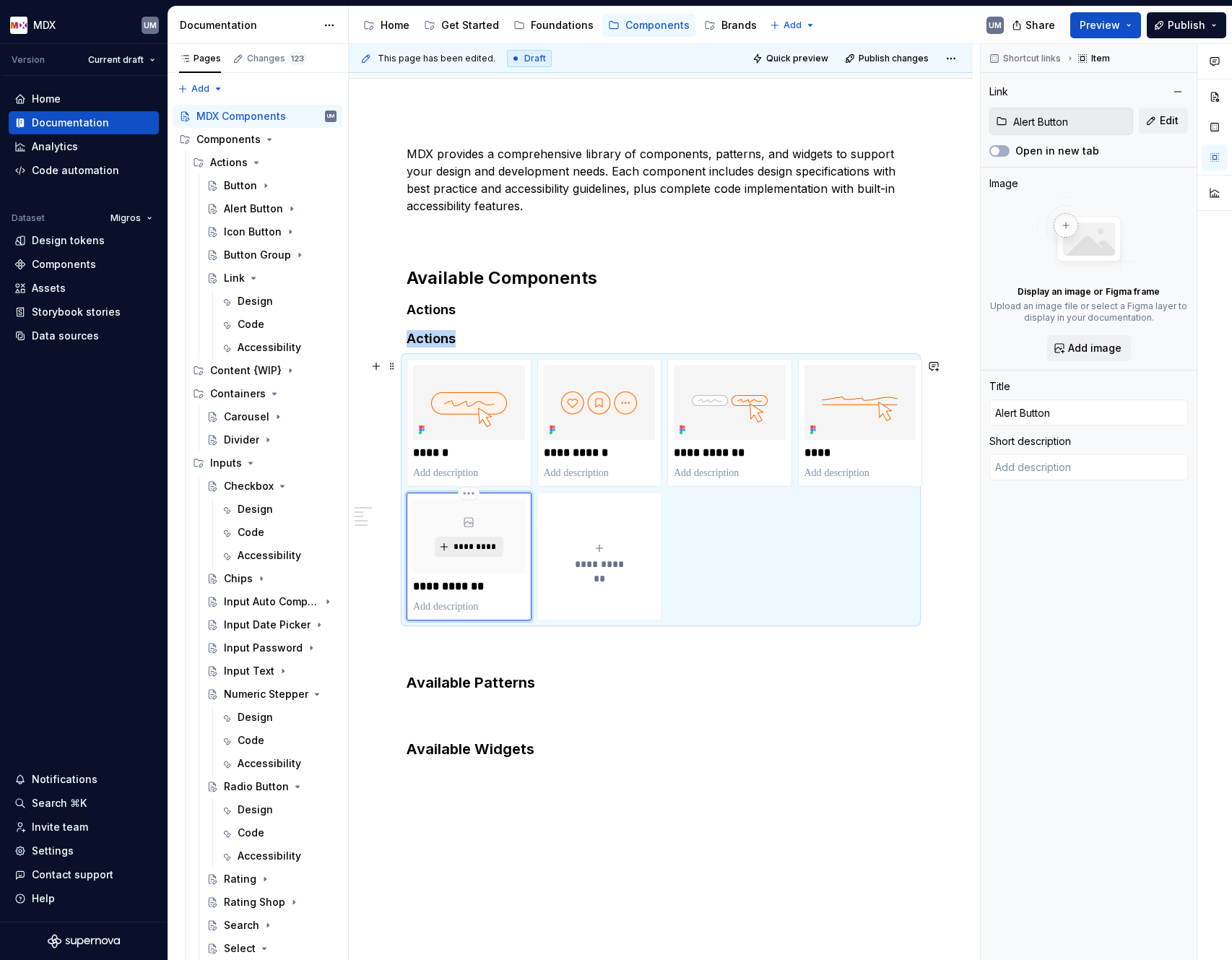
click at [460, 438] on button "*********" at bounding box center [470, 546] width 69 height 20
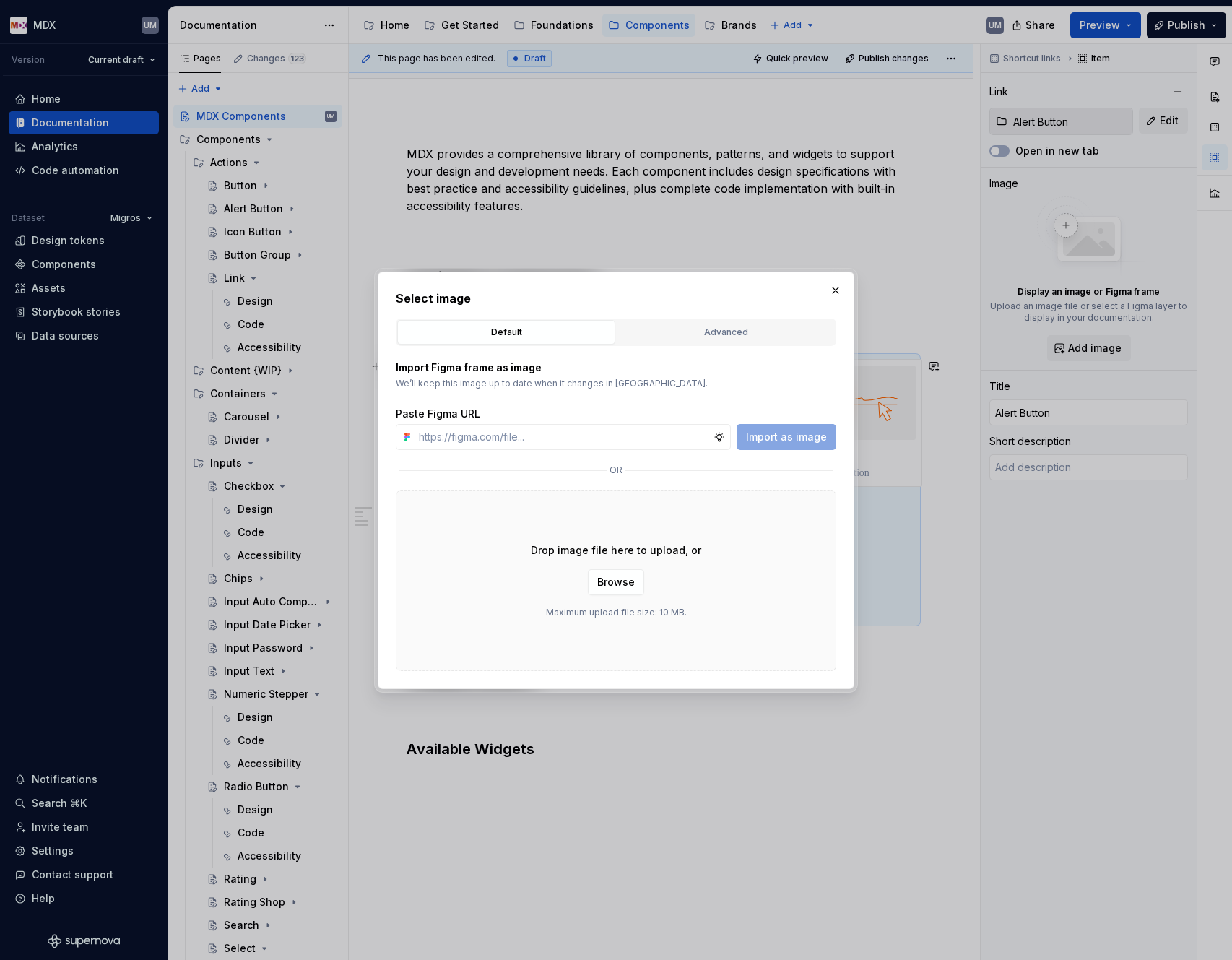
type textarea "*"
click at [696, 326] on div "Advanced" at bounding box center [726, 332] width 208 height 14
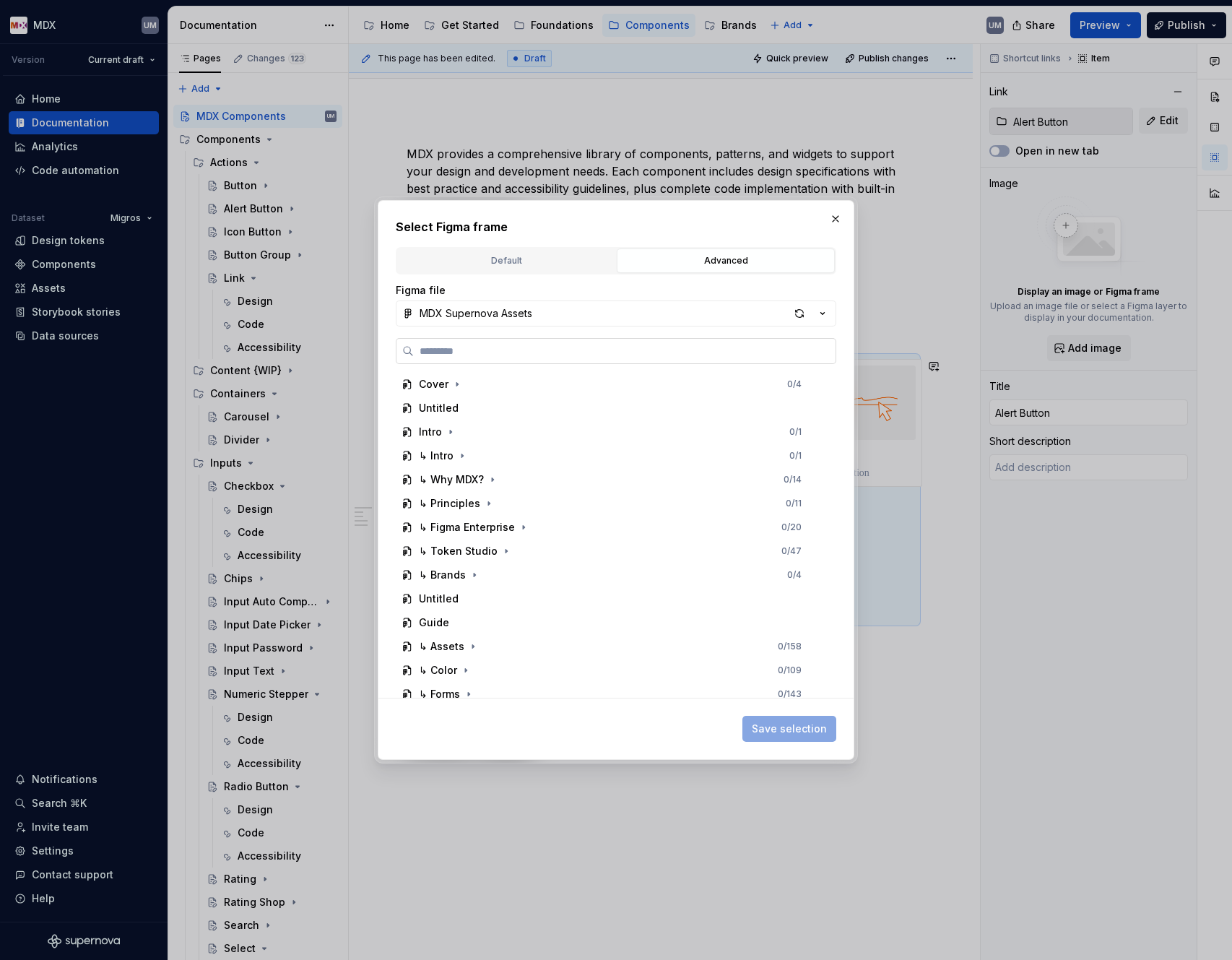
click at [715, 341] on label at bounding box center [616, 350] width 440 height 26
click at [715, 344] on input "search" at bounding box center [625, 351] width 422 height 14
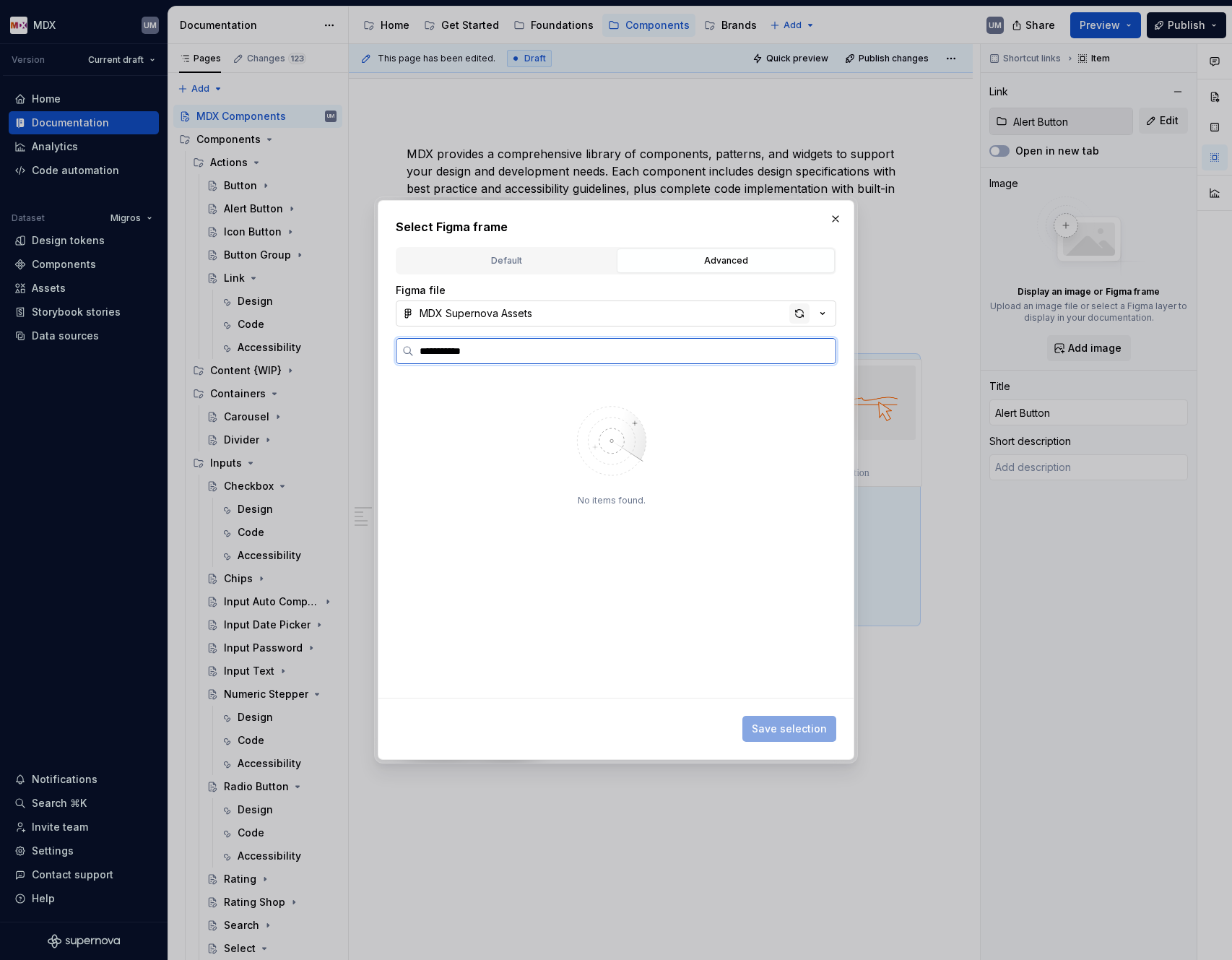
type input "**********"
click at [793, 310] on div "button" at bounding box center [800, 313] width 20 height 20
type textarea "*"
type input "**********"
click at [820, 349] on input "**********" at bounding box center [625, 351] width 422 height 14
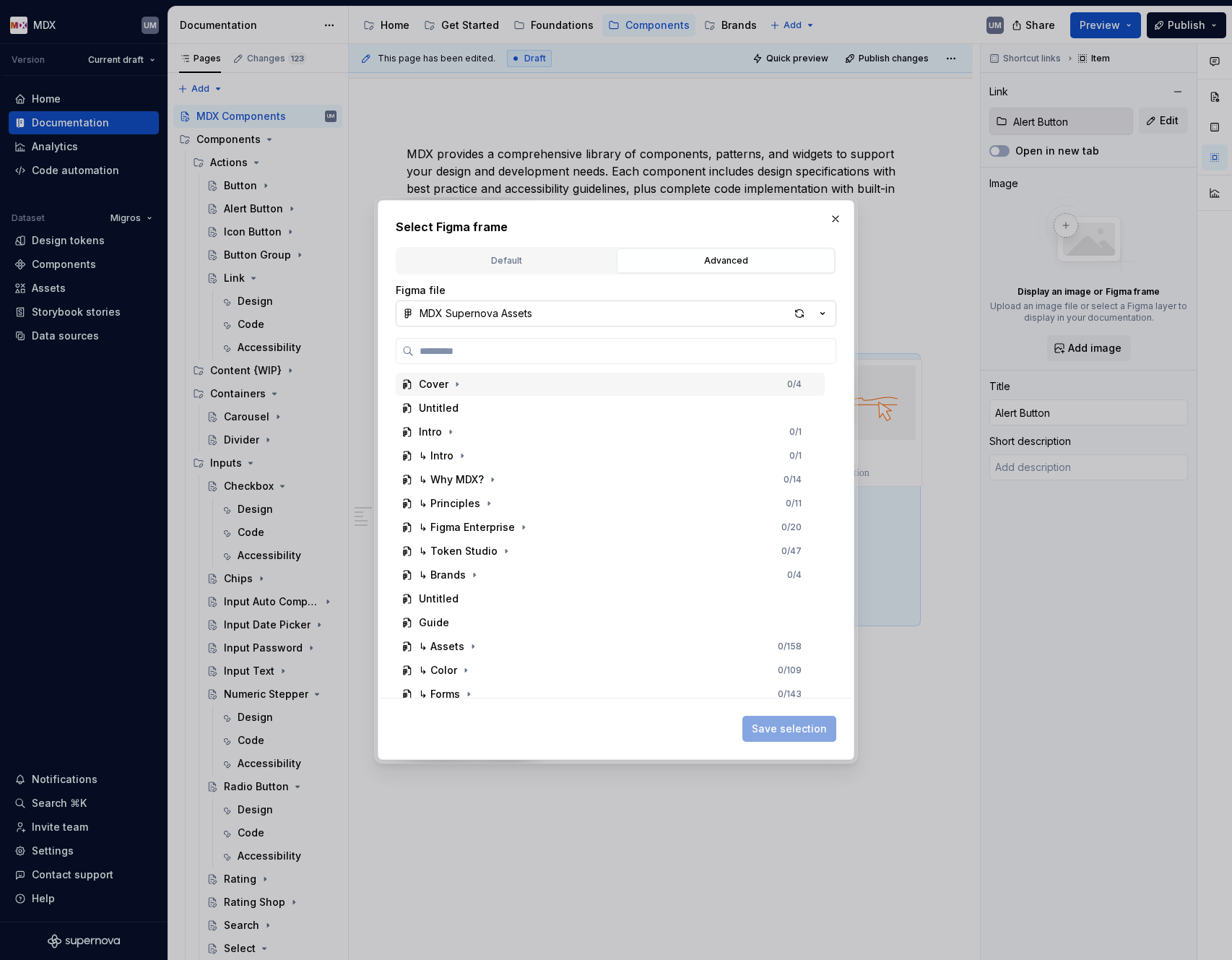
click at [766, 317] on button "MDX Supernova Assets" at bounding box center [616, 313] width 440 height 26
click at [762, 319] on div "Select Figma frame Default Advanced Import Figma frame as image We’ll keep this…" at bounding box center [616, 480] width 1232 height 960
click at [802, 311] on div "button" at bounding box center [800, 313] width 20 height 20
type textarea "*"
